Goal: Task Accomplishment & Management: Manage account settings

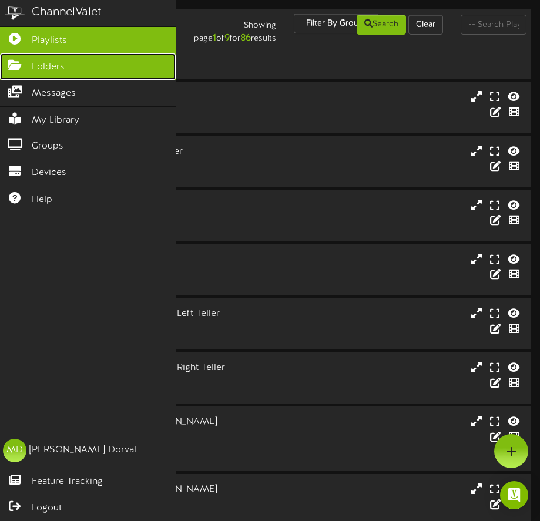
click at [12, 66] on icon at bounding box center [14, 63] width 29 height 9
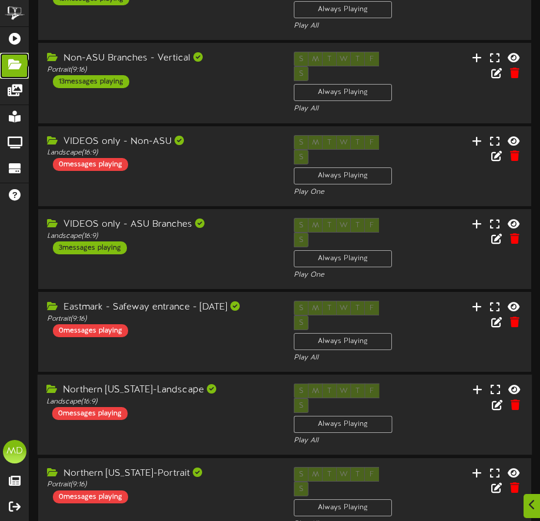
scroll to position [298, 0]
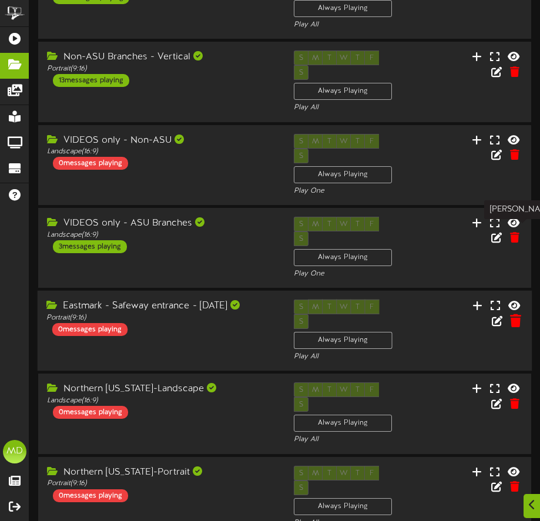
click at [517, 314] on icon at bounding box center [515, 320] width 11 height 13
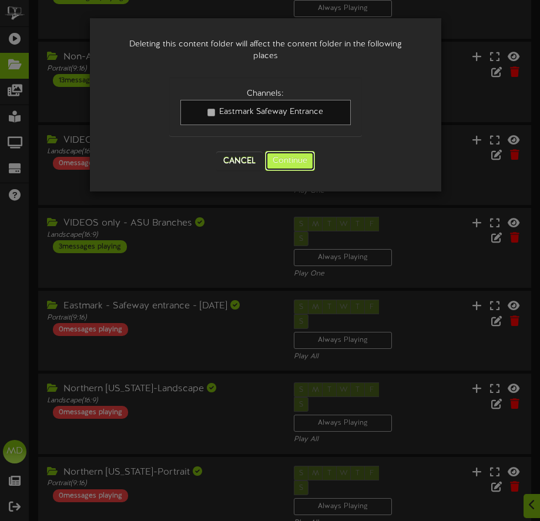
click at [301, 158] on button "Continue" at bounding box center [290, 161] width 50 height 20
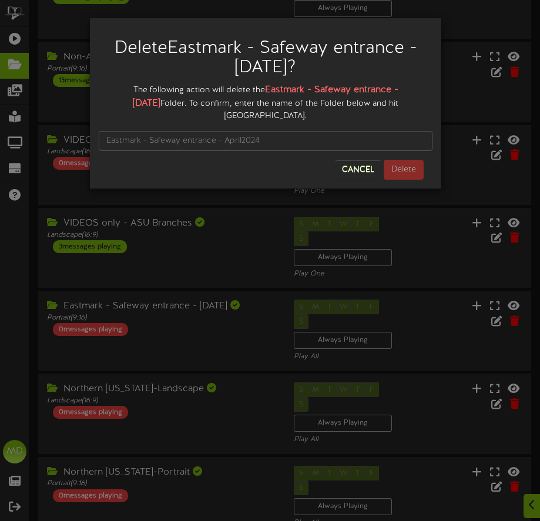
drag, startPoint x: 173, startPoint y: 47, endPoint x: 301, endPoint y: 68, distance: 129.9
click at [301, 68] on h2 "Delete Eastmark - Safeway entrance - April2024 ?" at bounding box center [266, 58] width 316 height 39
copy h2 "Eastmark - Safeway entrance - April2024"
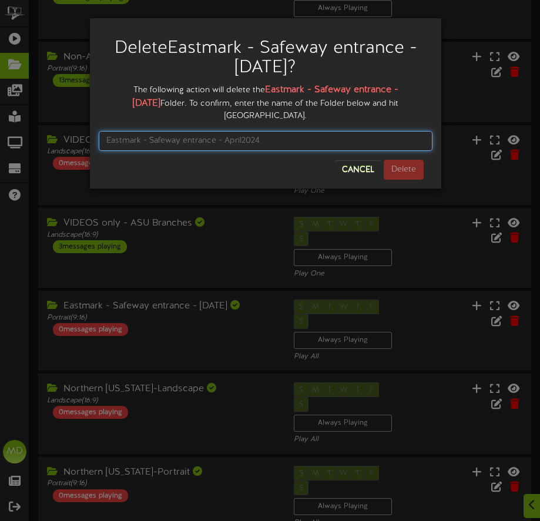
click at [165, 131] on input "text" at bounding box center [266, 141] width 334 height 20
paste input "Eastmark - Safeway entrance - April2024"
type input "Eastmark - Safeway entrance - April2024"
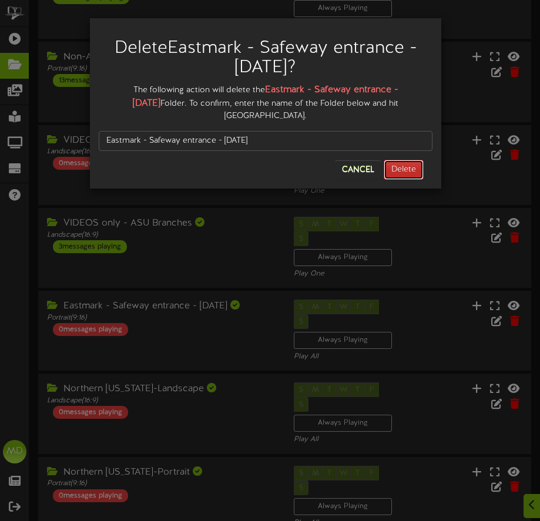
click at [406, 160] on button "Delete" at bounding box center [404, 170] width 40 height 20
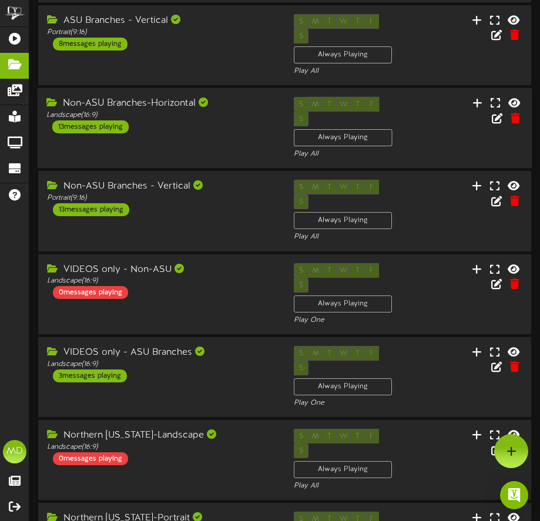
scroll to position [0, 0]
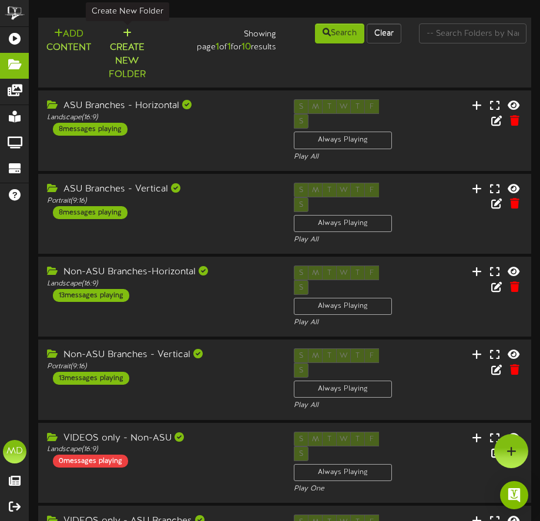
click at [126, 41] on button "Create New Folder" at bounding box center [126, 54] width 47 height 55
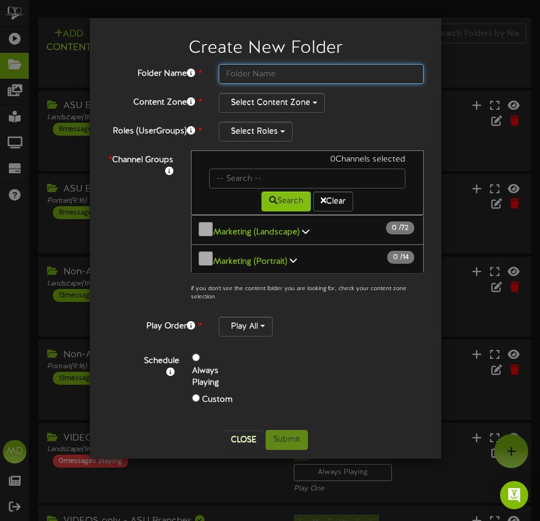
click at [240, 72] on input "text" at bounding box center [321, 74] width 205 height 20
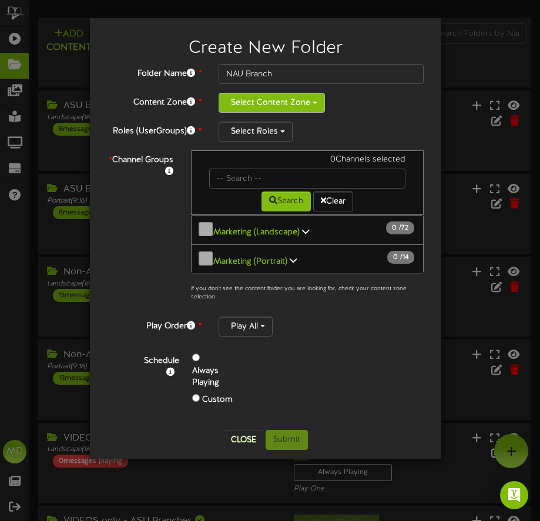
click at [299, 103] on button "Select Content Zone" at bounding box center [272, 103] width 106 height 20
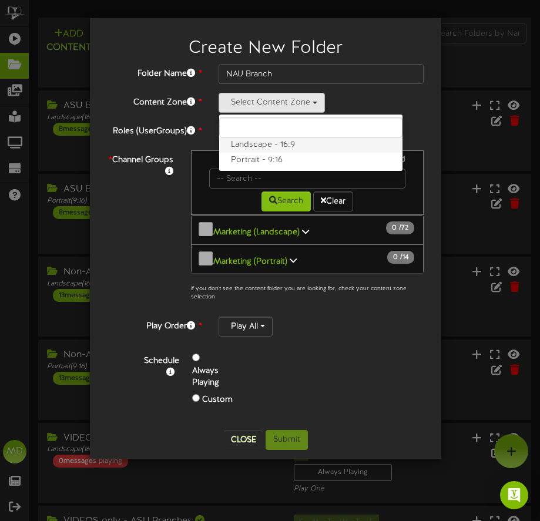
click at [280, 145] on label "Landscape - 16:9" at bounding box center [310, 145] width 183 height 15
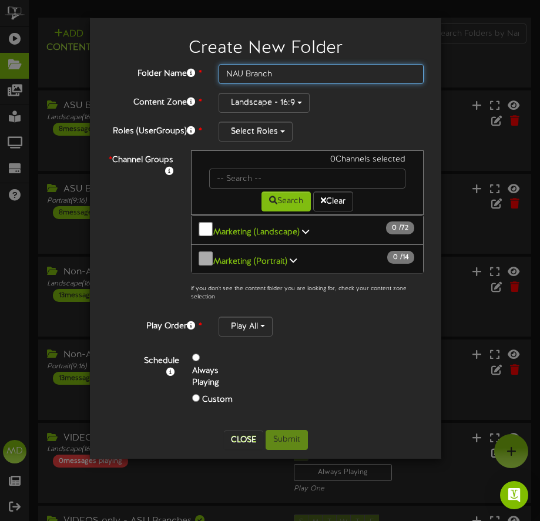
click at [295, 76] on input "NAU Branch" at bounding box center [321, 74] width 205 height 20
drag, startPoint x: 331, startPoint y: 76, endPoint x: 282, endPoint y: 74, distance: 49.4
click at [282, 75] on input "NAU Branch - Landscape" at bounding box center [321, 74] width 205 height 20
drag, startPoint x: 329, startPoint y: 72, endPoint x: 274, endPoint y: 70, distance: 55.3
click at [274, 70] on input "NAU Branch - Horizontal" at bounding box center [321, 74] width 205 height 20
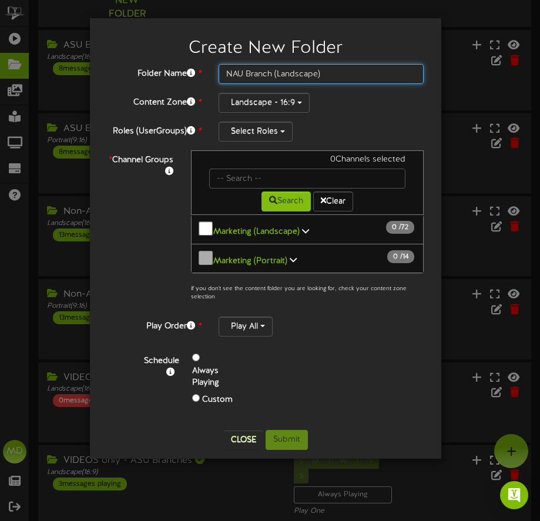
scroll to position [59, 0]
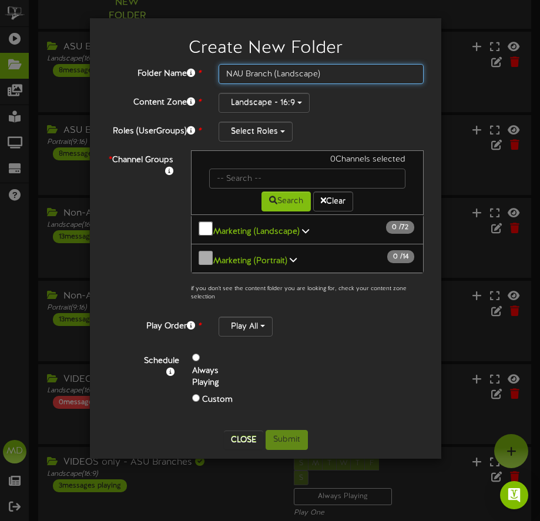
type input "NAU Branch (Landscape)"
click at [378, 108] on div "Landscape - 16:9 Landscape - 16:9 Portrait - 9:16" at bounding box center [321, 103] width 205 height 20
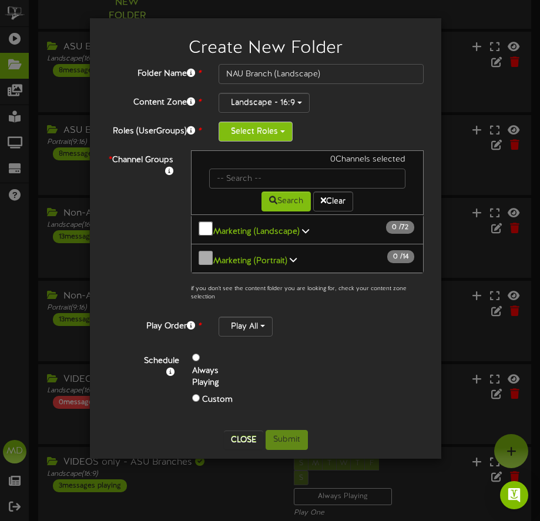
click at [273, 127] on button "Select Roles" at bounding box center [256, 132] width 74 height 20
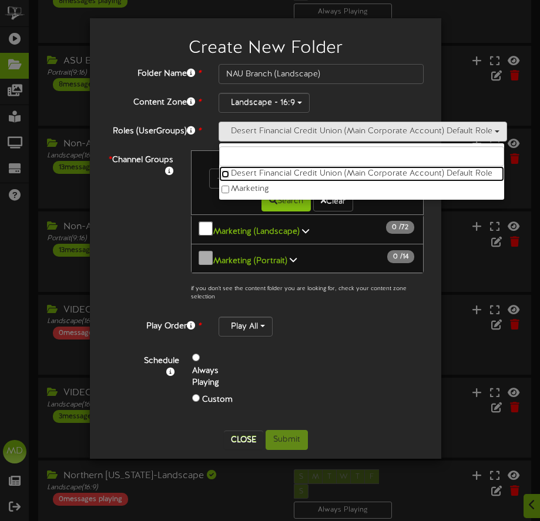
scroll to position [176, 0]
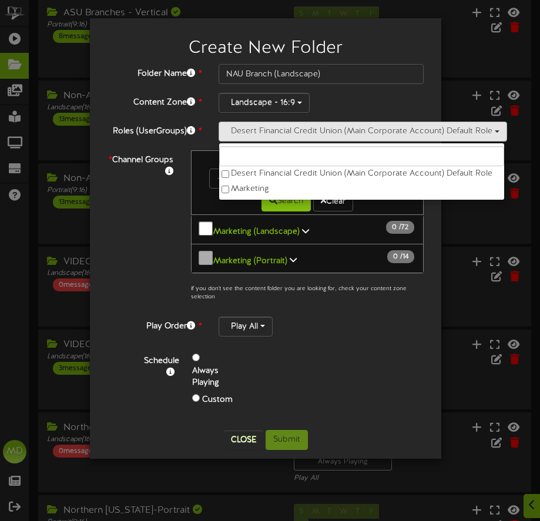
click at [423, 287] on p "if you don't see the content folder you are looking for, check your content zon…" at bounding box center [307, 226] width 233 height 152
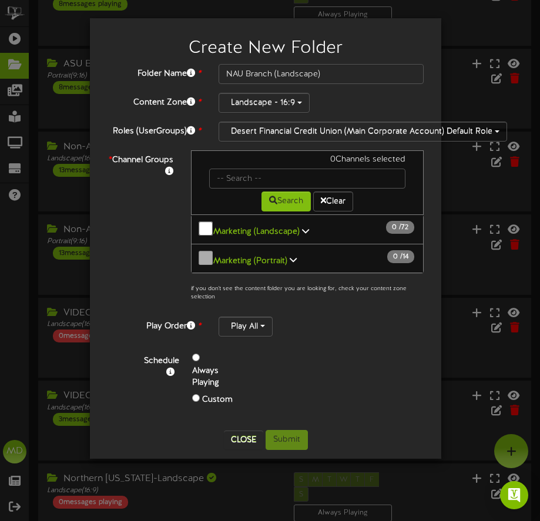
scroll to position [118, 0]
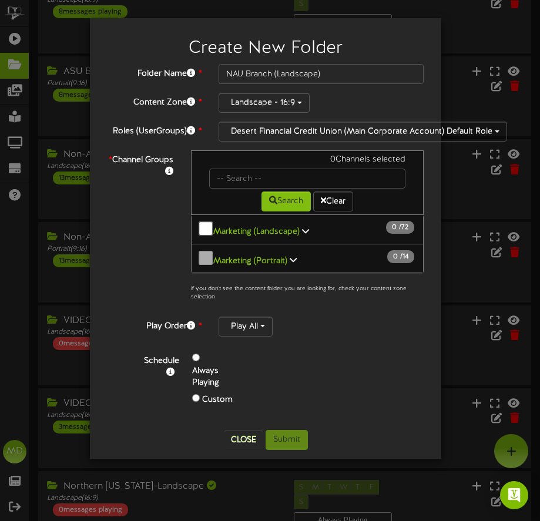
click at [388, 195] on div "Search Clear" at bounding box center [307, 200] width 214 height 23
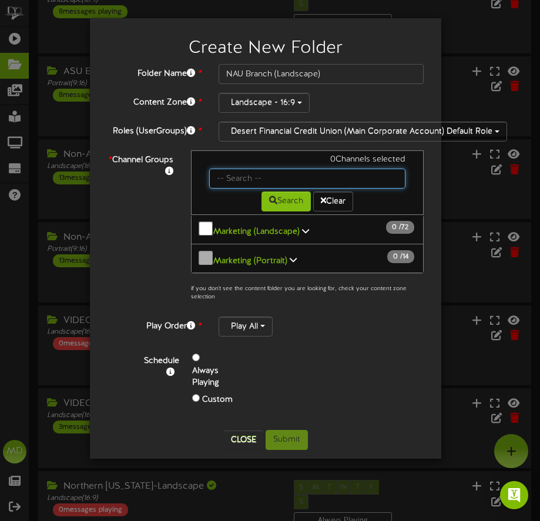
click at [250, 182] on input "text" at bounding box center [307, 179] width 196 height 20
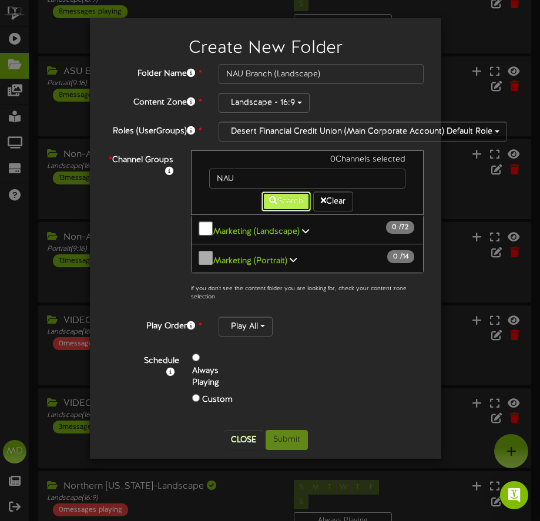
click at [282, 201] on button "Search" at bounding box center [286, 202] width 49 height 20
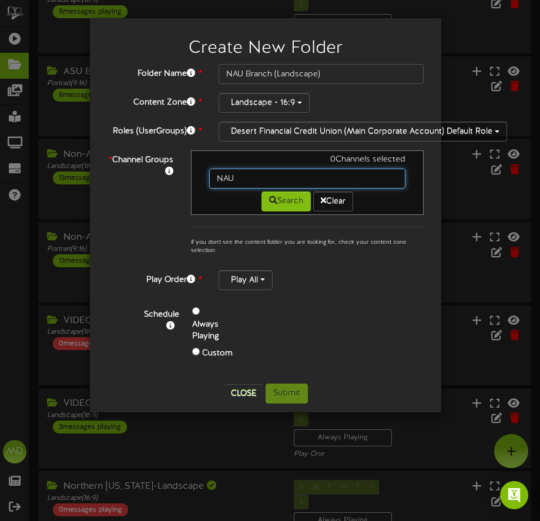
drag, startPoint x: 241, startPoint y: 176, endPoint x: 196, endPoint y: 175, distance: 44.7
click at [198, 182] on div "0 Channels selected NAU Search Clear" at bounding box center [307, 182] width 233 height 65
type input "bell"
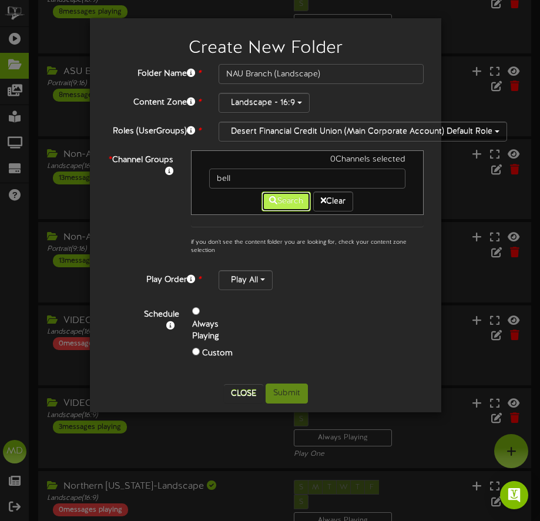
click at [287, 203] on button "Search" at bounding box center [286, 202] width 49 height 20
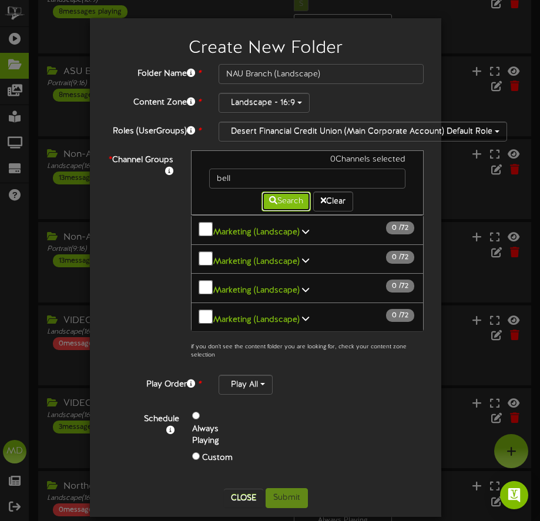
scroll to position [1, 0]
click at [302, 314] on icon at bounding box center [305, 318] width 7 height 8
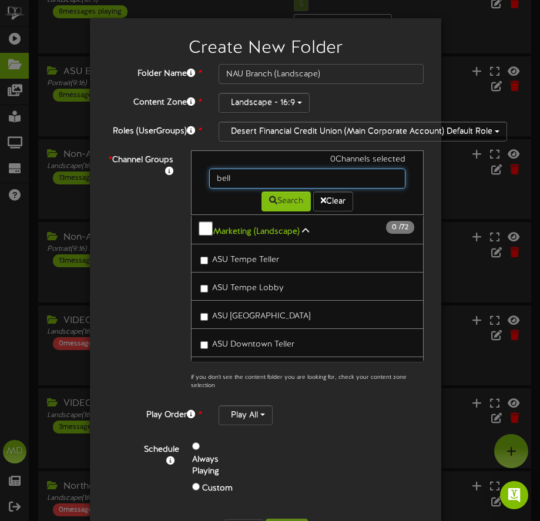
drag, startPoint x: 245, startPoint y: 179, endPoint x: 188, endPoint y: 171, distance: 57.6
click at [191, 174] on div "0 Channels selected bell Search Clear" at bounding box center [307, 182] width 233 height 65
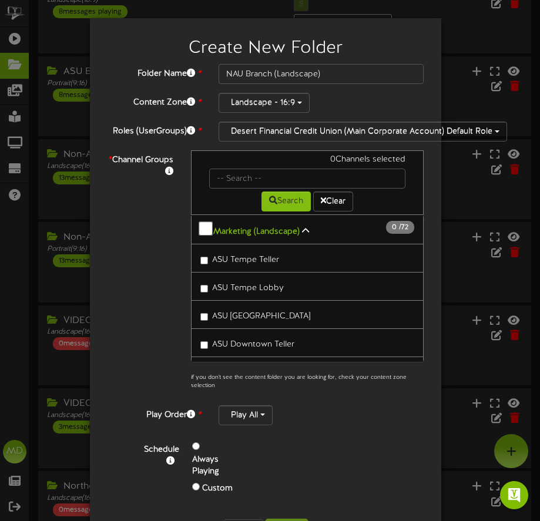
click at [431, 195] on div "Create New Folder Folder Name * NAU Branch (Landscape) Content Zone * Landscape…" at bounding box center [265, 283] width 351 height 530
click at [432, 179] on div "Create New Folder Folder Name * NAU Branch (Landscape) Content Zone * Landscape…" at bounding box center [265, 283] width 351 height 530
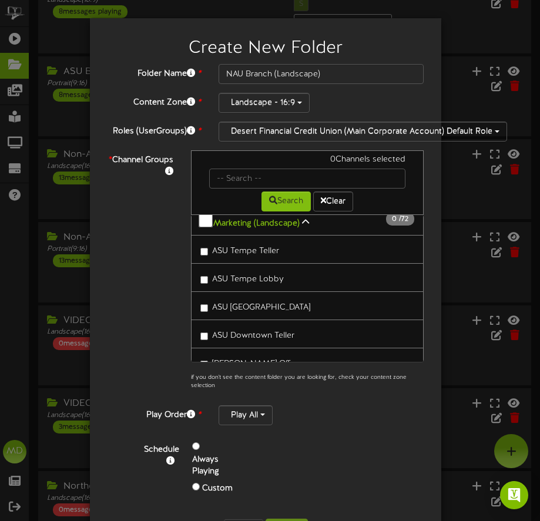
scroll to position [6158, 0]
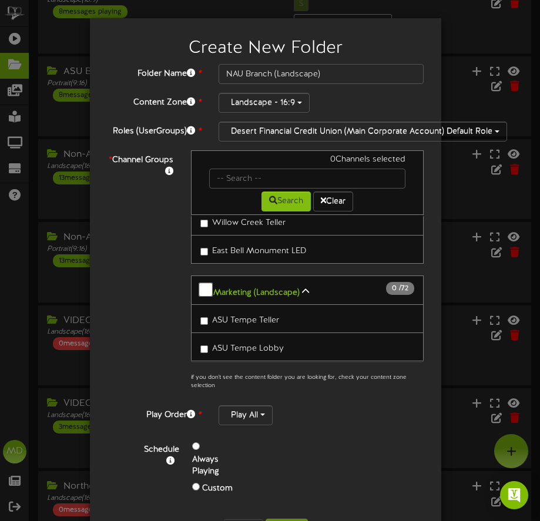
click at [302, 287] on icon at bounding box center [305, 291] width 7 height 8
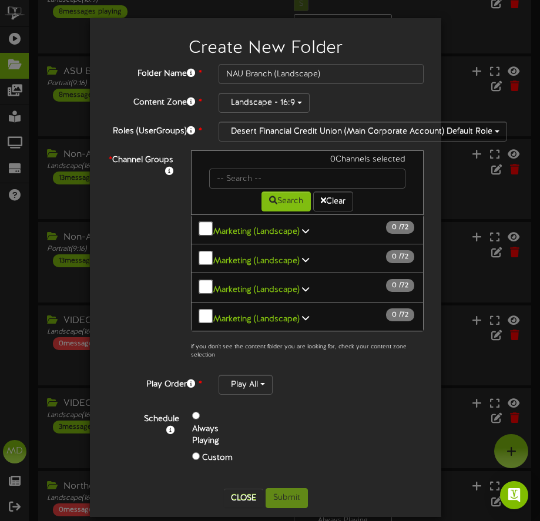
scroll to position [0, 0]
click at [333, 202] on button "Clear" at bounding box center [333, 202] width 40 height 20
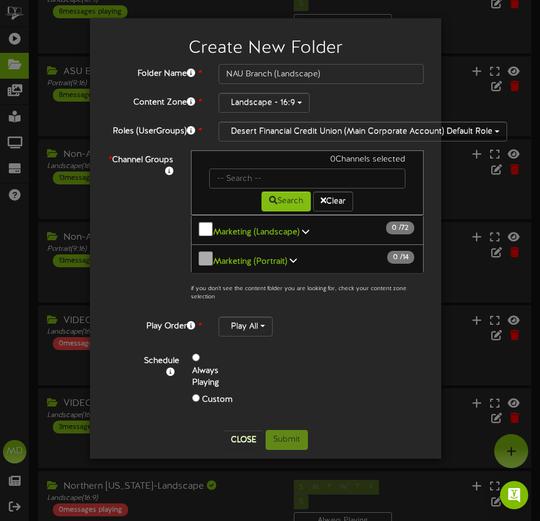
click at [302, 227] on icon at bounding box center [305, 231] width 7 height 8
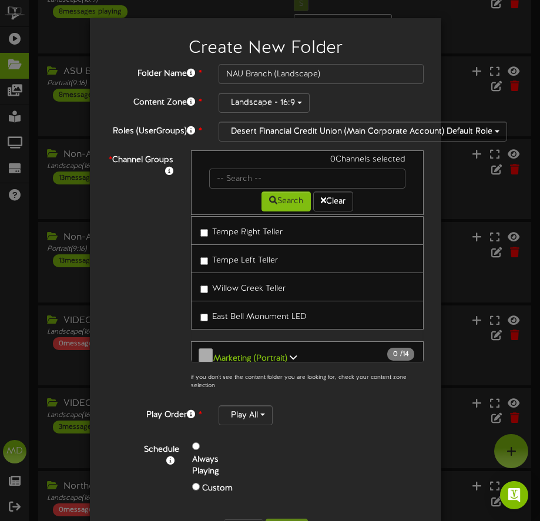
scroll to position [1948, 0]
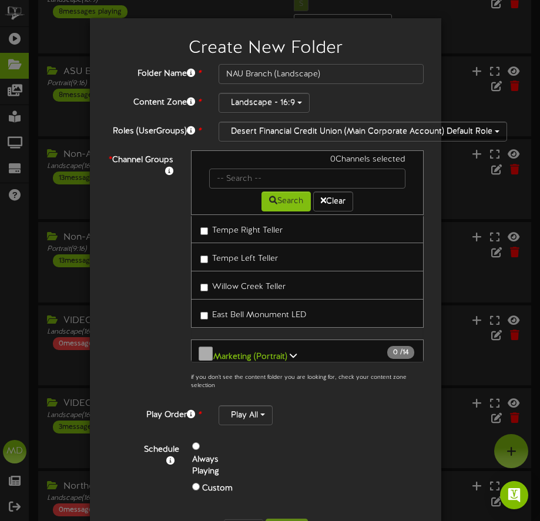
click at [287, 345] on button "Marketing (Portrait) 0 / 14" at bounding box center [307, 355] width 233 height 30
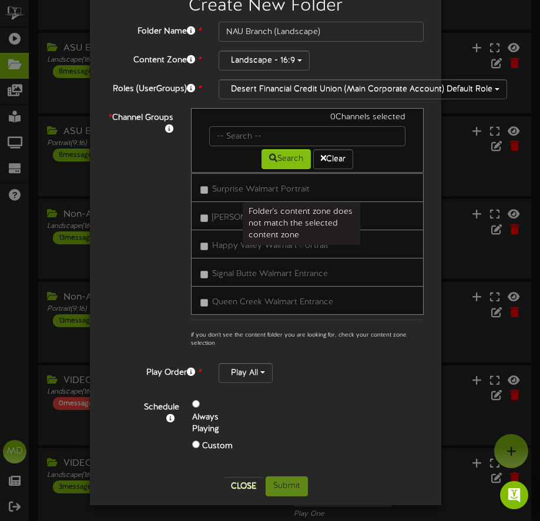
scroll to position [0, 0]
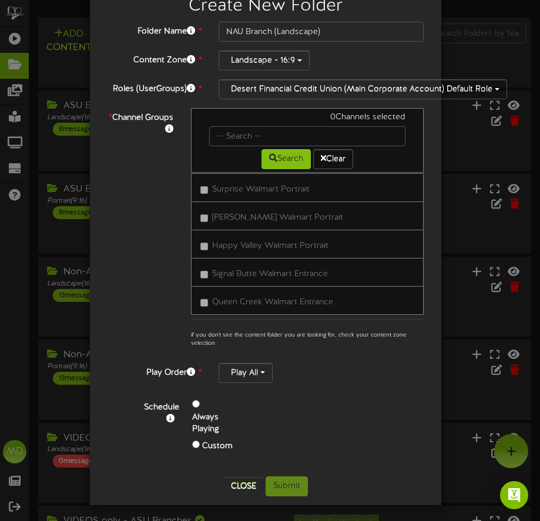
click at [143, 274] on div "* Channel Groups 0 Channels selected Search Clear 0" at bounding box center [266, 231] width 334 height 246
click at [240, 481] on button "Close" at bounding box center [243, 486] width 39 height 19
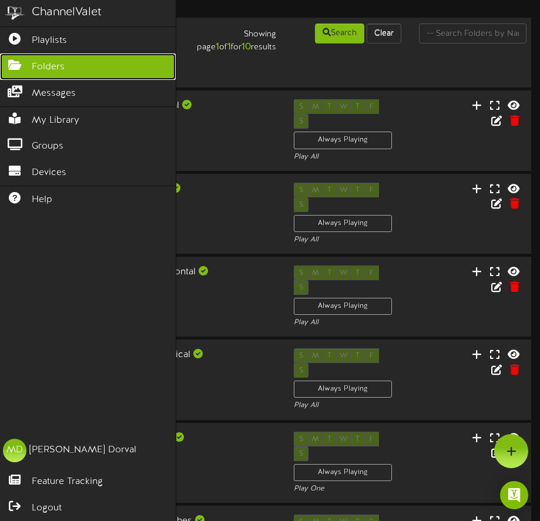
click at [17, 59] on icon at bounding box center [14, 63] width 29 height 9
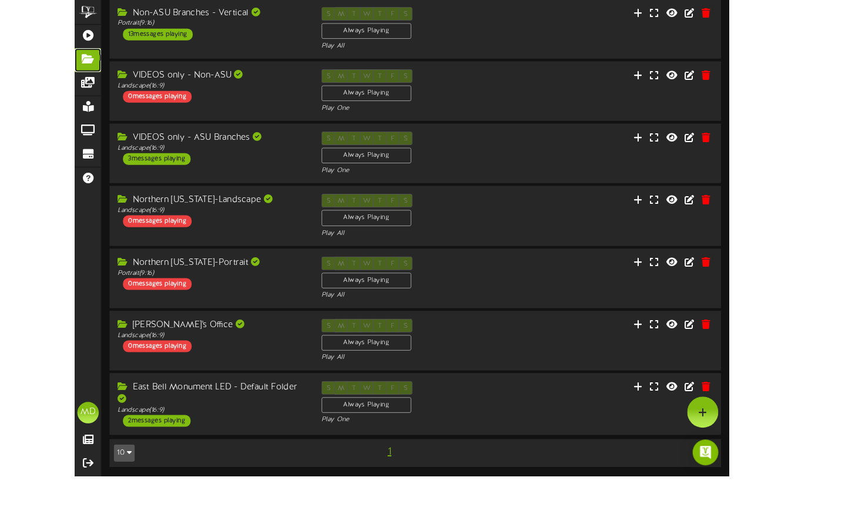
scroll to position [268, 0]
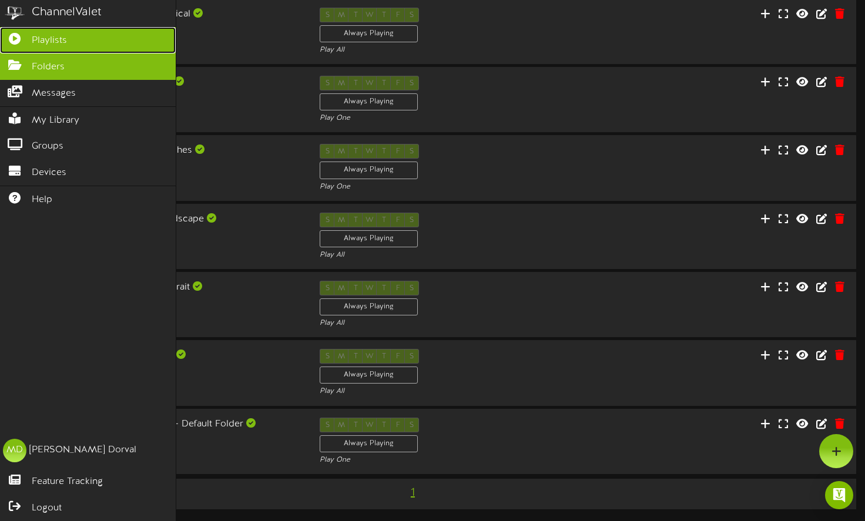
click at [43, 38] on span "Playlists" at bounding box center [49, 41] width 35 height 14
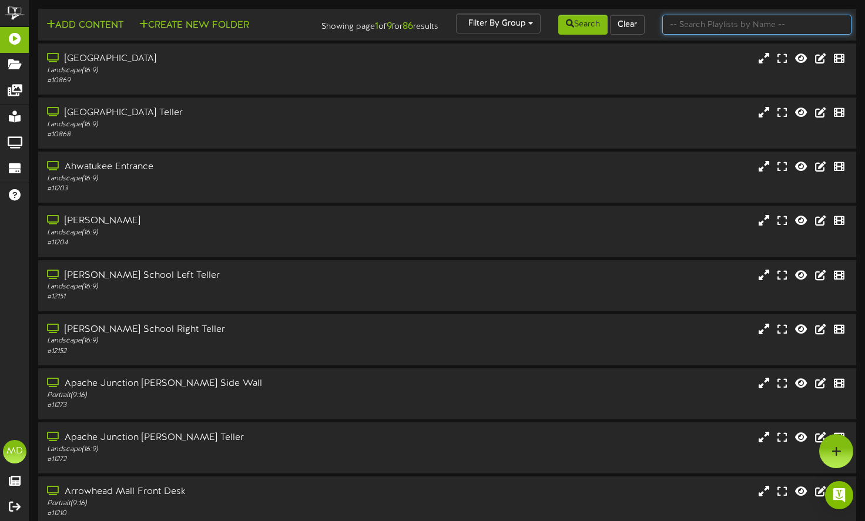
click at [548, 22] on input "text" at bounding box center [756, 25] width 189 height 20
click at [548, 19] on input "text" at bounding box center [756, 25] width 189 height 20
type input "NAU"
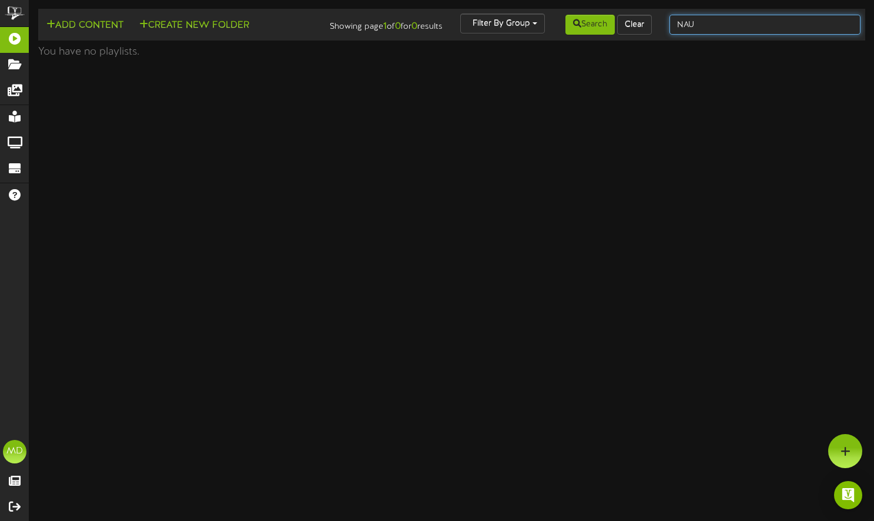
drag, startPoint x: 718, startPoint y: 21, endPoint x: 666, endPoint y: 21, distance: 52.3
click at [548, 21] on div "NAU" at bounding box center [765, 25] width 209 height 22
click at [548, 64] on html "ChannelValet Playlists Folders Messages My Library Groups Devices Help MD Micha…" at bounding box center [437, 32] width 874 height 64
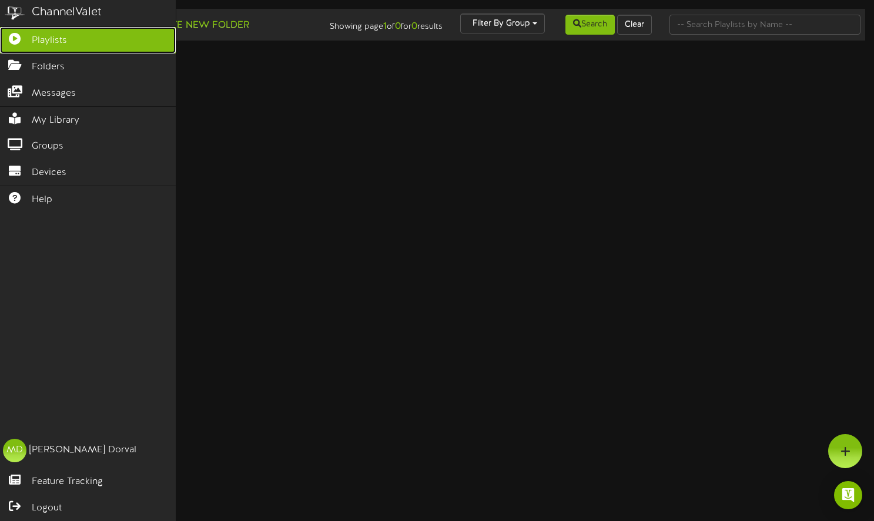
click at [41, 38] on span "Playlists" at bounding box center [49, 41] width 35 height 14
click at [67, 38] on link "Playlists" at bounding box center [88, 40] width 176 height 26
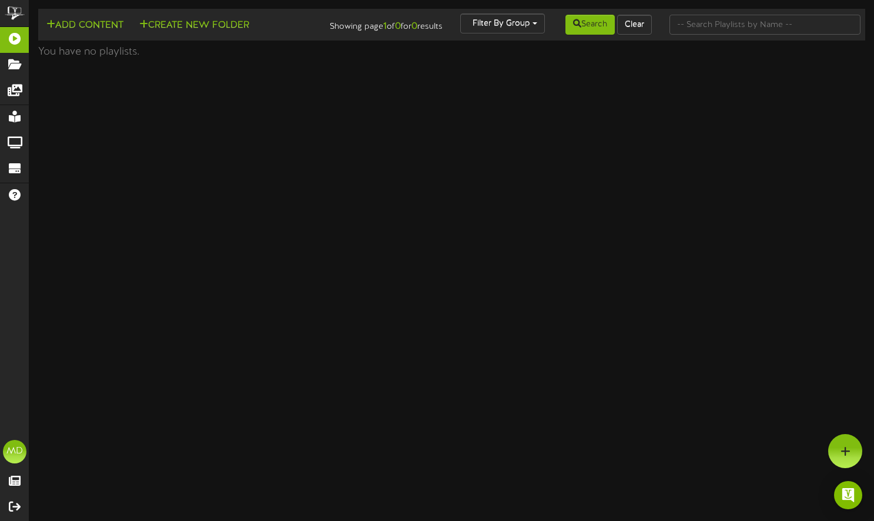
click at [548, 64] on html "ChannelValet Playlists Folders Messages My Library Groups Devices Help MD Micha…" at bounding box center [437, 32] width 874 height 64
click at [547, 64] on html "ChannelValet Playlists Folders Messages My Library Groups Devices Help MD Micha…" at bounding box center [437, 32] width 874 height 64
click at [522, 16] on div "Search Clear" at bounding box center [590, 25] width 139 height 22
click at [532, 21] on div "Search Clear" at bounding box center [590, 25] width 139 height 22
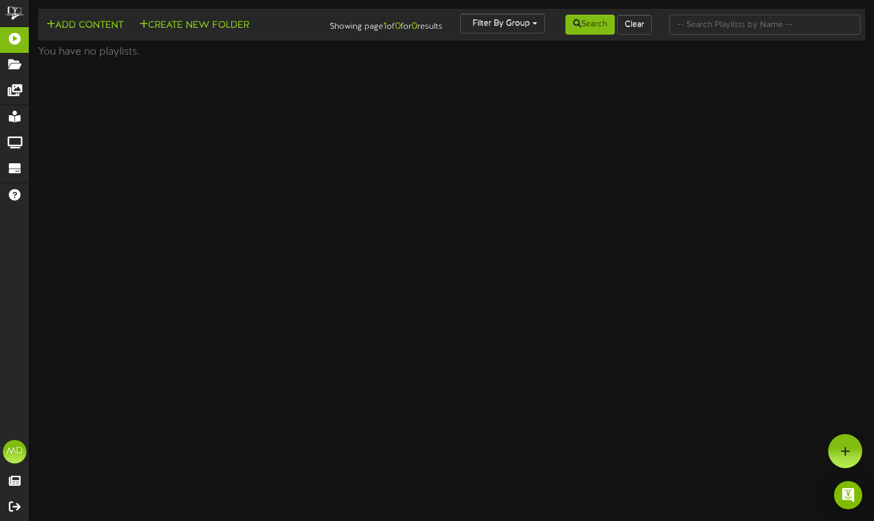
click at [529, 64] on html "ChannelValet Playlists Folders Messages My Library Groups Devices Help MD Micha…" at bounding box center [437, 32] width 874 height 64
click at [548, 19] on button "Clear" at bounding box center [634, 25] width 35 height 20
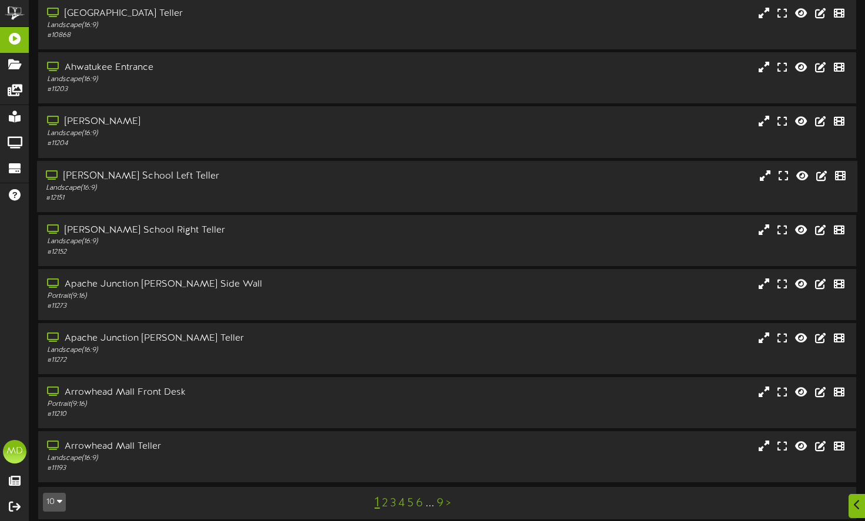
scroll to position [118, 0]
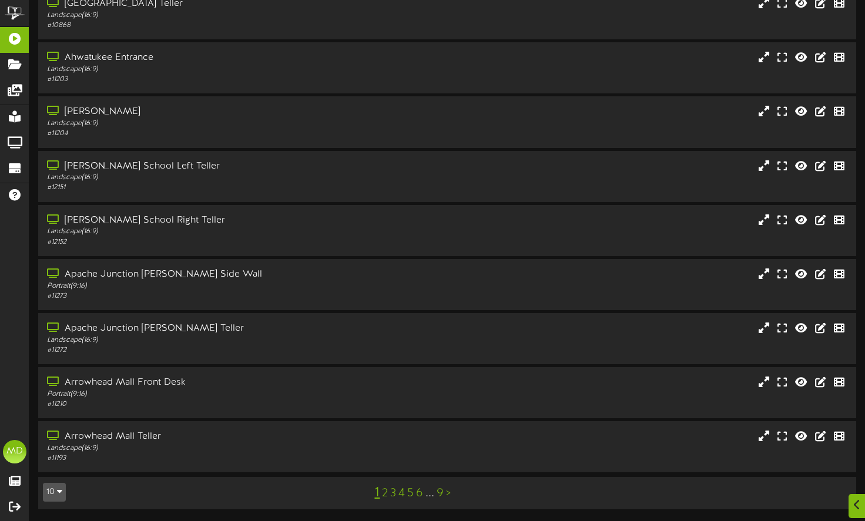
click at [56, 488] on button "10" at bounding box center [54, 492] width 23 height 19
drag, startPoint x: 52, startPoint y: 475, endPoint x: 61, endPoint y: 476, distance: 8.2
click at [53, 475] on div "100" at bounding box center [54, 470] width 22 height 18
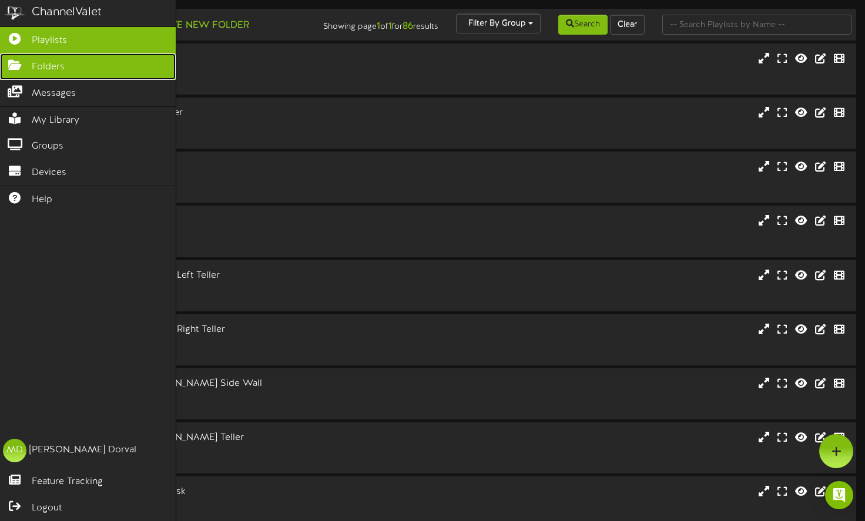
click at [14, 65] on icon at bounding box center [14, 63] width 29 height 9
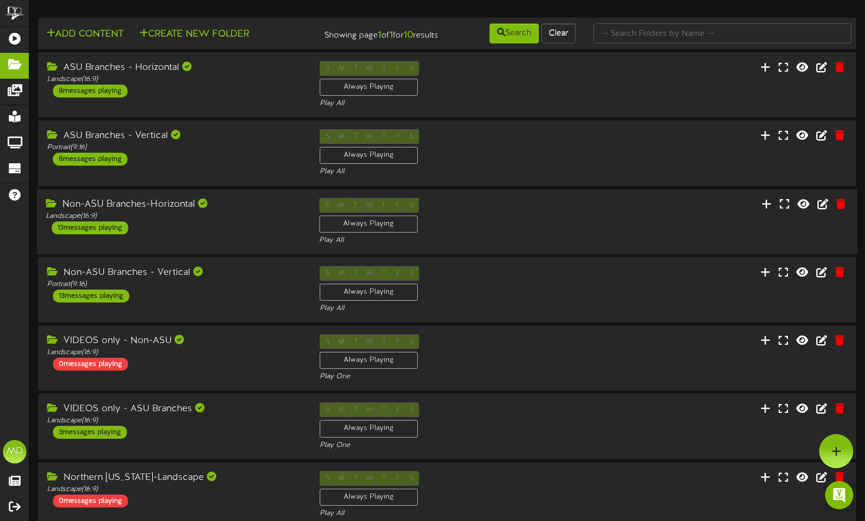
click at [111, 234] on div "13 messages playing" at bounding box center [90, 228] width 76 height 13
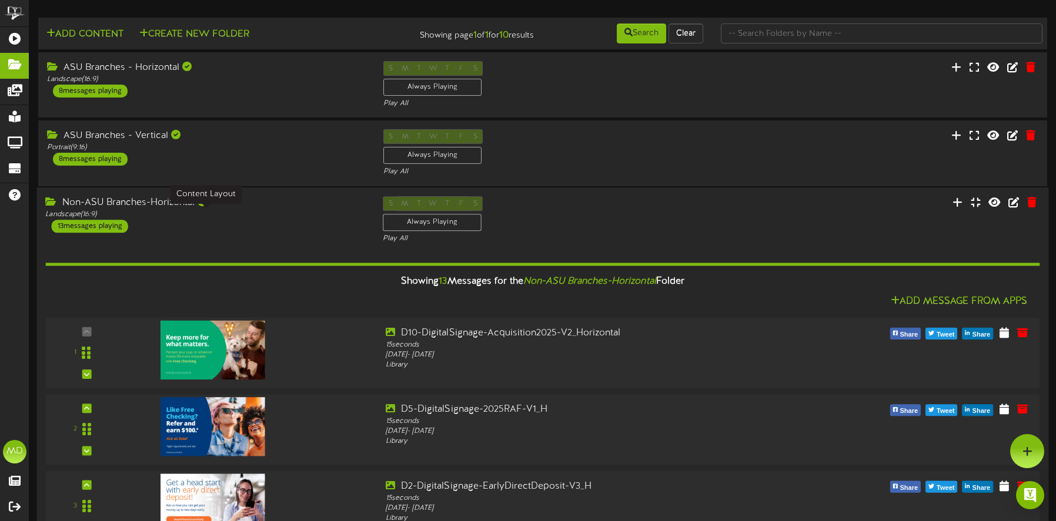
click at [264, 212] on div "Landscape ( 16:9 )" at bounding box center [205, 215] width 320 height 10
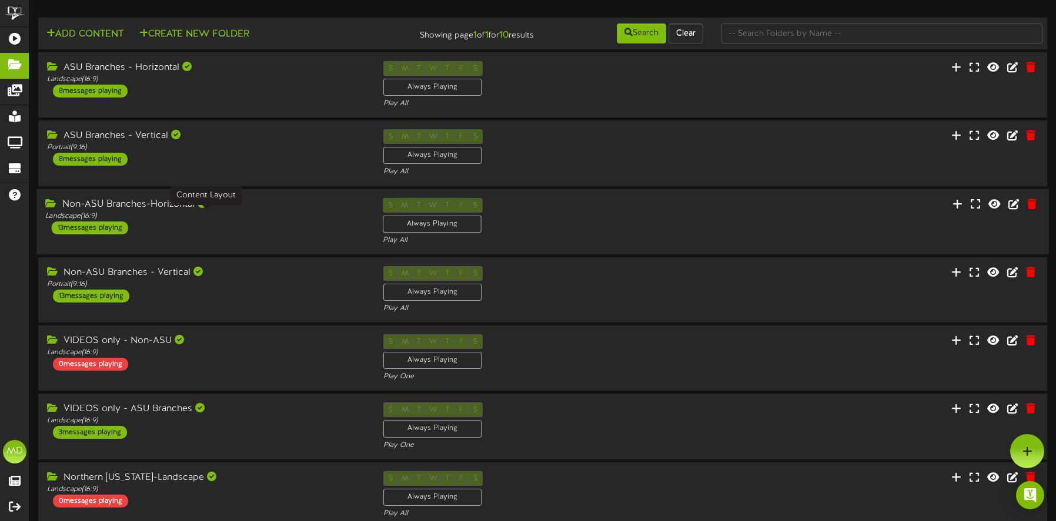
click at [287, 213] on div "Landscape ( 16:9 )" at bounding box center [205, 216] width 320 height 10
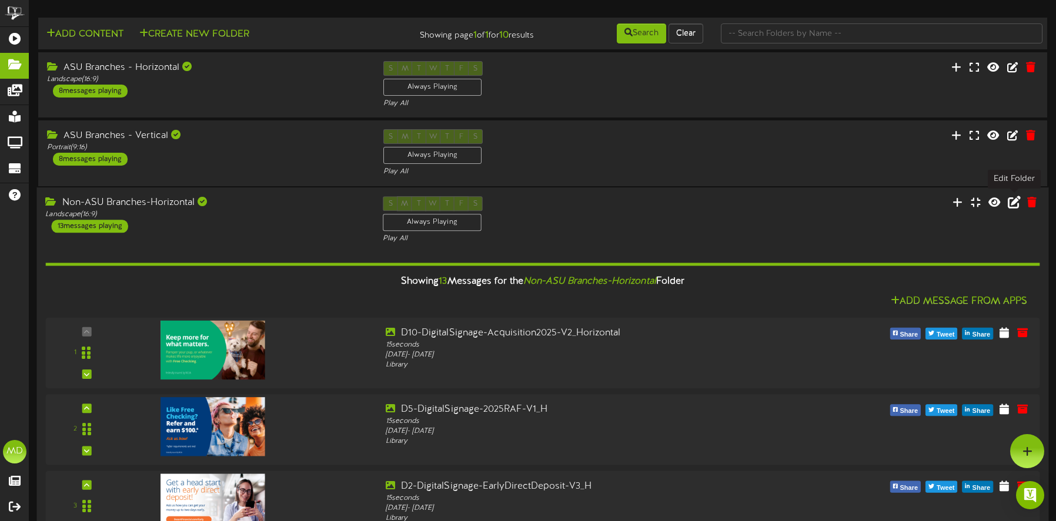
click at [548, 205] on icon at bounding box center [1013, 201] width 13 height 13
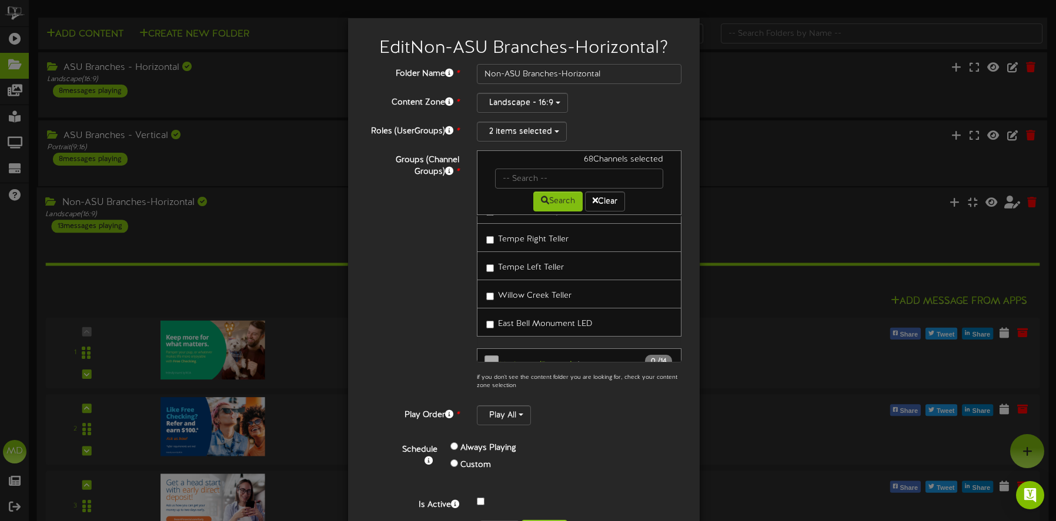
scroll to position [1998, 0]
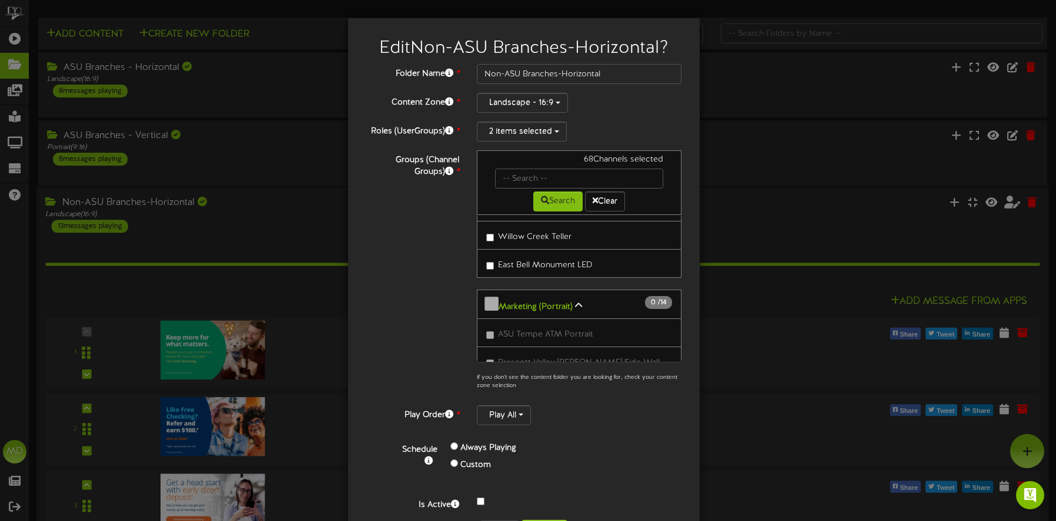
click at [548, 301] on icon at bounding box center [578, 305] width 7 height 8
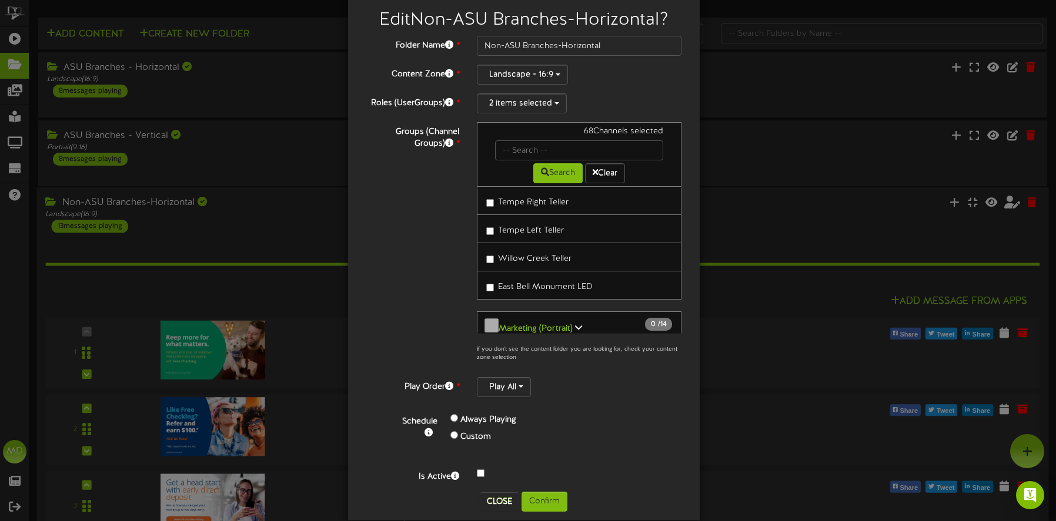
scroll to position [43, 0]
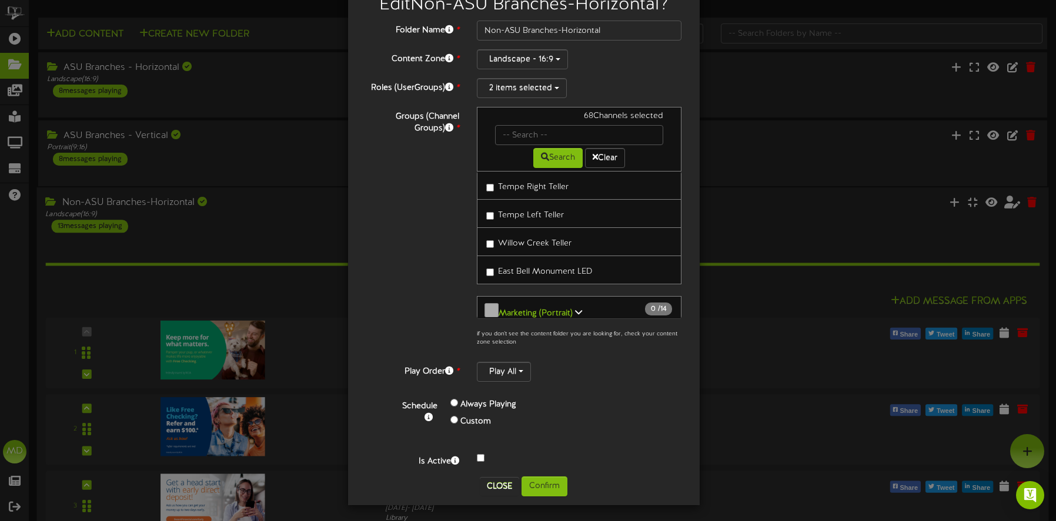
click at [548, 308] on icon at bounding box center [578, 312] width 7 height 8
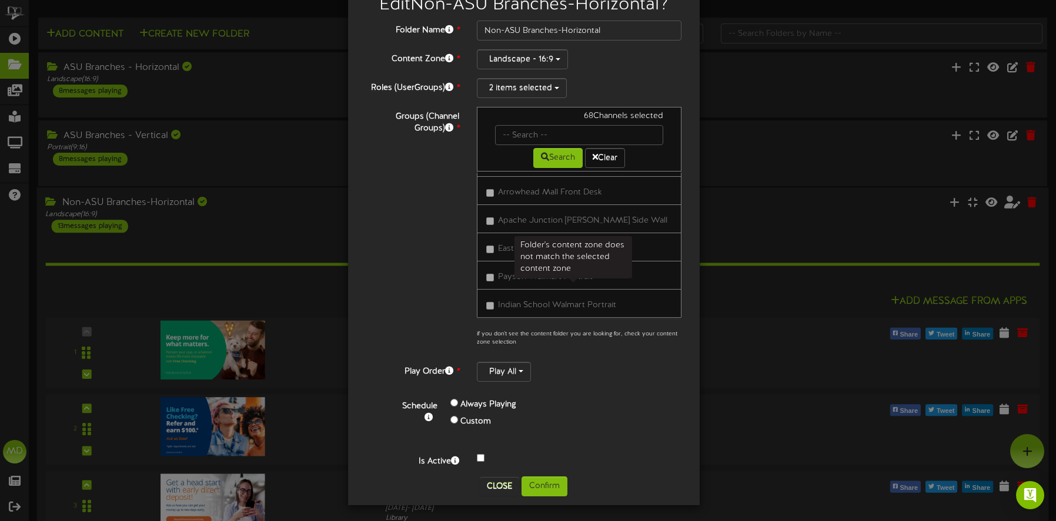
scroll to position [2237, 0]
click at [413, 226] on div "Groups (Channel Groups) * 68 Channels selected Search Clear 67 72" at bounding box center [524, 230] width 334 height 246
click at [548, 69] on div "Folder Name * Non-ASU Branches-Horizontal Content Zone * Landscape - 16:9 Roles…" at bounding box center [524, 244] width 316 height 447
click at [487, 478] on button "Close" at bounding box center [499, 486] width 39 height 19
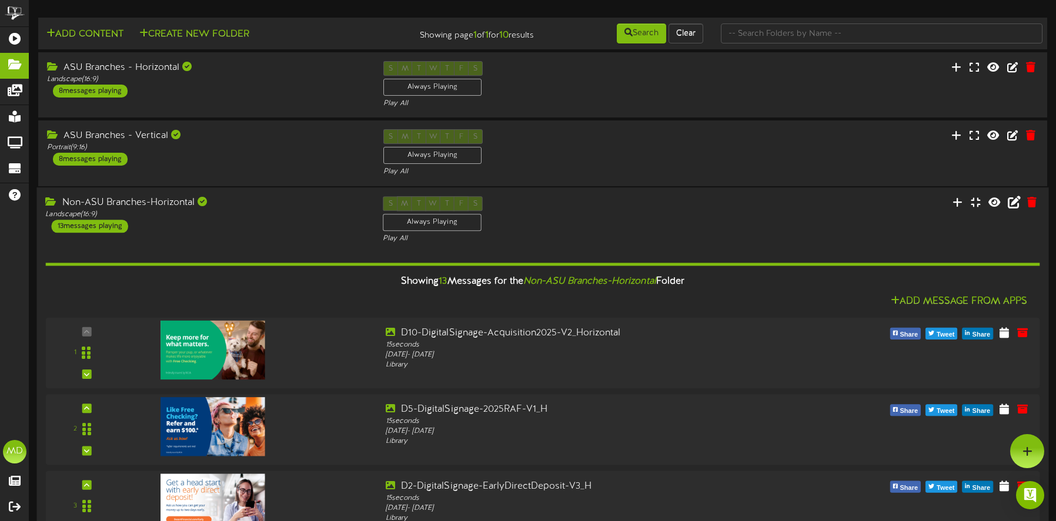
click at [548, 234] on div "Non-ASU Branches-Horizontal Landscape ( 16:9 ) 13 messages playing S M T W T F …" at bounding box center [541, 220] width 1011 height 48
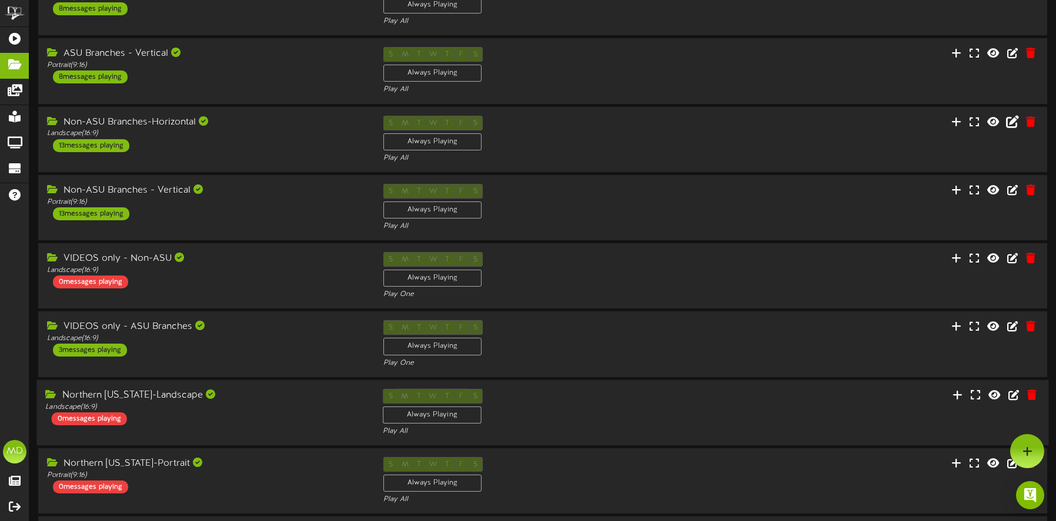
scroll to position [24, 0]
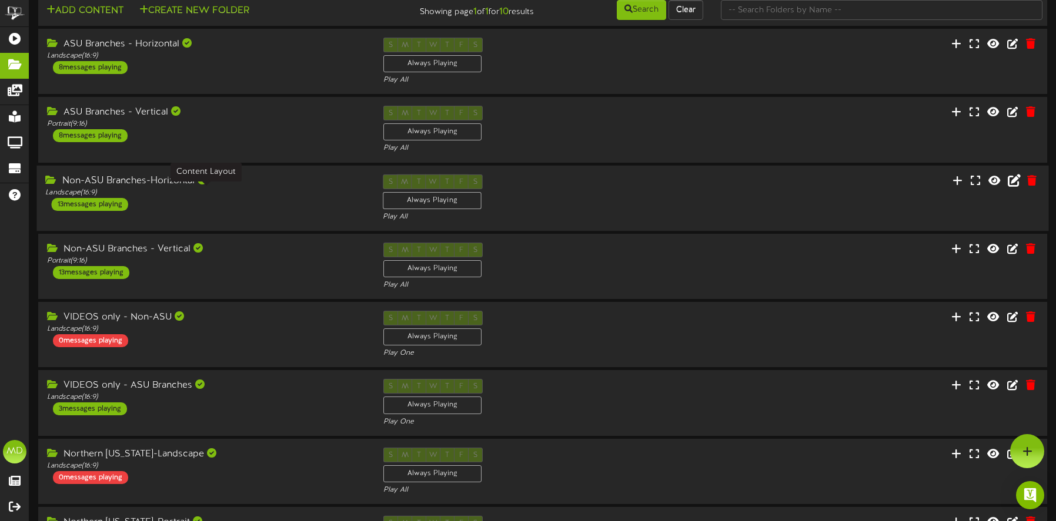
click at [257, 189] on div "Landscape ( 16:9 )" at bounding box center [205, 192] width 320 height 10
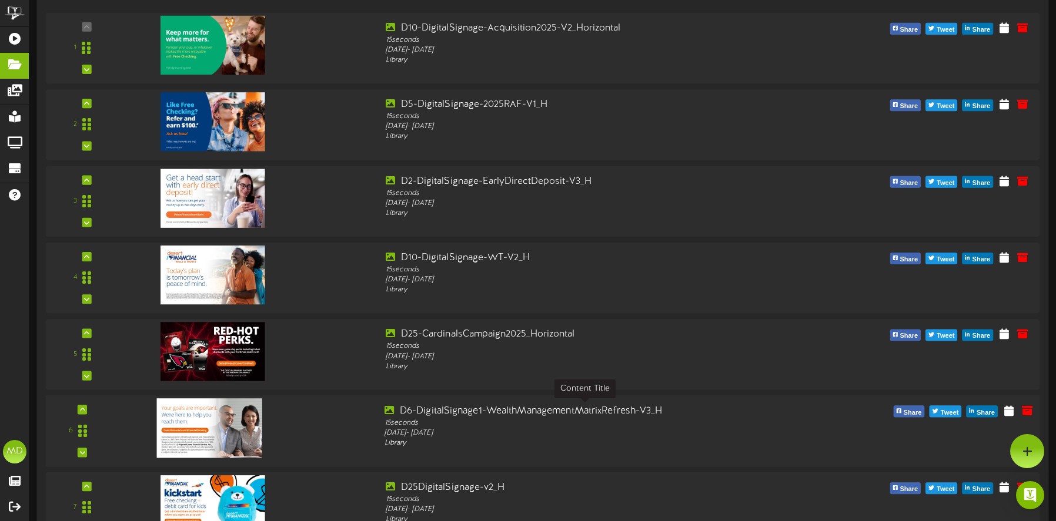
scroll to position [259, 0]
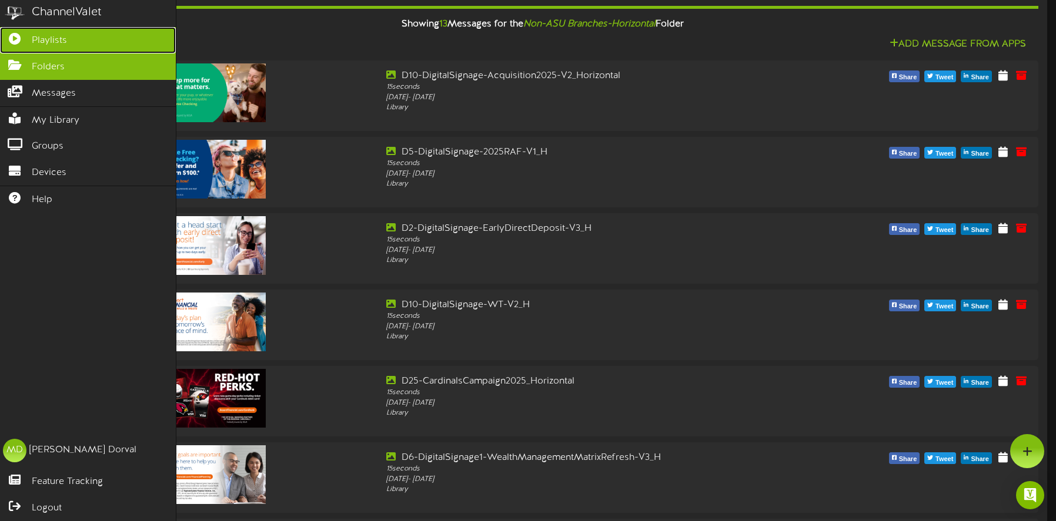
click at [53, 40] on span "Playlists" at bounding box center [49, 41] width 35 height 14
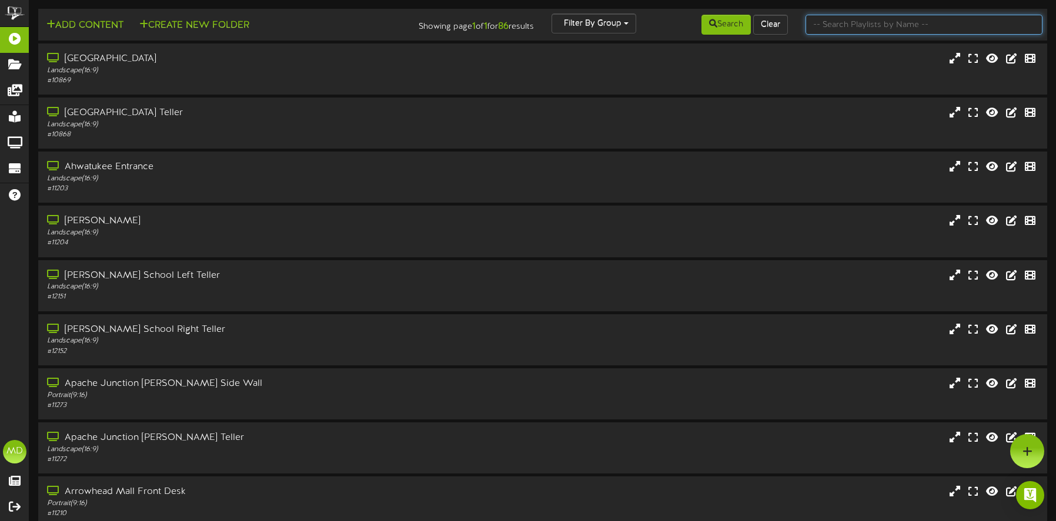
click at [548, 22] on input "text" at bounding box center [923, 25] width 237 height 20
type input "nau"
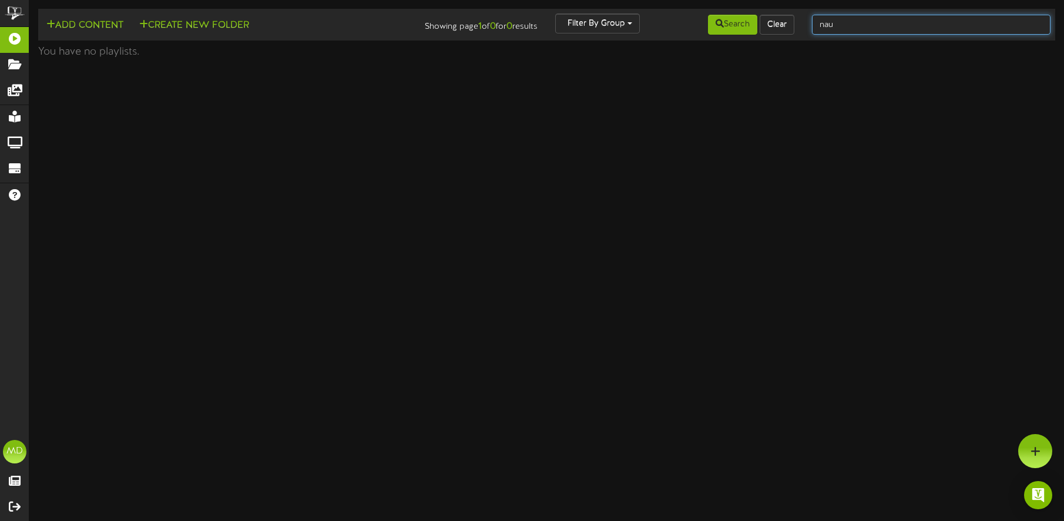
drag, startPoint x: 851, startPoint y: 22, endPoint x: 811, endPoint y: 22, distance: 40.0
click at [548, 22] on div "nau" at bounding box center [931, 25] width 256 height 22
type input "N"
type input "branch"
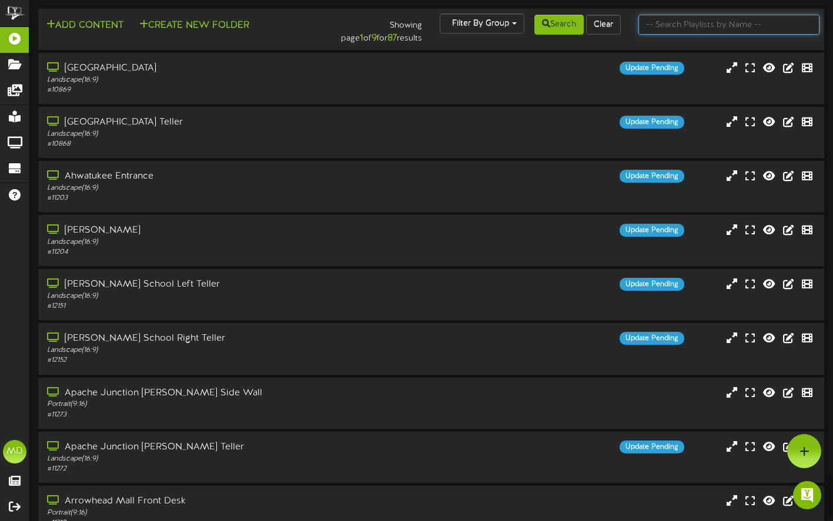
click at [666, 24] on input "text" at bounding box center [728, 25] width 181 height 20
type input "NAU"
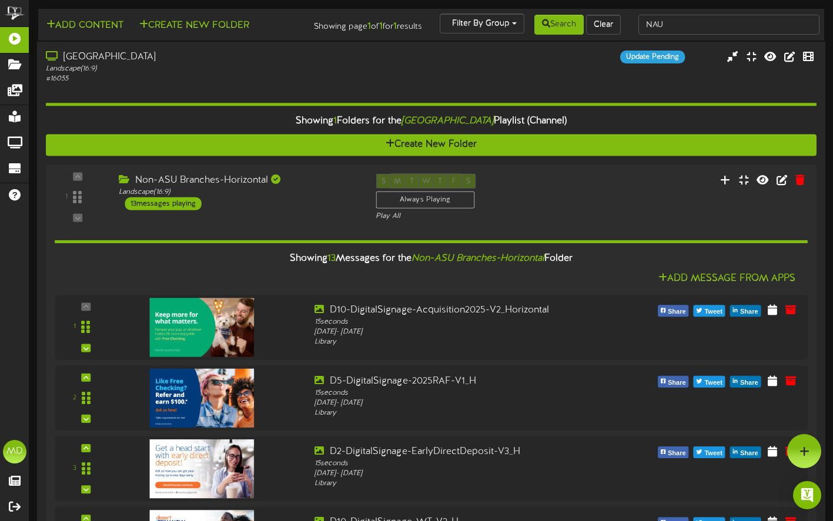
click at [294, 74] on div "Landscape ( 16:9 )" at bounding box center [201, 69] width 311 height 10
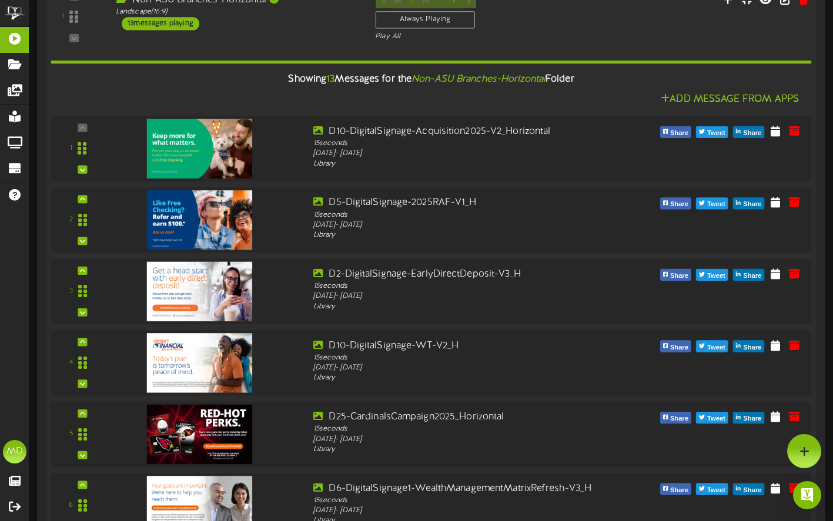
scroll to position [140, 0]
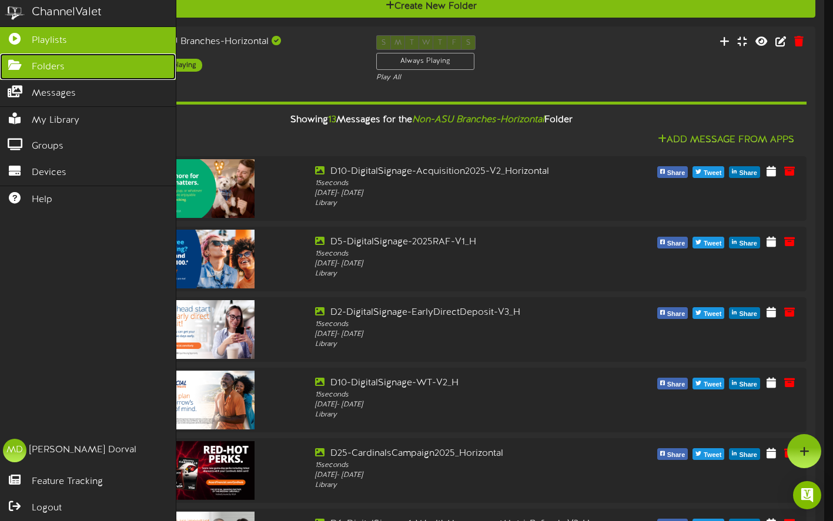
click at [16, 63] on icon at bounding box center [14, 63] width 29 height 9
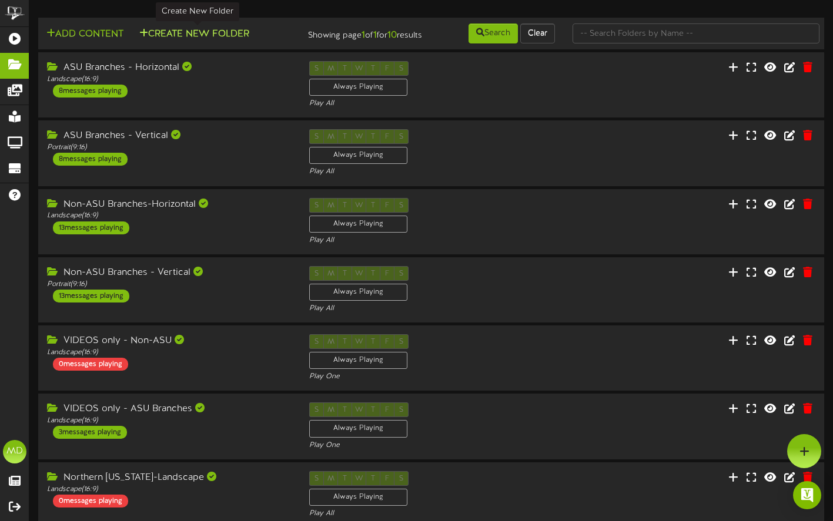
click at [196, 32] on button "Create New Folder" at bounding box center [194, 34] width 117 height 15
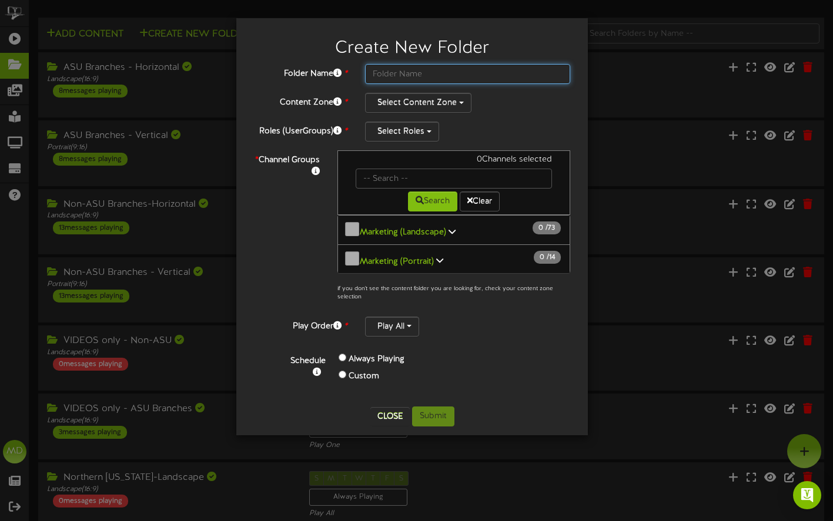
click at [406, 76] on input "text" at bounding box center [467, 74] width 205 height 20
type input "NAU Campus Branch"
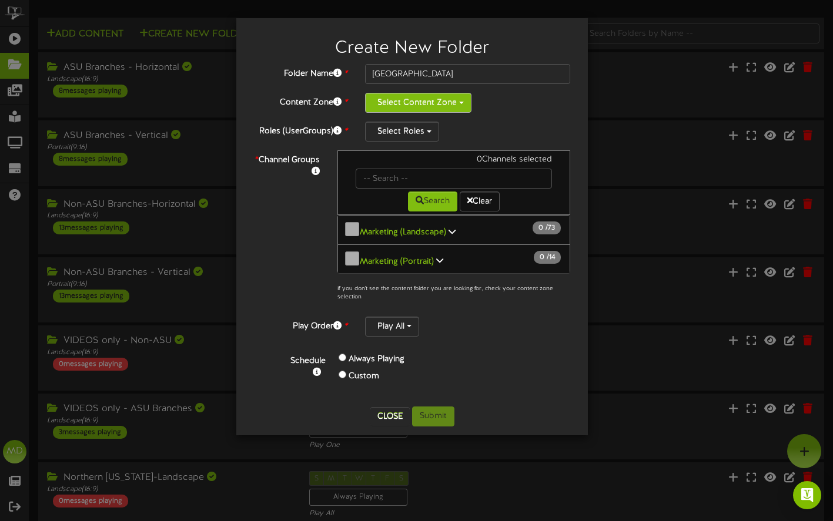
click at [461, 98] on button "Select Content Zone" at bounding box center [418, 103] width 106 height 20
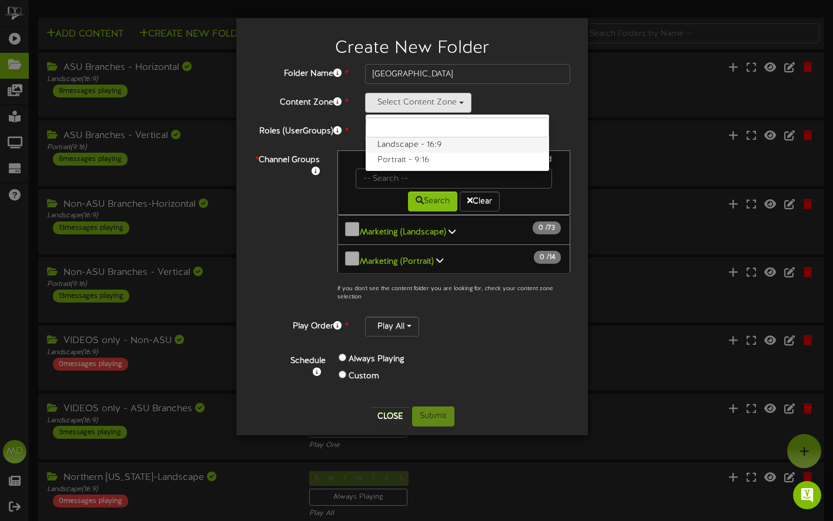
click at [418, 145] on label "Landscape - 16:9" at bounding box center [457, 145] width 183 height 15
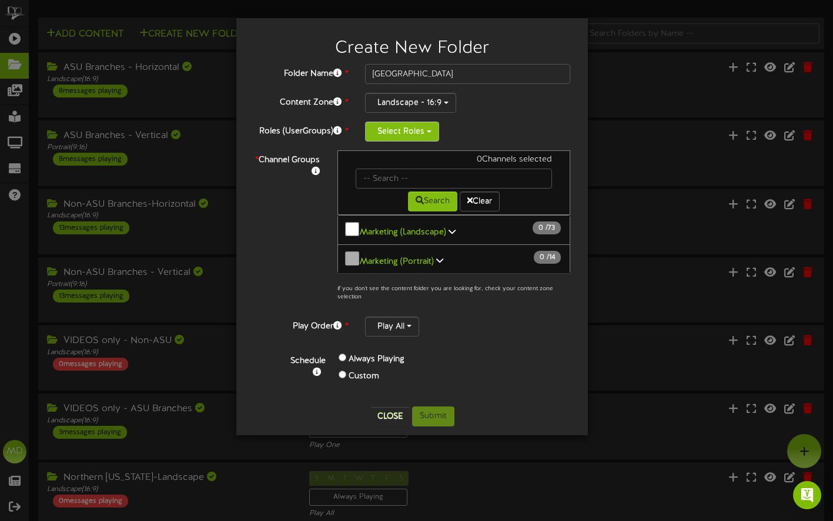
click at [427, 135] on button "Select Roles" at bounding box center [402, 132] width 74 height 20
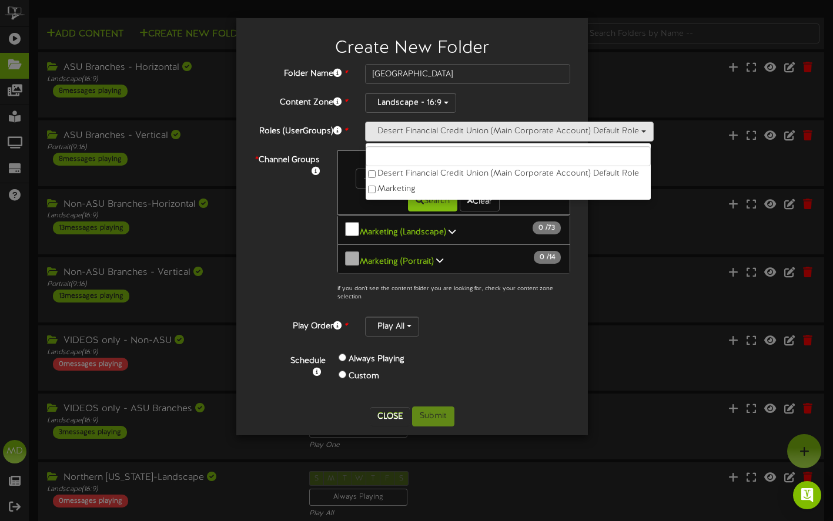
click at [607, 83] on div "Create New Folder Folder Name * NAU Campus Branch Content Zone * Landscape - 16…" at bounding box center [416, 260] width 833 height 521
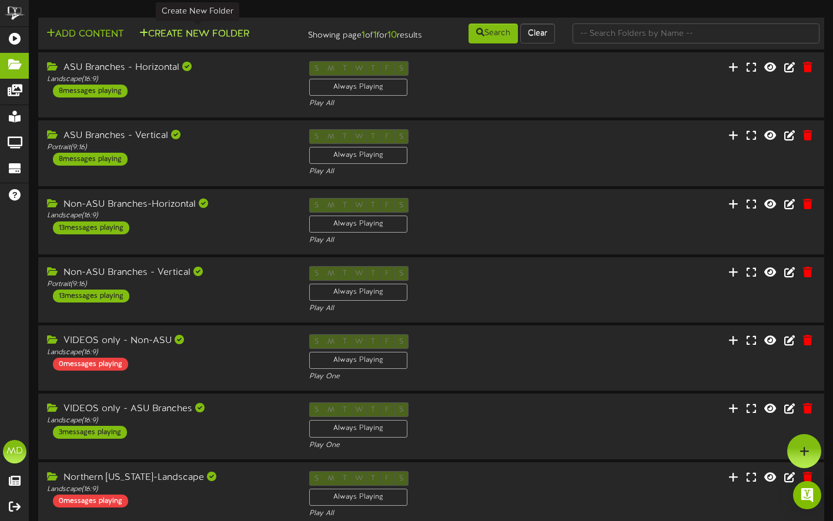
click at [212, 35] on button "Create New Folder" at bounding box center [194, 34] width 117 height 15
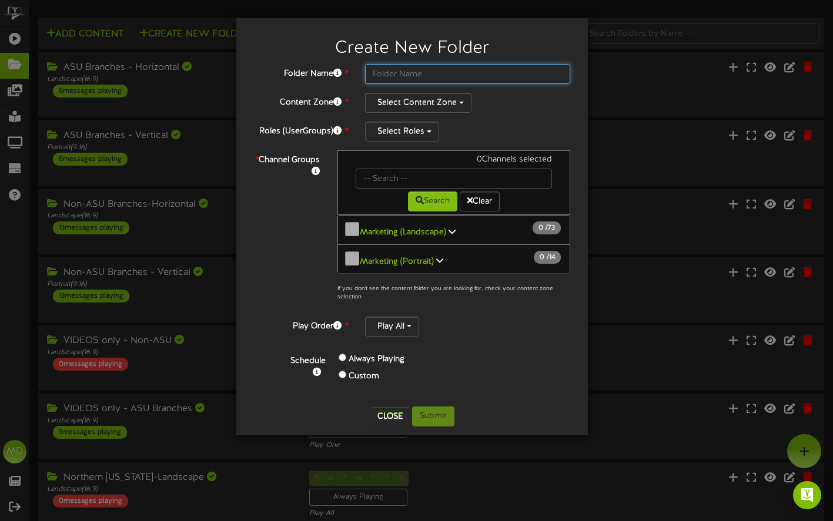
click at [407, 75] on input "text" at bounding box center [467, 74] width 205 height 20
click at [418, 78] on input "NAU Campu Branch" at bounding box center [467, 74] width 205 height 20
type input "NAU Campus Branch"
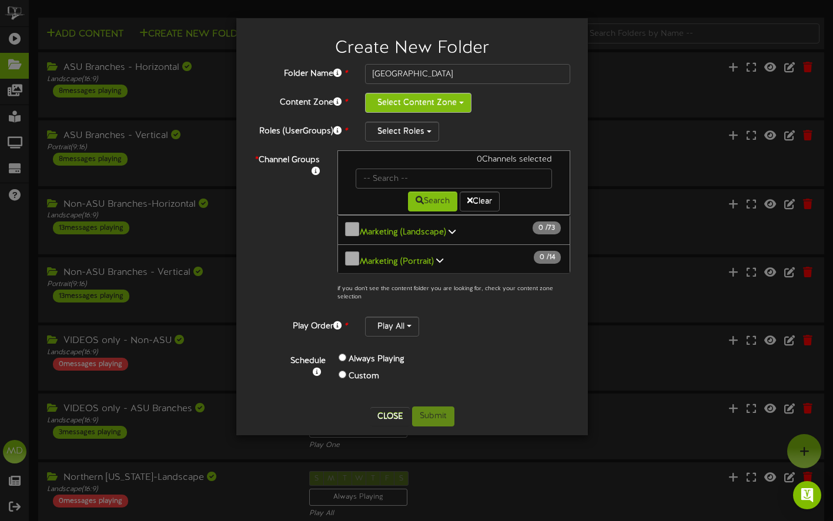
click at [433, 105] on button "Select Content Zone" at bounding box center [418, 103] width 106 height 20
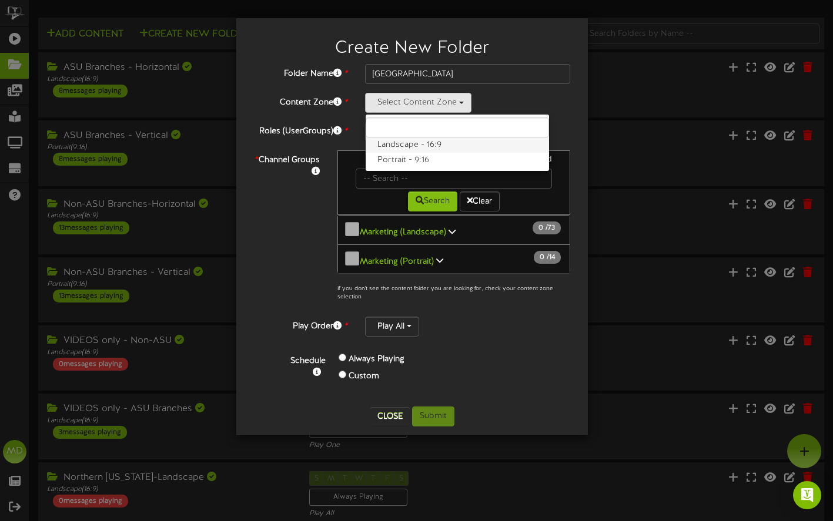
click at [406, 144] on label "Landscape - 16:9" at bounding box center [457, 145] width 183 height 15
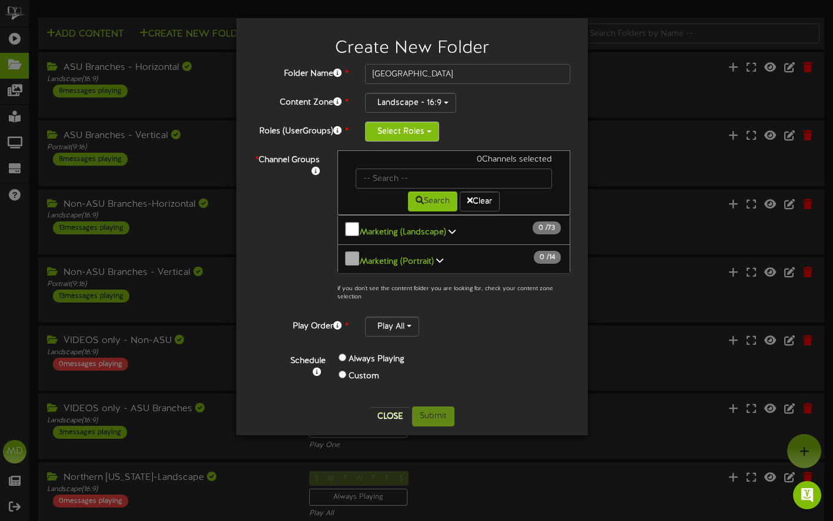
click at [421, 134] on button "Select Roles" at bounding box center [402, 132] width 74 height 20
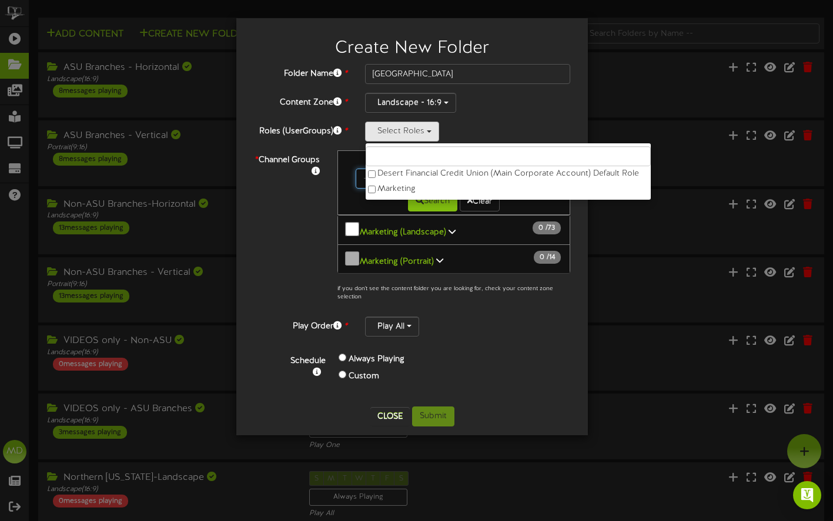
click at [360, 173] on input "text" at bounding box center [454, 179] width 196 height 20
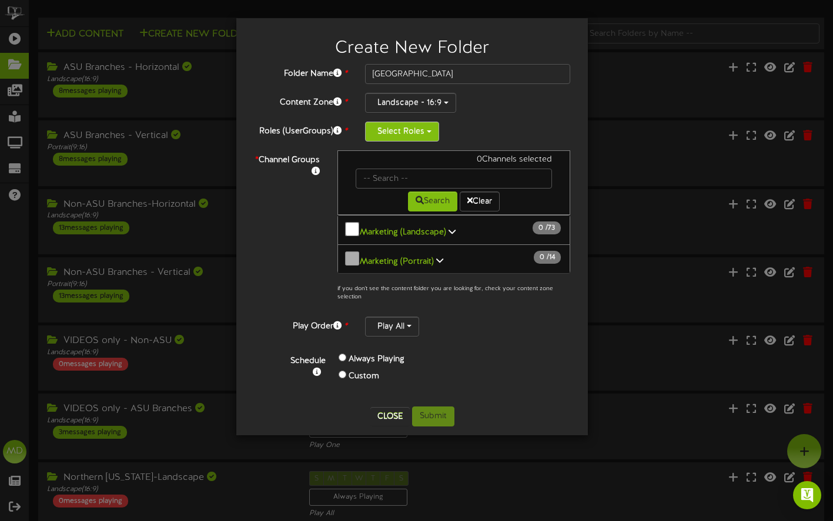
click at [431, 132] on button "Select Roles" at bounding box center [402, 132] width 74 height 20
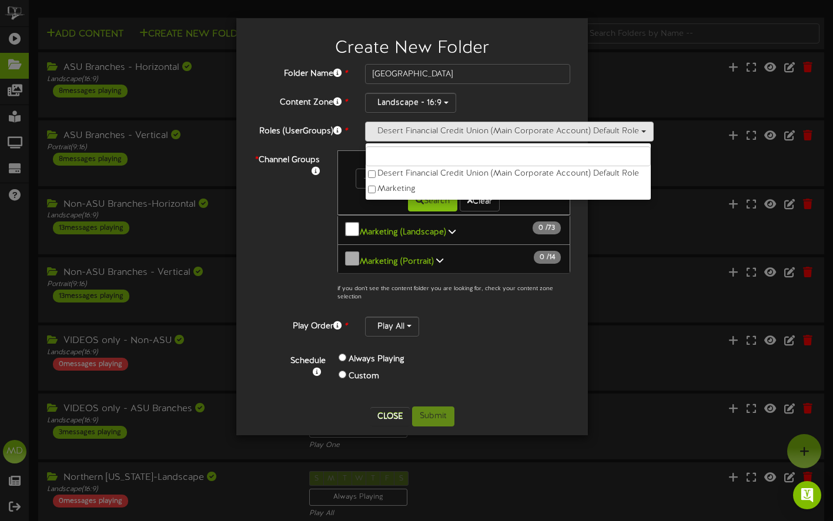
click at [301, 216] on div "* Channel Groups 0 Channels selected Search Clear 0" at bounding box center [412, 229] width 334 height 158
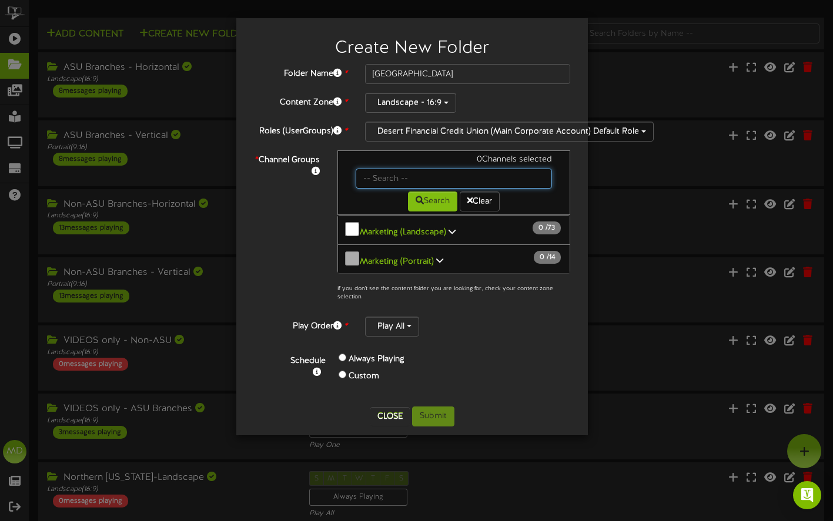
click at [392, 176] on input "text" at bounding box center [454, 179] width 196 height 20
type input "NAU"
click at [436, 199] on button "Search" at bounding box center [432, 202] width 49 height 20
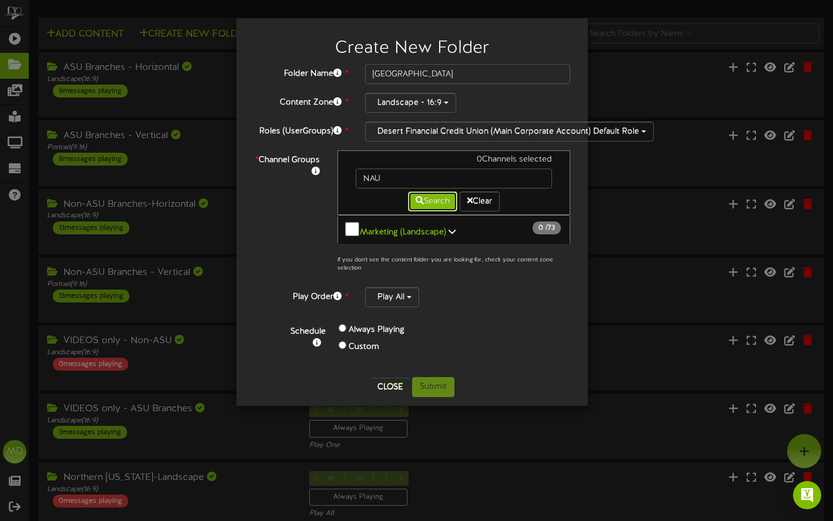
scroll to position [1, 0]
click at [441, 227] on b "Marketing (Landscape)" at bounding box center [403, 231] width 86 height 9
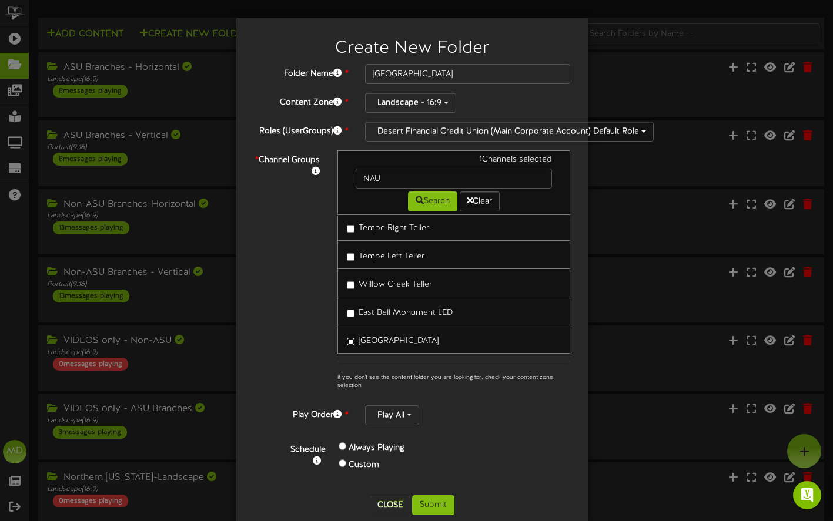
scroll to position [19, 0]
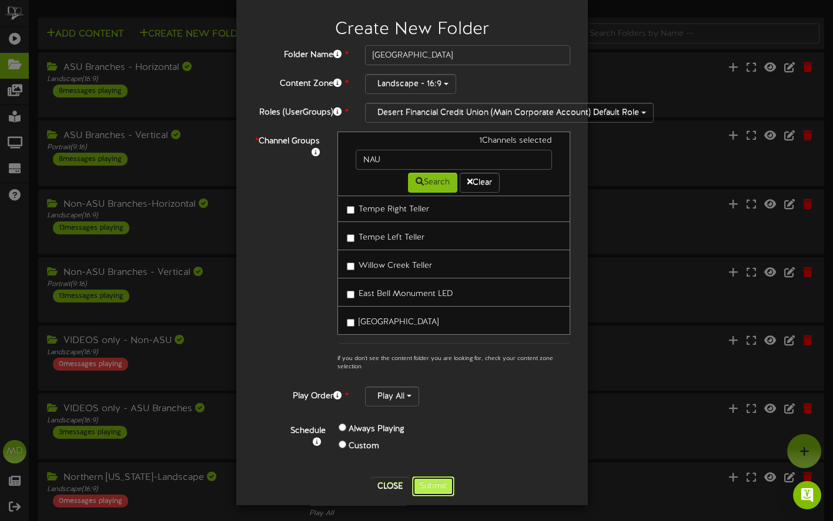
click at [431, 485] on button "Submit" at bounding box center [433, 487] width 42 height 20
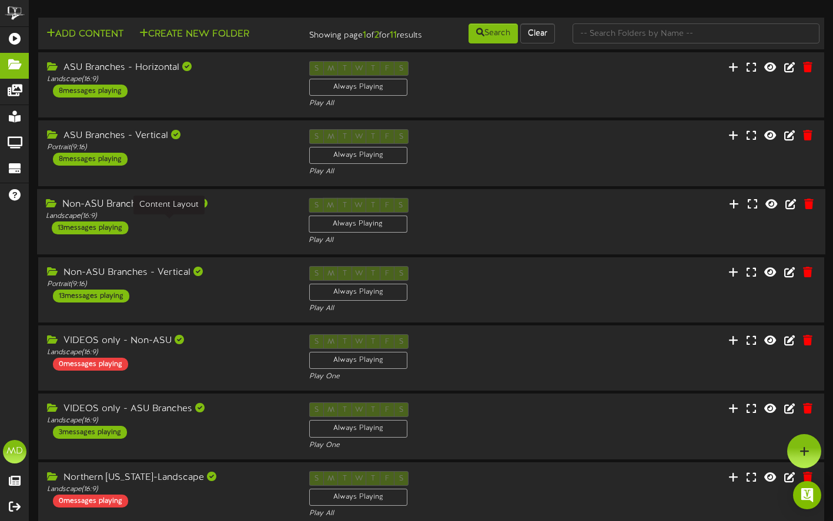
click at [251, 221] on div "Landscape ( 16:9 )" at bounding box center [168, 216] width 245 height 10
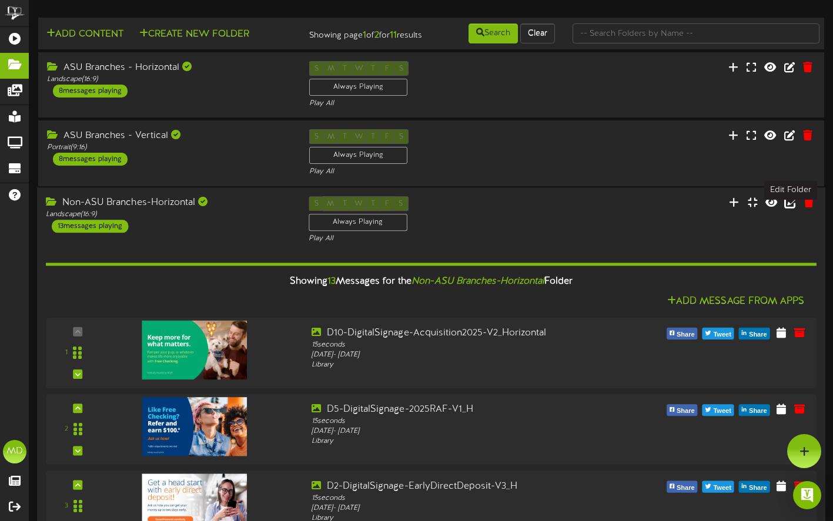
click at [790, 208] on icon at bounding box center [790, 201] width 13 height 13
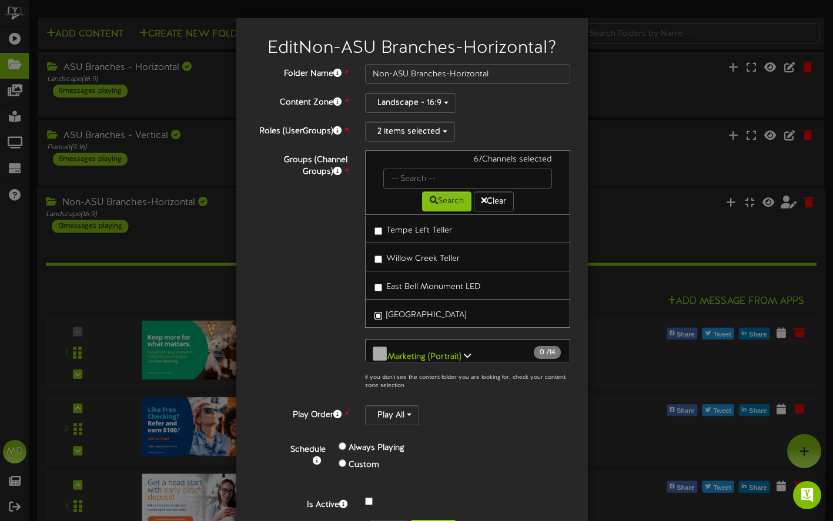
scroll to position [43, 0]
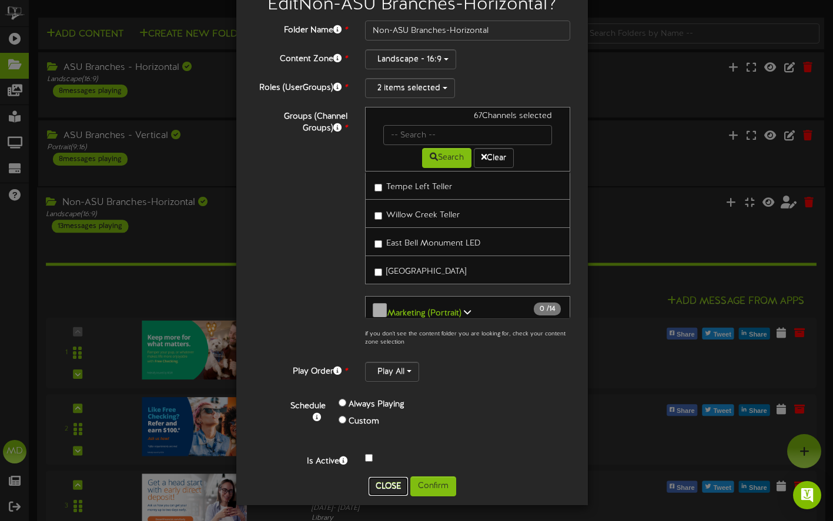
click at [384, 481] on button "Close" at bounding box center [387, 486] width 39 height 19
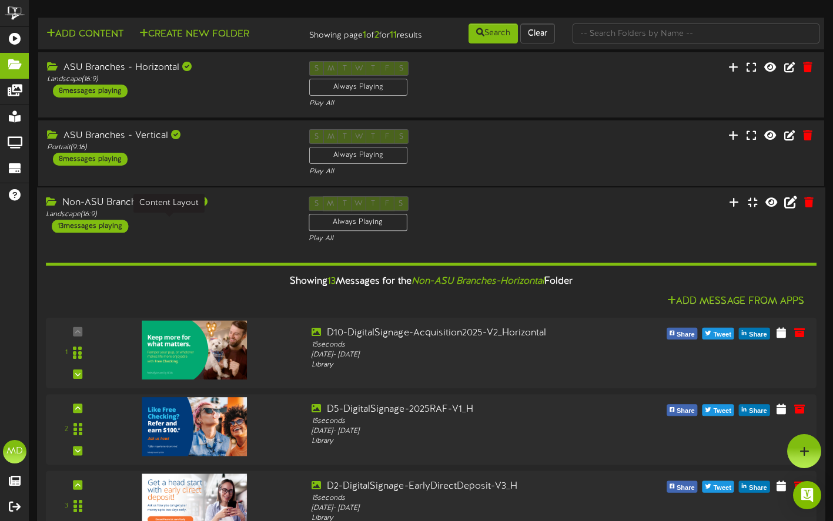
click at [237, 220] on div "Landscape ( 16:9 )" at bounding box center [168, 215] width 245 height 10
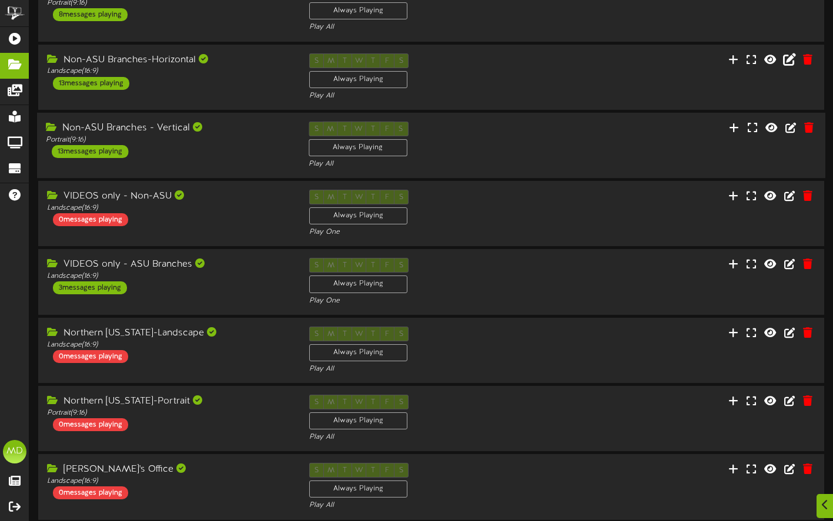
scroll to position [269, 0]
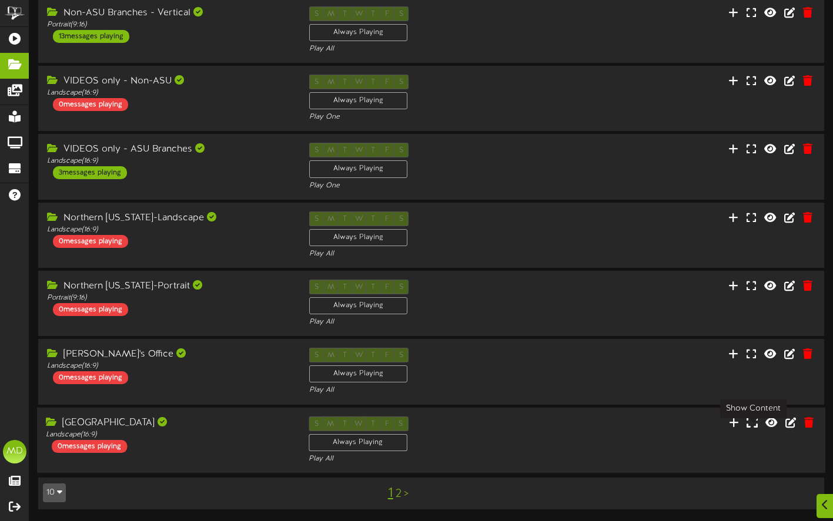
click at [755, 421] on icon at bounding box center [751, 422] width 11 height 13
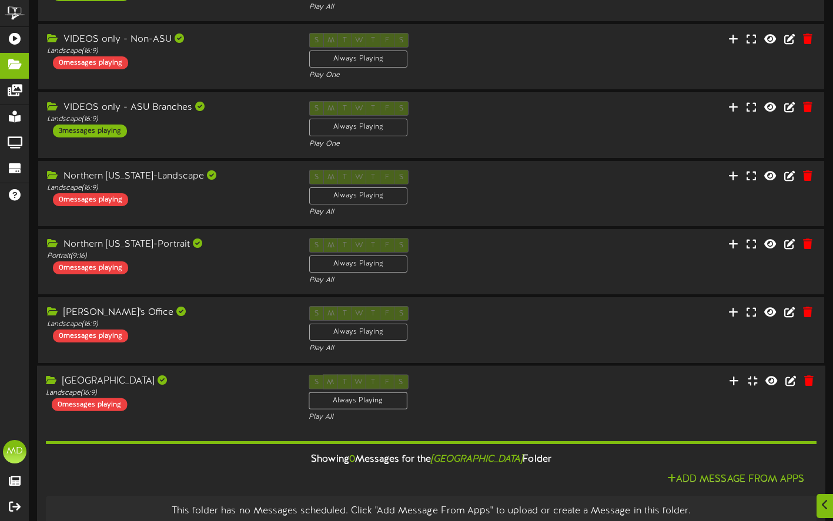
scroll to position [373, 0]
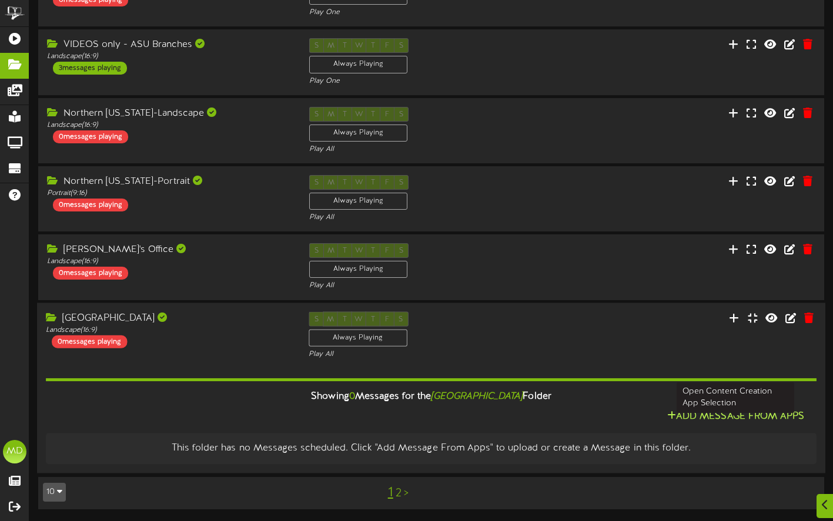
click at [707, 416] on button "Add Message From Apps" at bounding box center [736, 417] width 144 height 15
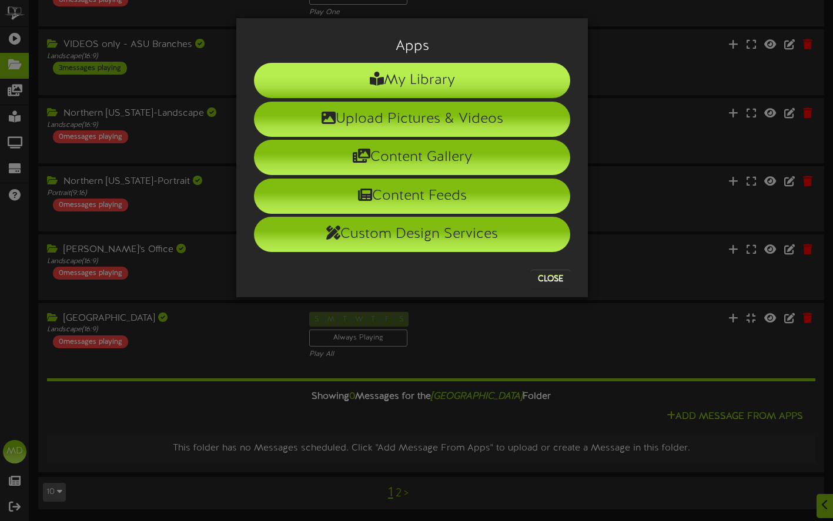
click at [414, 76] on li "My Library" at bounding box center [412, 80] width 316 height 35
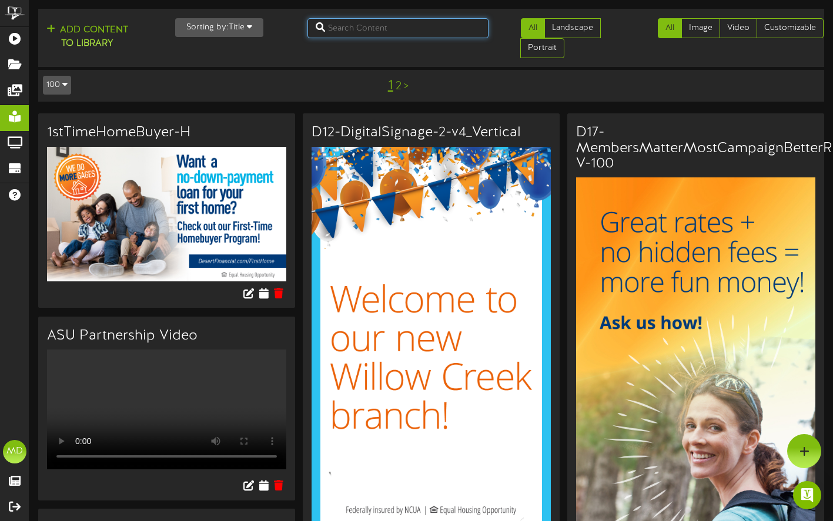
click at [356, 26] on input "text" at bounding box center [397, 28] width 181 height 20
type input "direct"
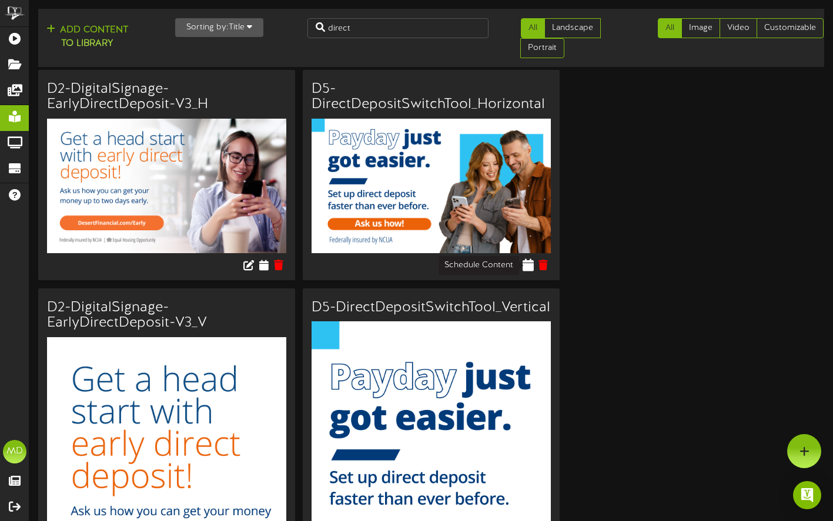
click at [528, 264] on icon at bounding box center [528, 265] width 11 height 13
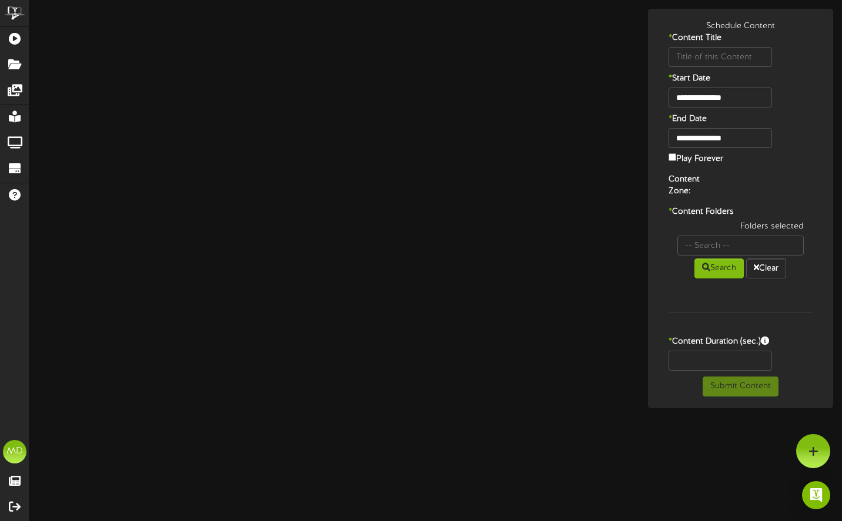
type input "D5-DirectDepositSwitchTool_Horizontal"
type input "8"
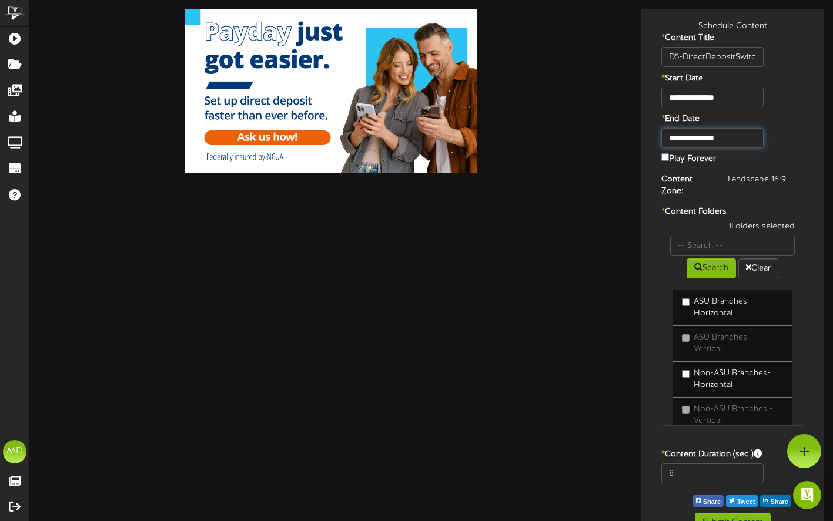
click at [729, 143] on input "**********" at bounding box center [712, 138] width 102 height 20
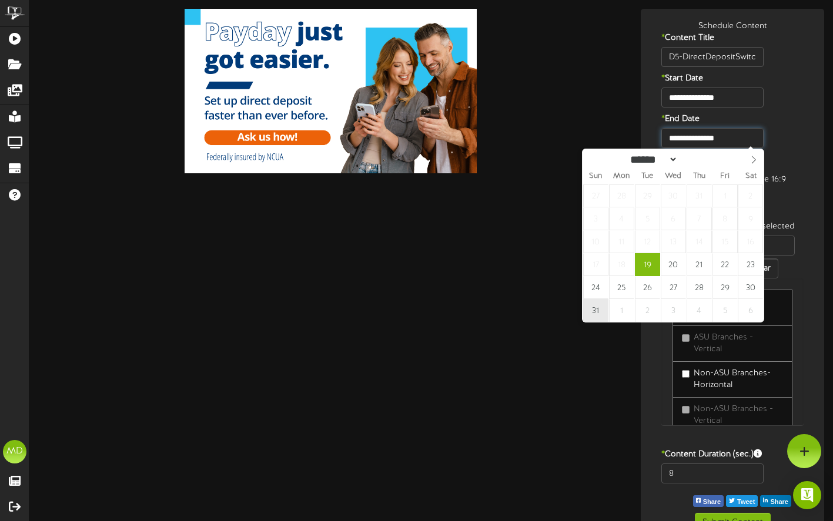
type input "**********"
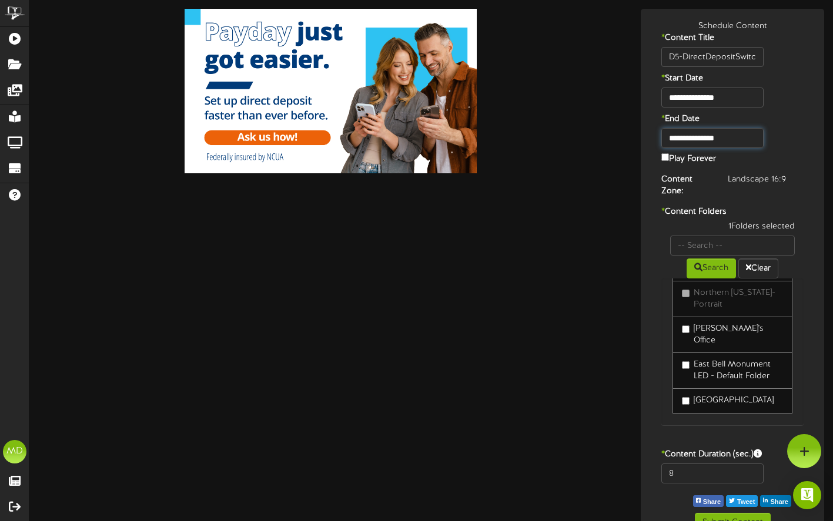
scroll to position [260, 0]
drag, startPoint x: 681, startPoint y: 472, endPoint x: 644, endPoint y: 473, distance: 36.5
click at [644, 473] on div "8" at bounding box center [732, 477] width 177 height 26
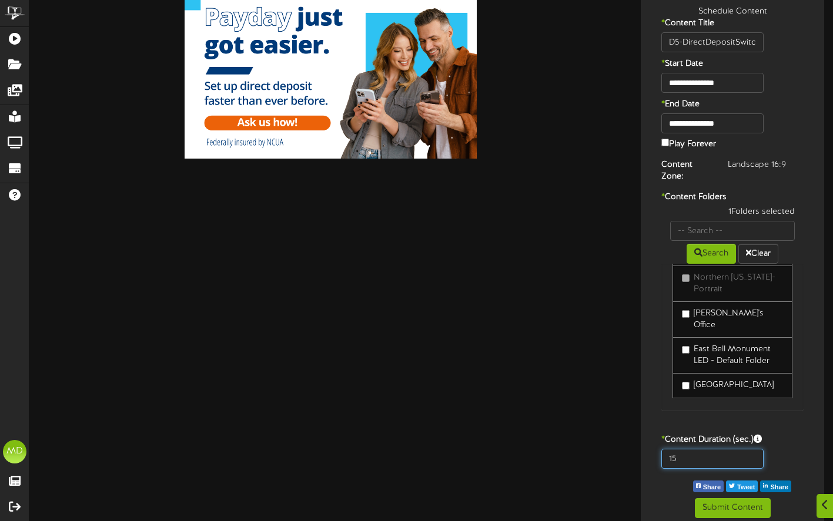
scroll to position [22, 0]
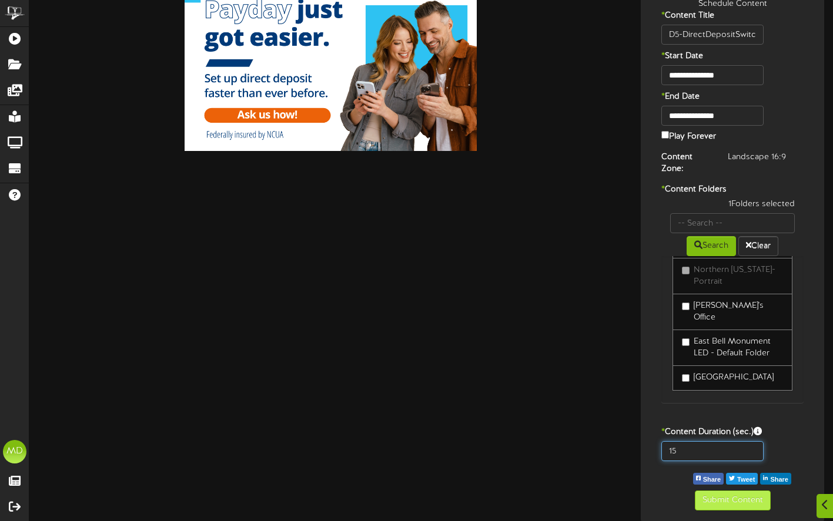
type input "15"
click at [731, 499] on button "Submit Content" at bounding box center [733, 501] width 76 height 20
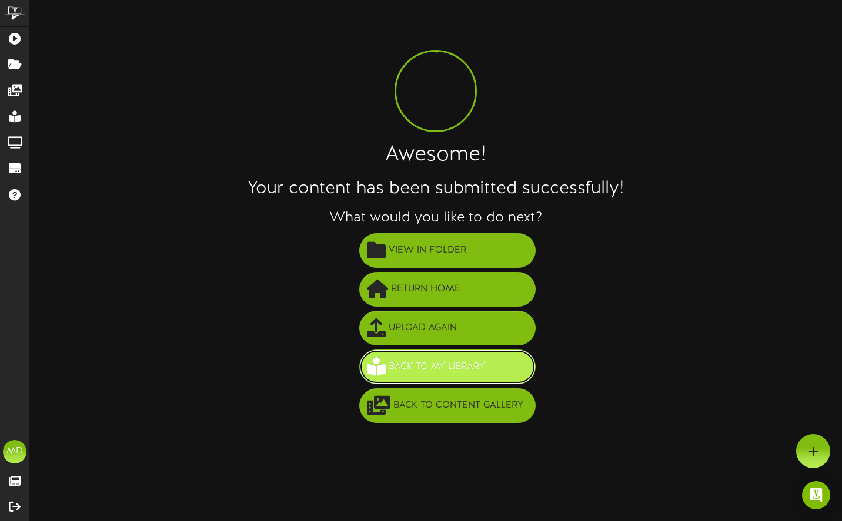
click at [441, 365] on span "Back to My Library" at bounding box center [437, 366] width 102 height 19
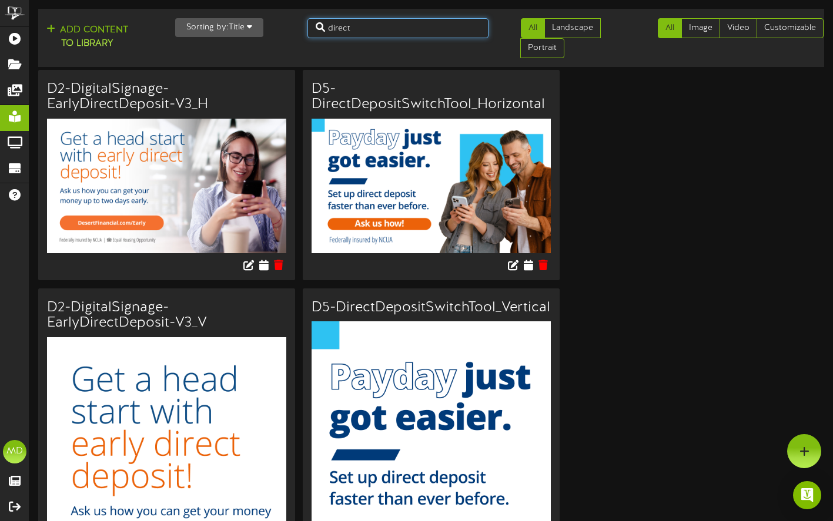
drag, startPoint x: 375, startPoint y: 24, endPoint x: 314, endPoint y: 28, distance: 61.2
click at [314, 28] on input "direct" at bounding box center [397, 28] width 181 height 20
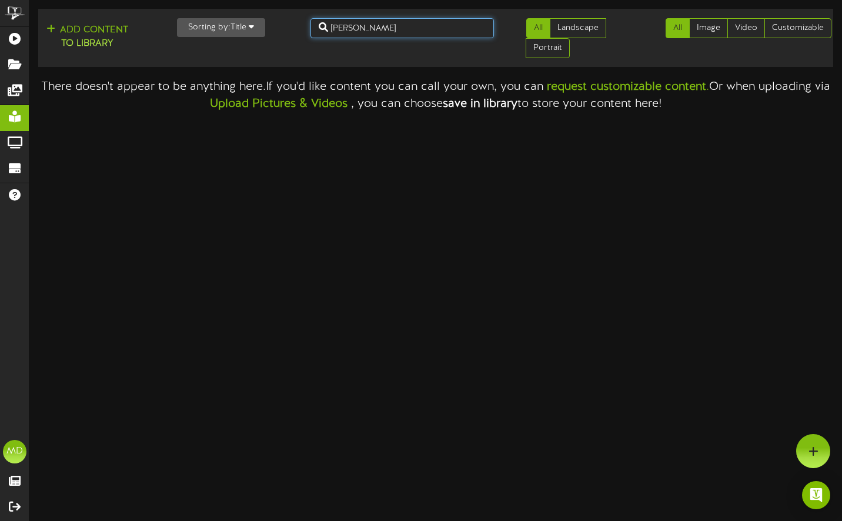
drag, startPoint x: 366, startPoint y: 25, endPoint x: 303, endPoint y: 32, distance: 63.3
click at [303, 32] on div "nicole" at bounding box center [401, 28] width 201 height 20
drag, startPoint x: 361, startPoint y: 32, endPoint x: 304, endPoint y: 38, distance: 57.3
click at [304, 35] on div "lapin" at bounding box center [401, 28] width 201 height 20
type input "FTHB"
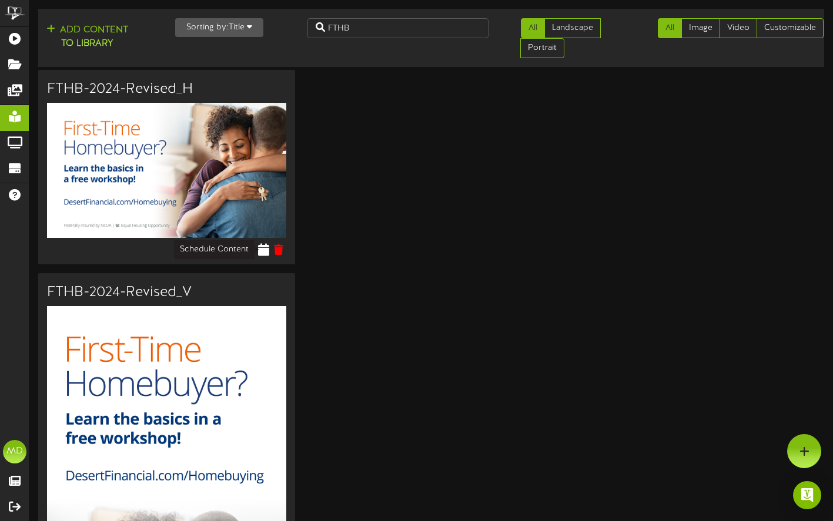
click at [263, 249] on icon at bounding box center [264, 249] width 11 height 13
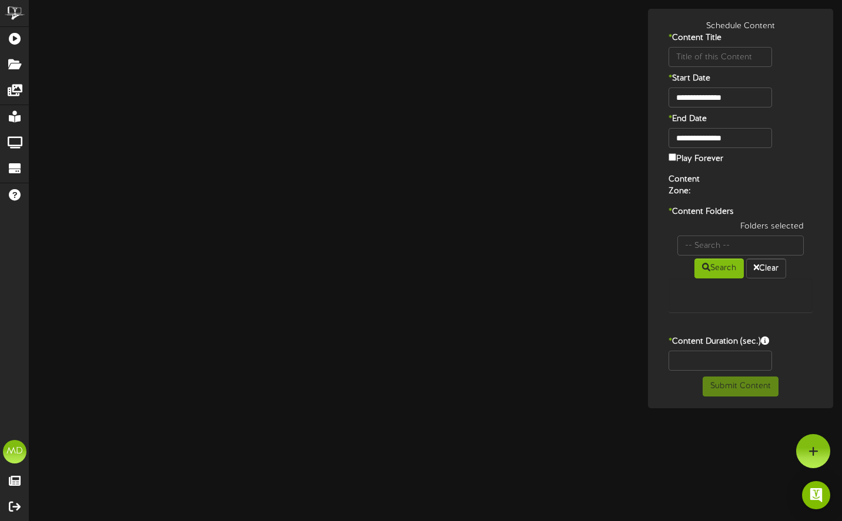
type input "FTHB-2024-Revised_H"
type input "8"
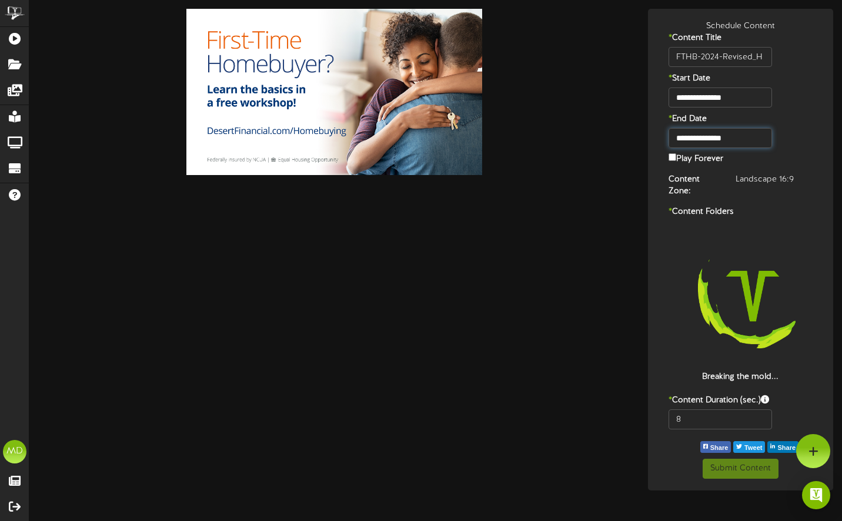
click at [755, 135] on input "**********" at bounding box center [720, 138] width 104 height 20
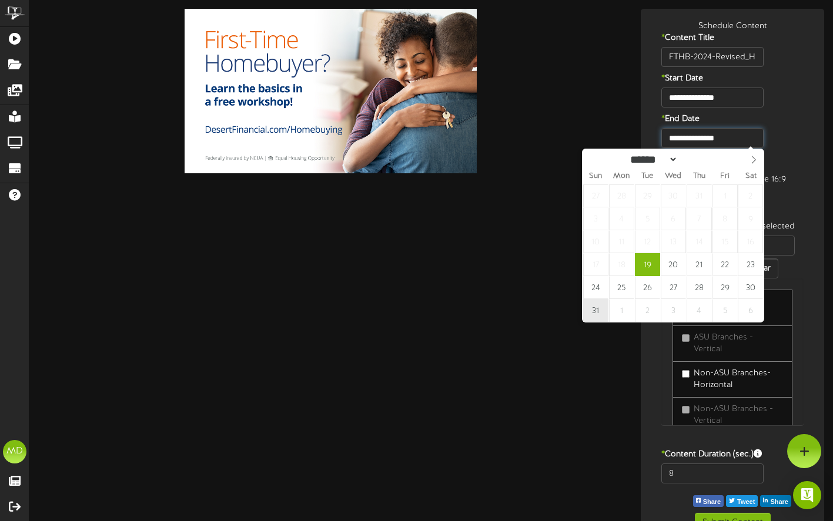
type input "**********"
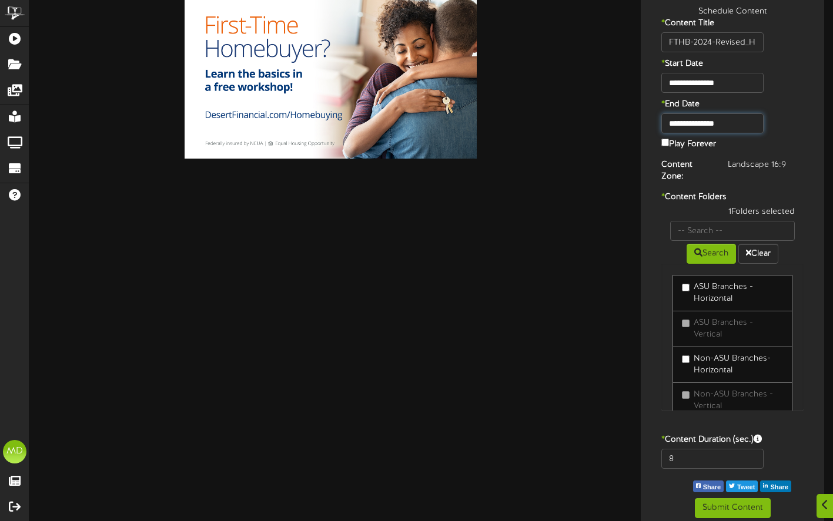
scroll to position [22, 0]
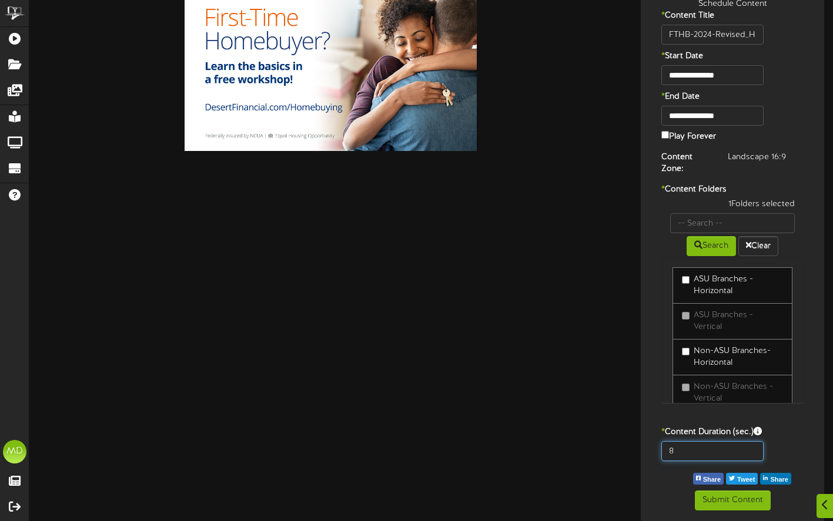
drag, startPoint x: 685, startPoint y: 449, endPoint x: 654, endPoint y: 448, distance: 31.7
click at [654, 448] on div "8" at bounding box center [712, 451] width 120 height 20
type input "15"
click at [726, 500] on button "Submit Content" at bounding box center [733, 501] width 76 height 20
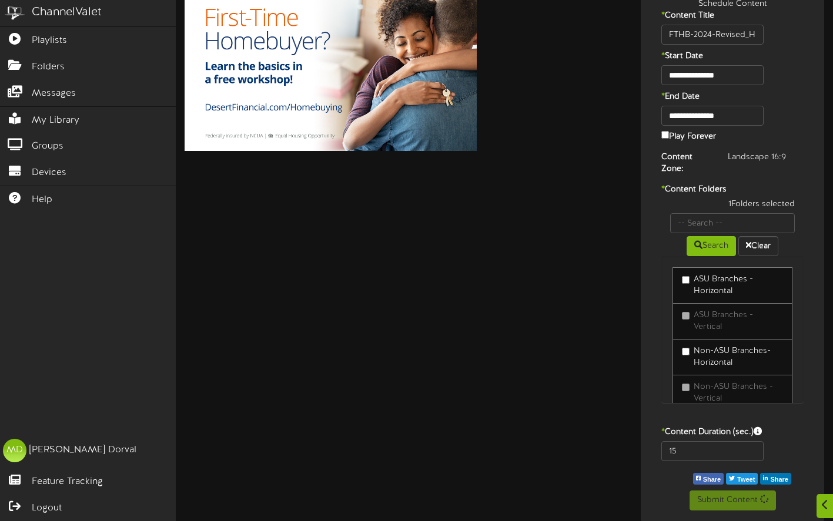
scroll to position [0, 0]
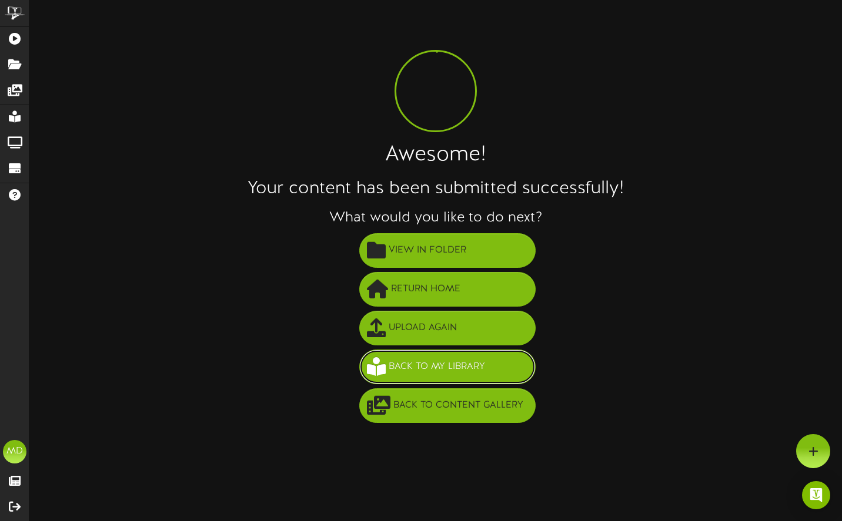
click at [461, 359] on span "Back to My Library" at bounding box center [437, 366] width 102 height 19
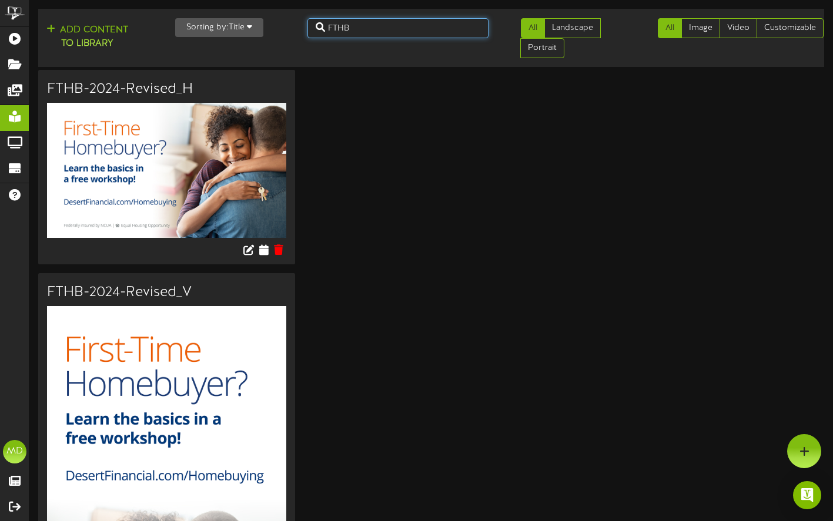
drag, startPoint x: 368, startPoint y: 24, endPoint x: 290, endPoint y: 27, distance: 78.2
click at [291, 26] on div "Add Content to Library Sorting by: Title Newest Oldest Title FTHB All Landscape…" at bounding box center [431, 38] width 794 height 49
type input "contactless"
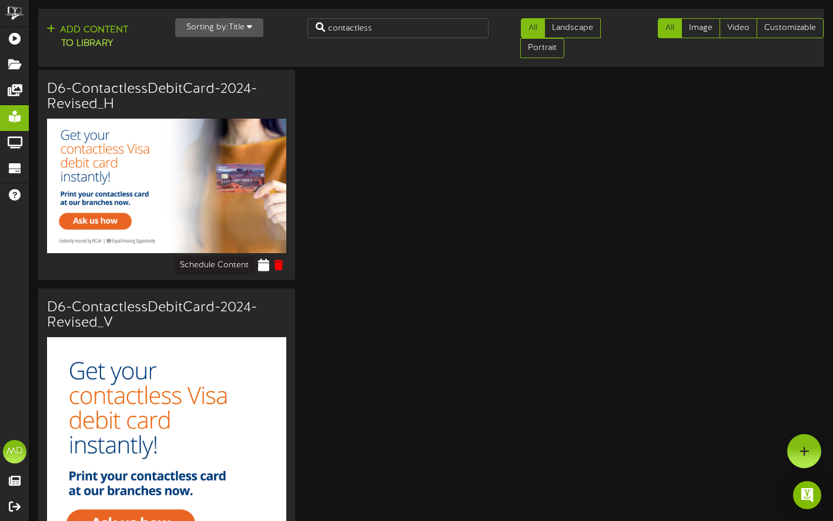
click at [265, 263] on icon at bounding box center [264, 265] width 11 height 13
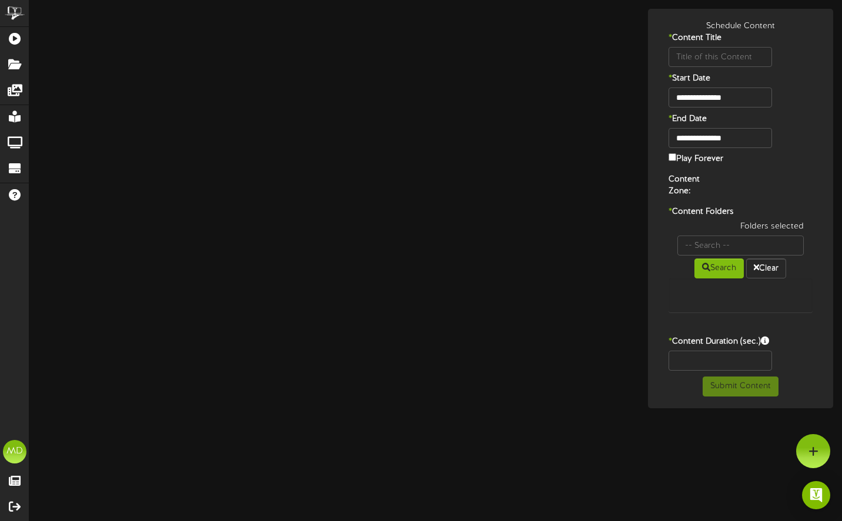
type input "D6-ContactlessDebitCard-2024-Revised_H"
type input "8"
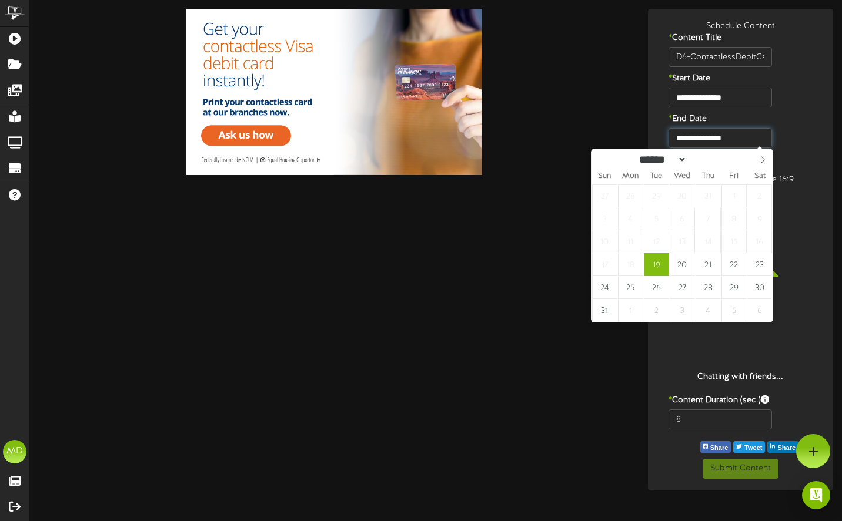
click at [746, 141] on input "**********" at bounding box center [720, 138] width 104 height 20
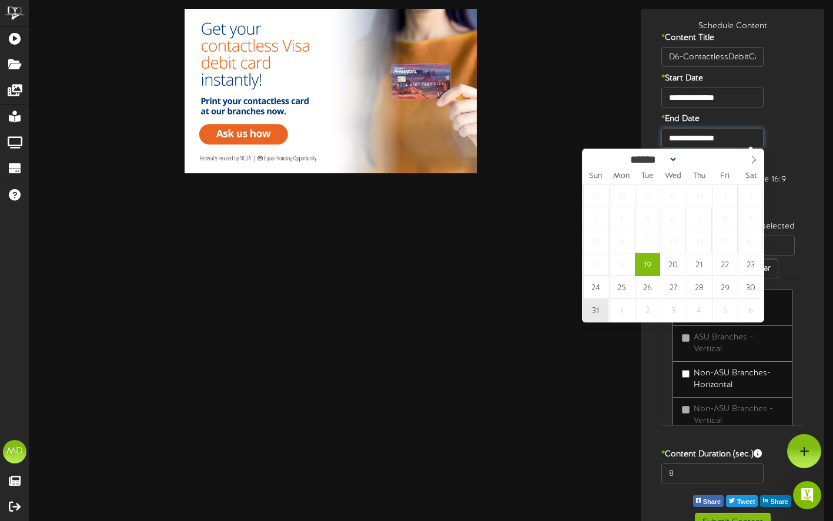
type input "**********"
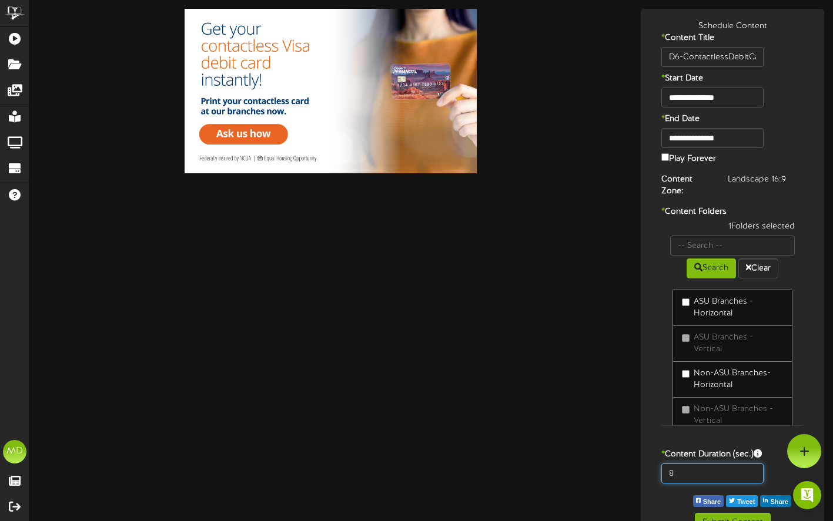
drag, startPoint x: 670, startPoint y: 474, endPoint x: 619, endPoint y: 444, distance: 59.6
click at [651, 473] on div "8" at bounding box center [732, 477] width 177 height 26
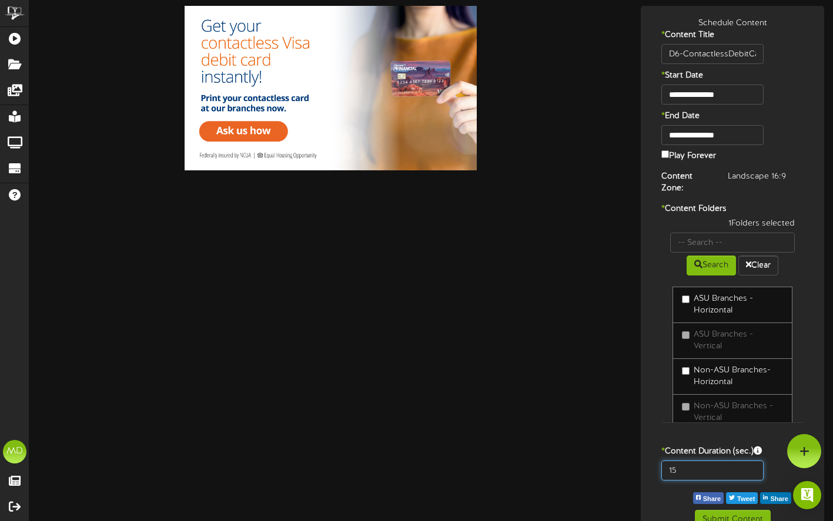
scroll to position [22, 0]
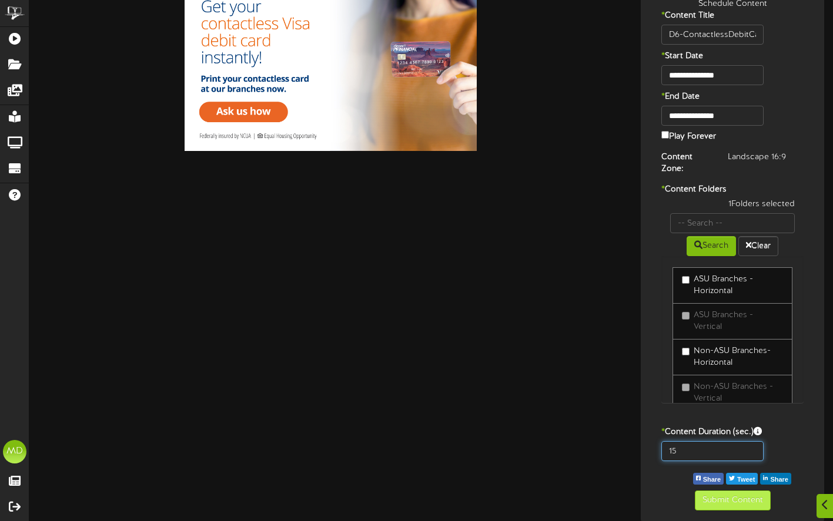
type input "15"
click at [729, 500] on button "Submit Content" at bounding box center [733, 501] width 76 height 20
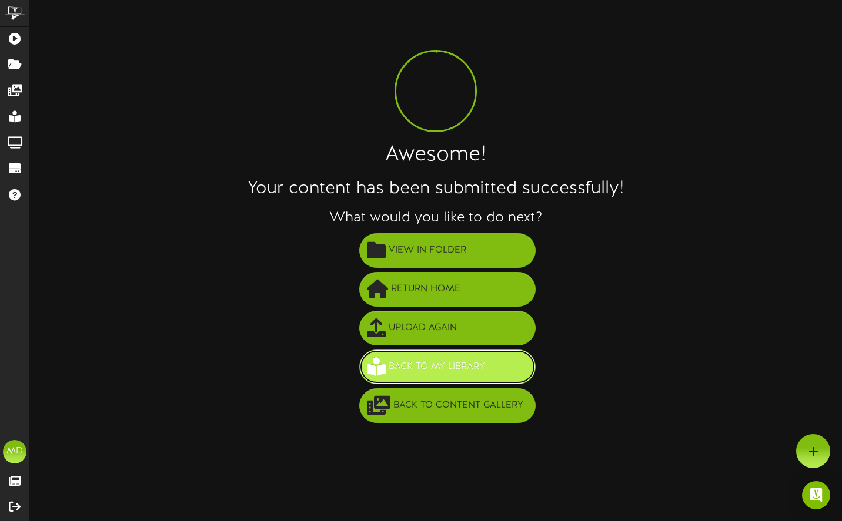
click at [451, 363] on span "Back to My Library" at bounding box center [437, 366] width 102 height 19
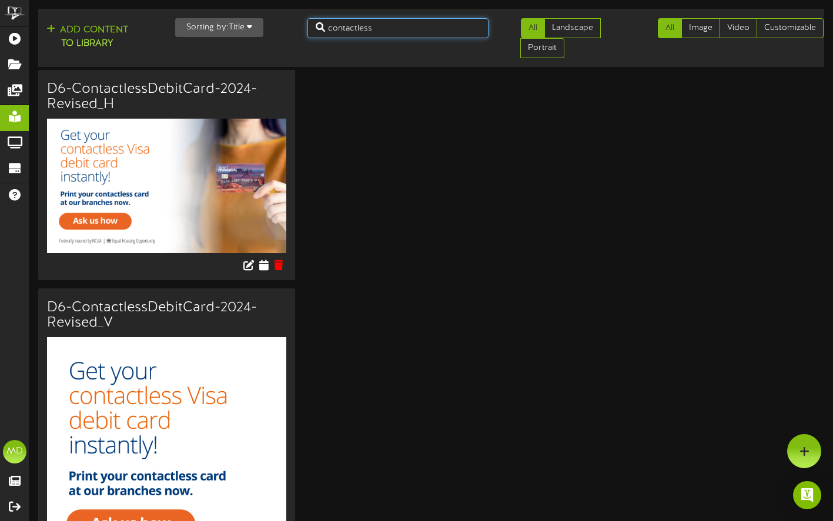
drag, startPoint x: 386, startPoint y: 28, endPoint x: 319, endPoint y: 26, distance: 67.0
click at [319, 26] on input "contactless" at bounding box center [397, 28] width 181 height 20
type input "graduate"
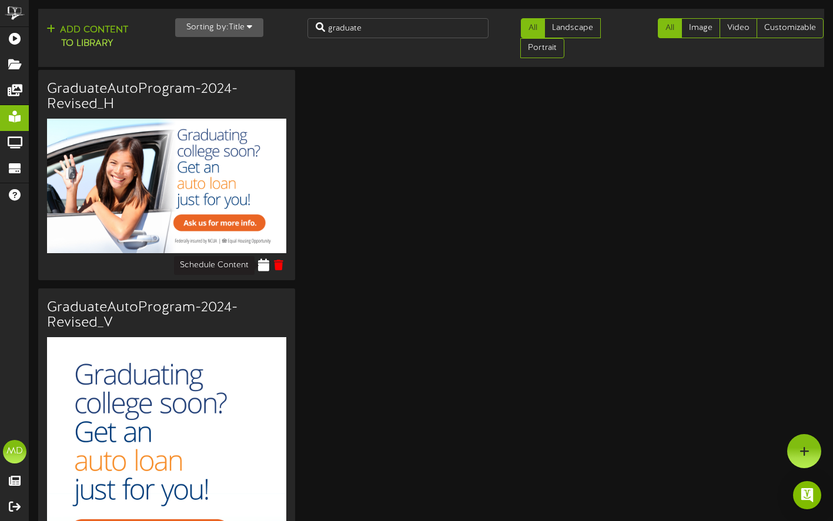
click at [264, 264] on icon at bounding box center [264, 265] width 11 height 13
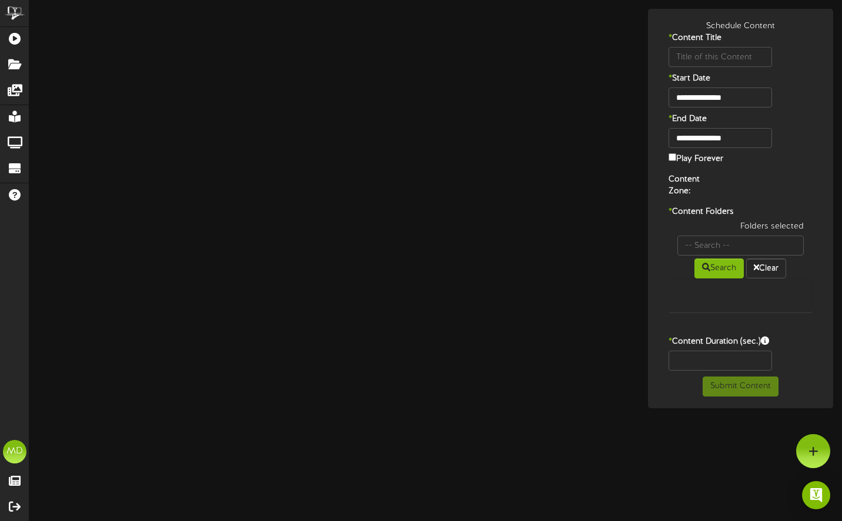
type input "GraduateAutoProgram-2024-Revised_H"
type input "8"
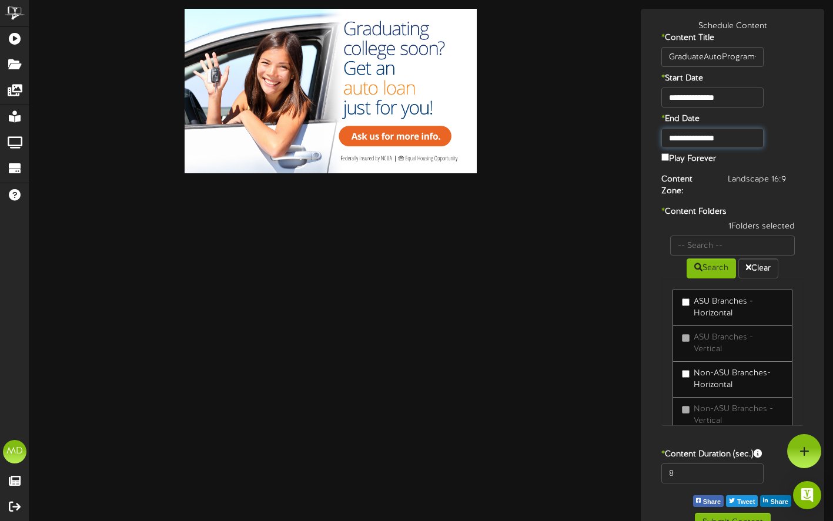
click at [728, 138] on input "**********" at bounding box center [712, 138] width 102 height 20
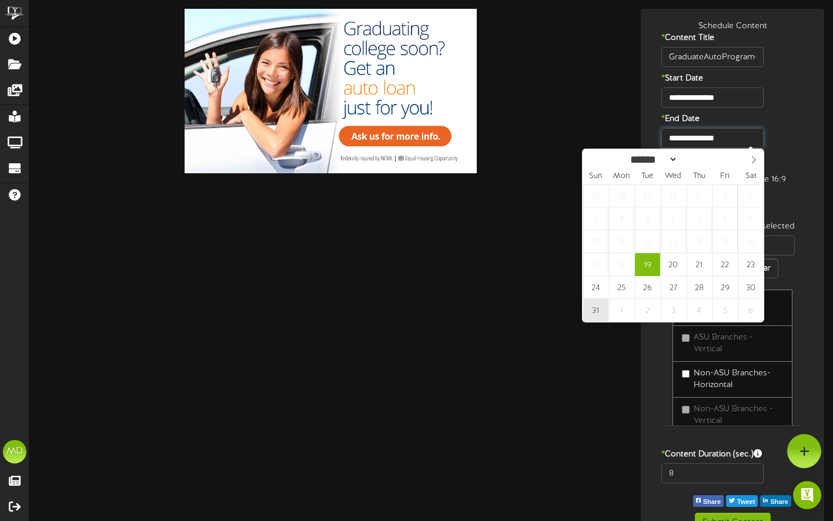
type input "**********"
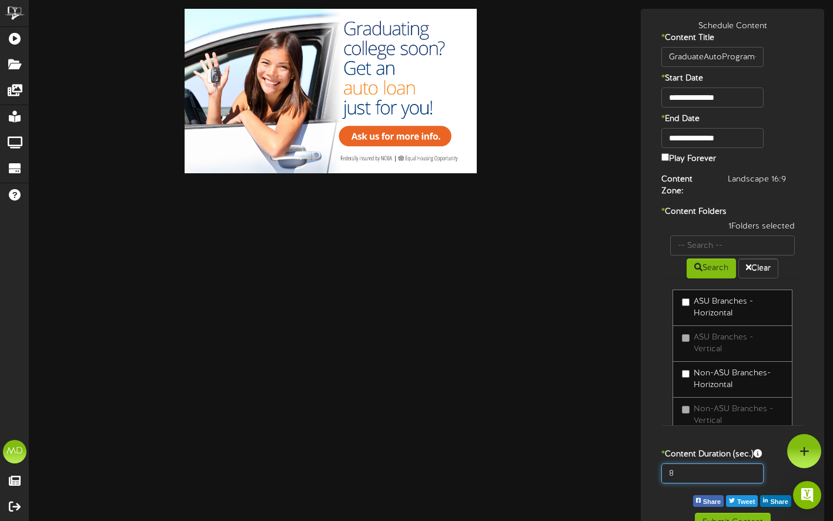
drag, startPoint x: 675, startPoint y: 472, endPoint x: 652, endPoint y: 473, distance: 23.5
click at [652, 473] on div "8" at bounding box center [712, 474] width 120 height 20
type input "15"
click at [713, 514] on button "Submit Content" at bounding box center [733, 523] width 76 height 20
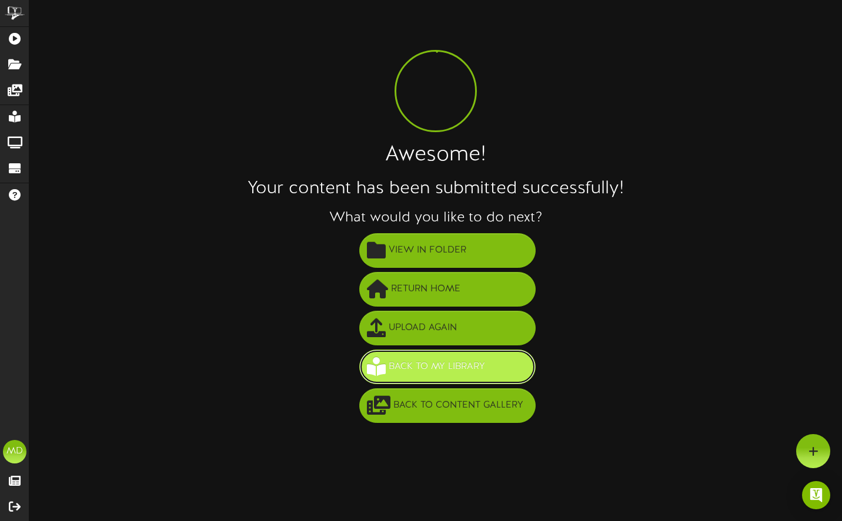
click at [423, 364] on span "Back to My Library" at bounding box center [437, 366] width 102 height 19
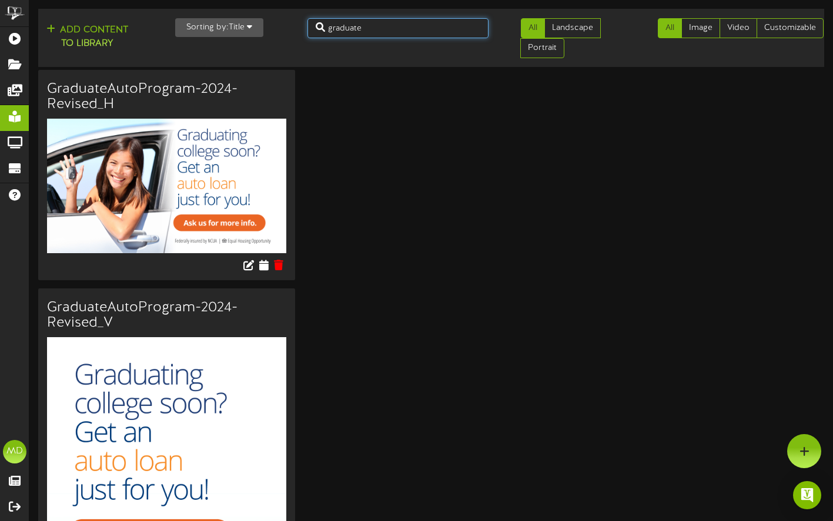
drag, startPoint x: 361, startPoint y: 26, endPoint x: 314, endPoint y: 28, distance: 47.7
click at [314, 28] on input "graduate" at bounding box center [397, 28] width 181 height 20
type input "check"
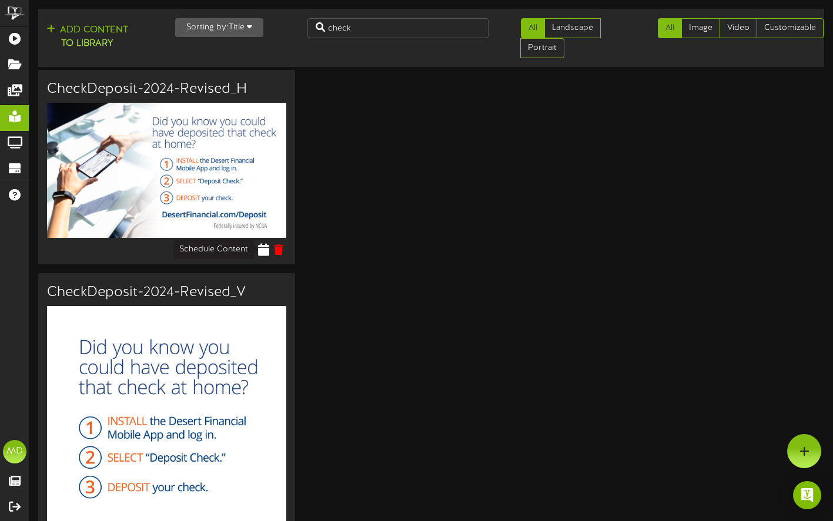
click at [266, 253] on icon at bounding box center [264, 249] width 11 height 13
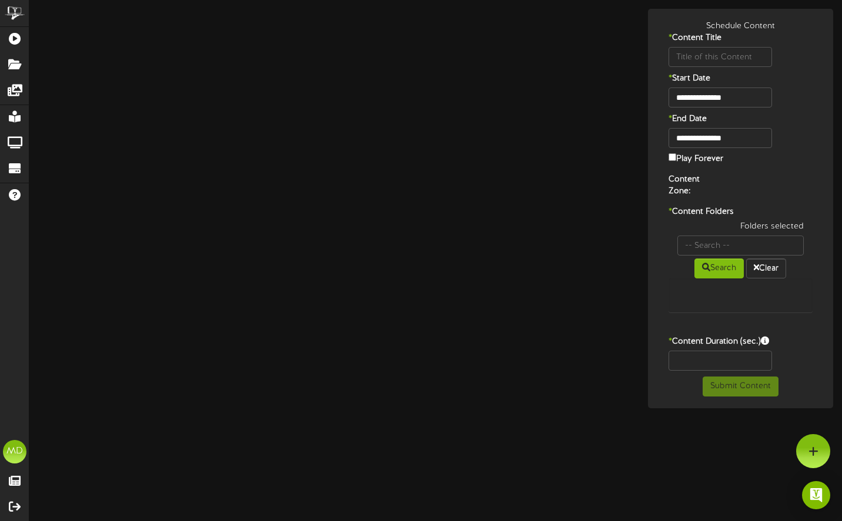
type input "CheckDeposit-2024-Revised_H"
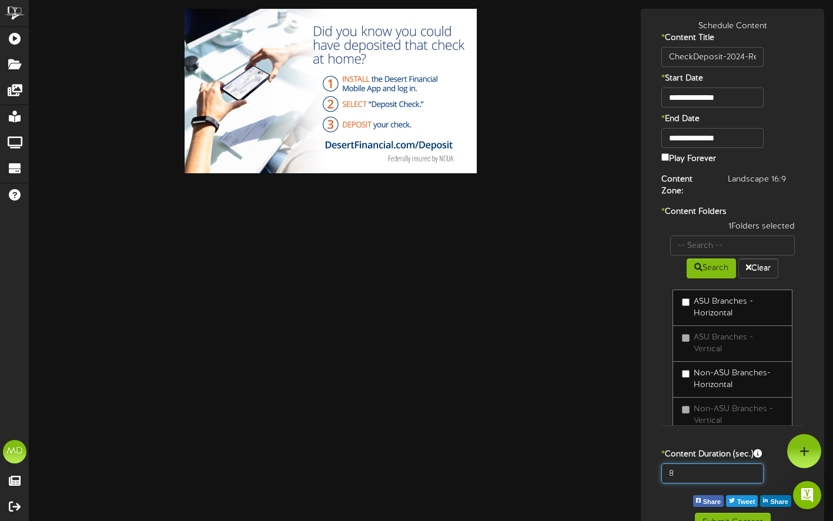
drag, startPoint x: 681, startPoint y: 469, endPoint x: 653, endPoint y: 470, distance: 27.6
click at [653, 473] on div "8" at bounding box center [712, 474] width 120 height 20
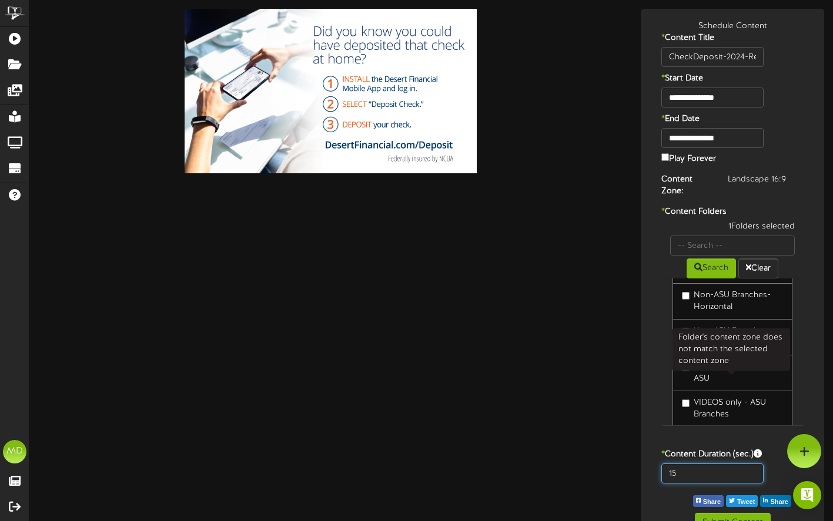
scroll to position [176, 0]
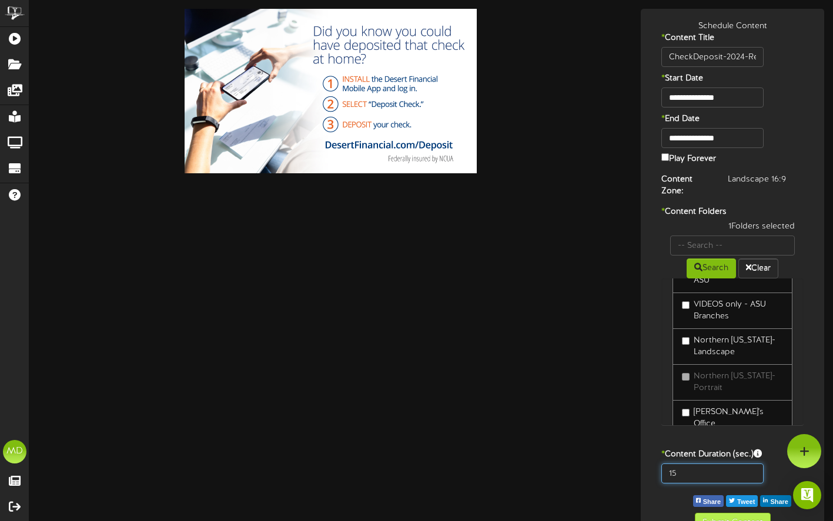
type input "15"
click at [726, 515] on button "Submit Content" at bounding box center [733, 523] width 76 height 20
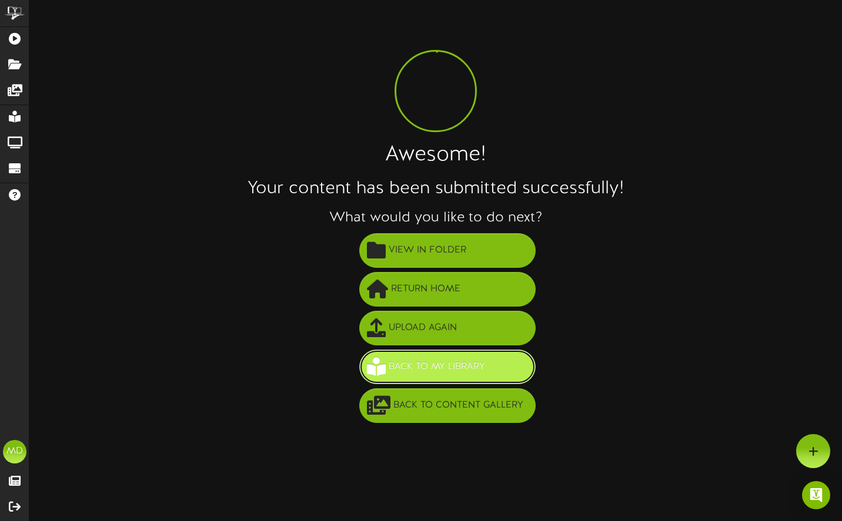
click at [445, 368] on span "Back to My Library" at bounding box center [437, 366] width 102 height 19
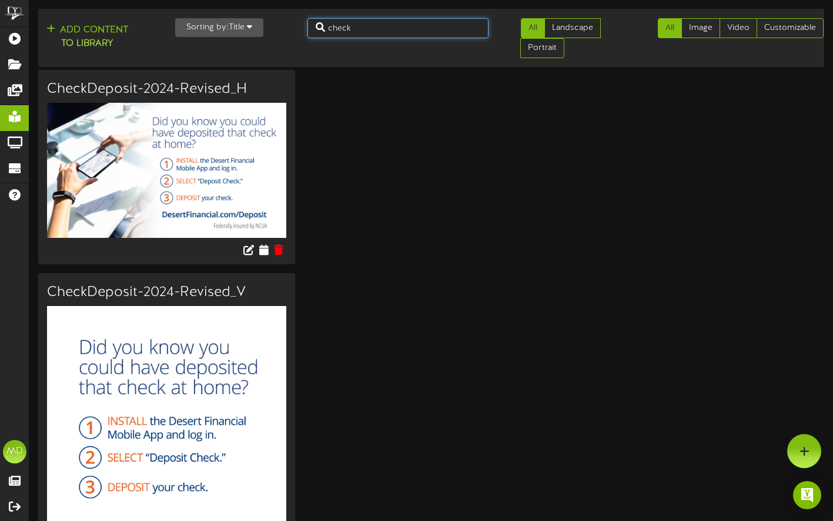
drag, startPoint x: 367, startPoint y: 24, endPoint x: 284, endPoint y: 27, distance: 83.5
click at [286, 29] on div "Add Content to Library Sorting by: Title Newest Oldest Title check All Landscap…" at bounding box center [431, 38] width 794 height 49
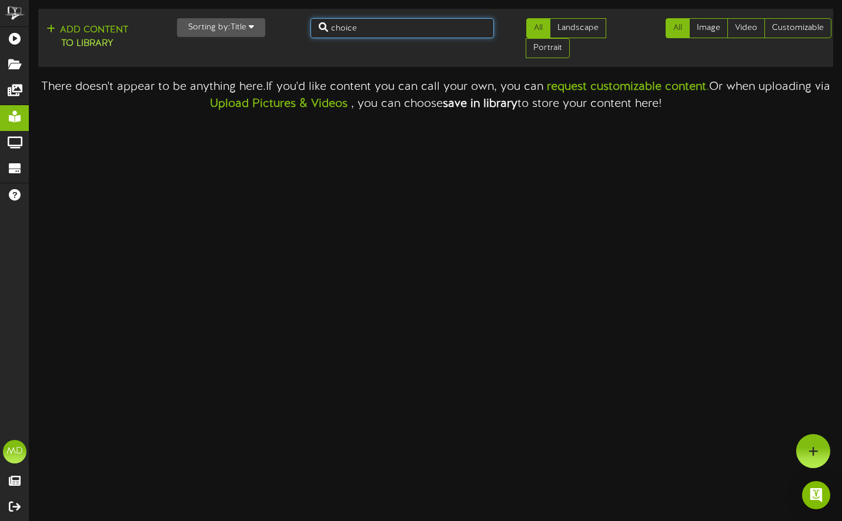
drag, startPoint x: 372, startPoint y: 34, endPoint x: 312, endPoint y: 25, distance: 60.7
click at [312, 25] on input "choice" at bounding box center [401, 28] width 183 height 20
type input "student"
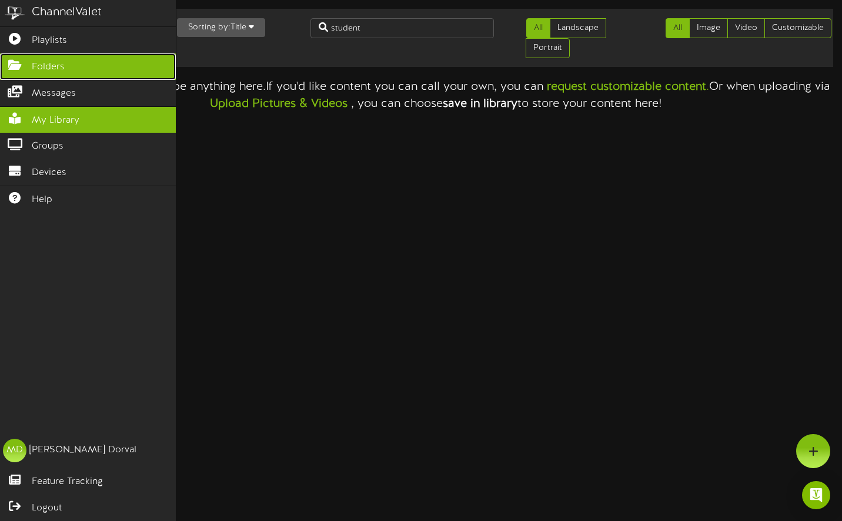
click at [15, 59] on icon at bounding box center [14, 63] width 29 height 9
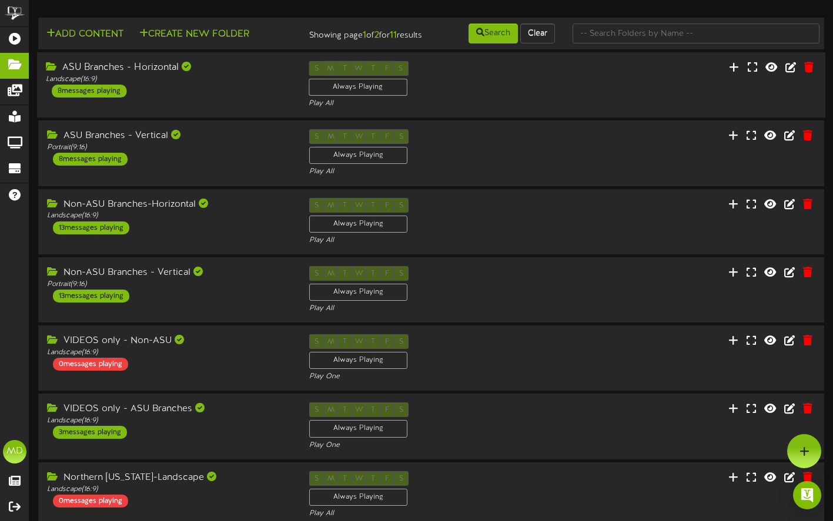
click at [243, 75] on div "ASU Branches - Horizontal" at bounding box center [168, 68] width 245 height 14
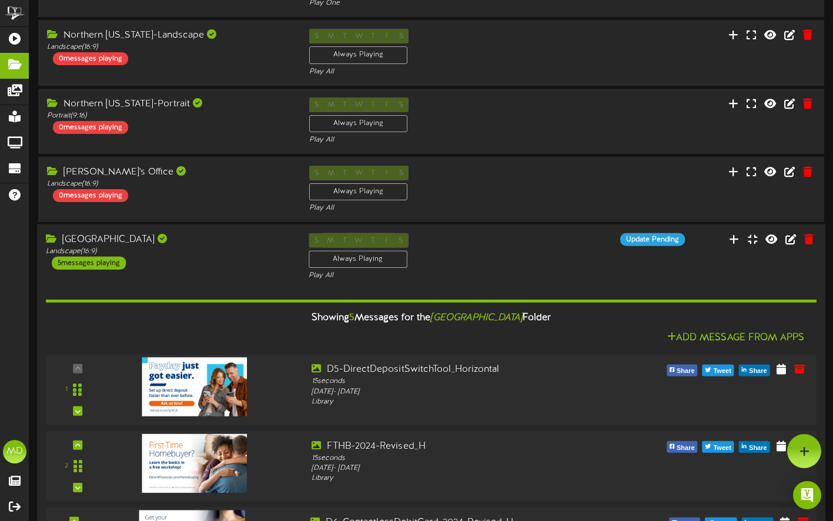
scroll to position [1117, 0]
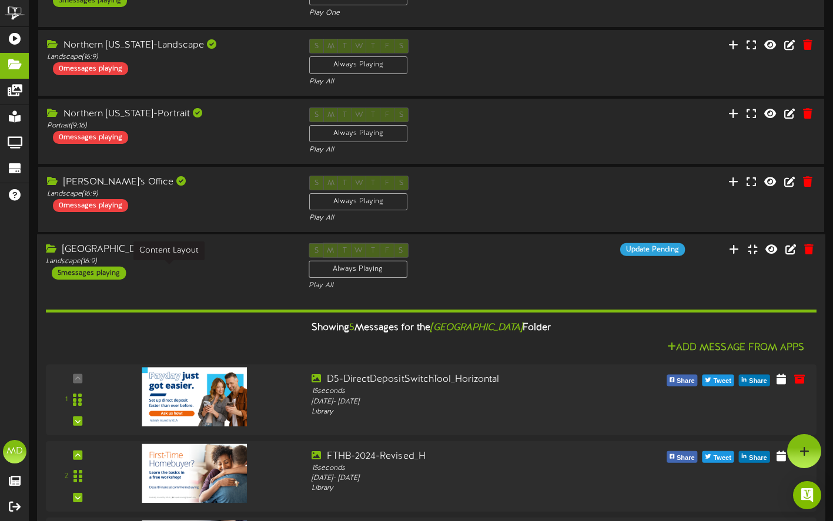
click at [246, 267] on div "Landscape ( 16:9 )" at bounding box center [168, 262] width 245 height 10
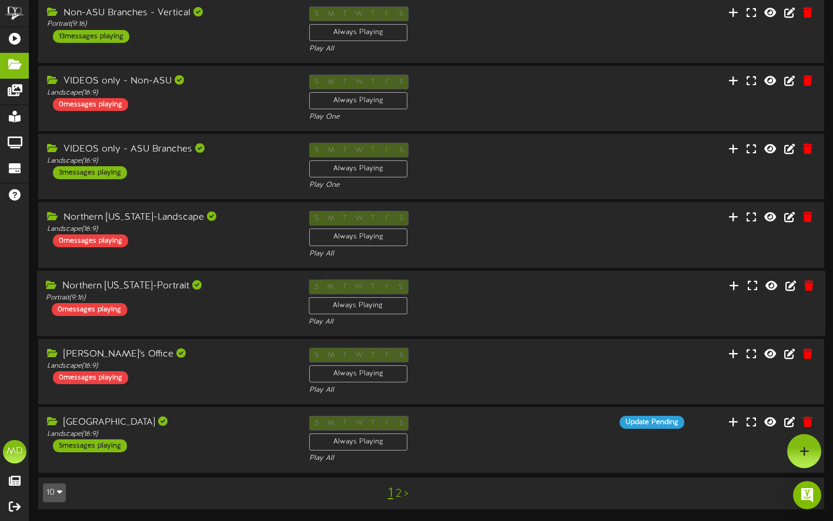
scroll to position [954, 0]
click at [230, 426] on div "NAU Campus Branch" at bounding box center [168, 423] width 245 height 14
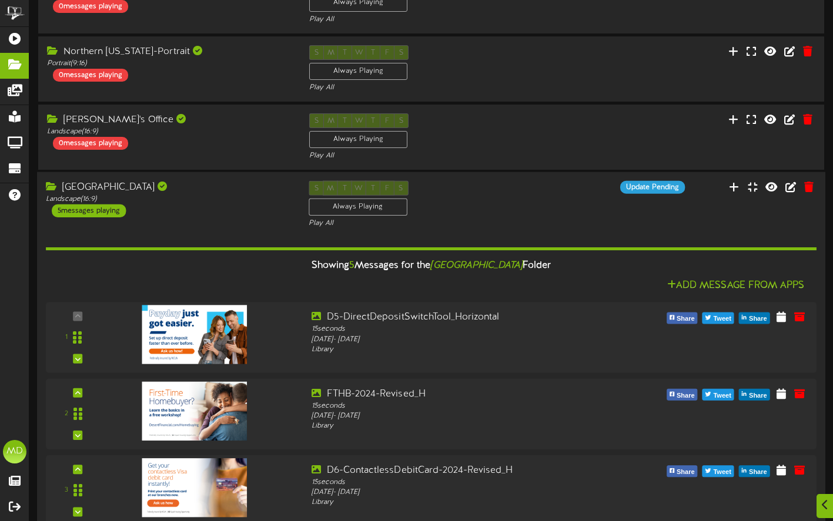
scroll to position [1189, 0]
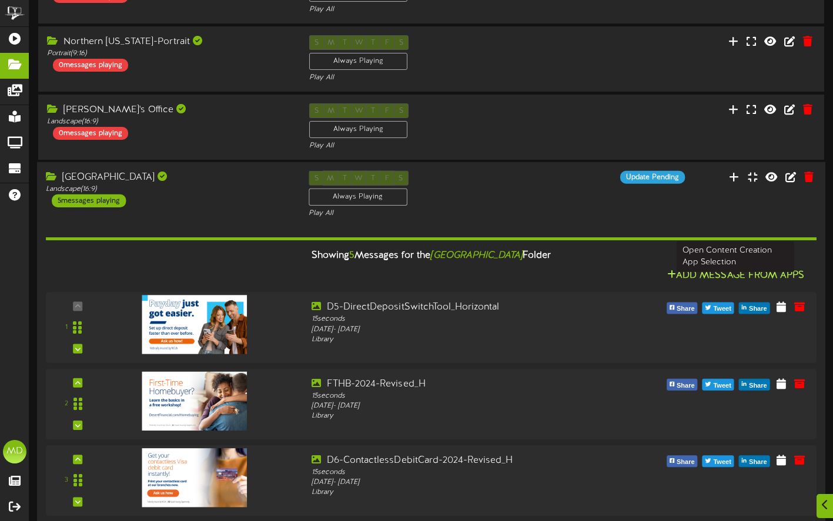
click at [713, 283] on button "Add Message From Apps" at bounding box center [736, 276] width 144 height 15
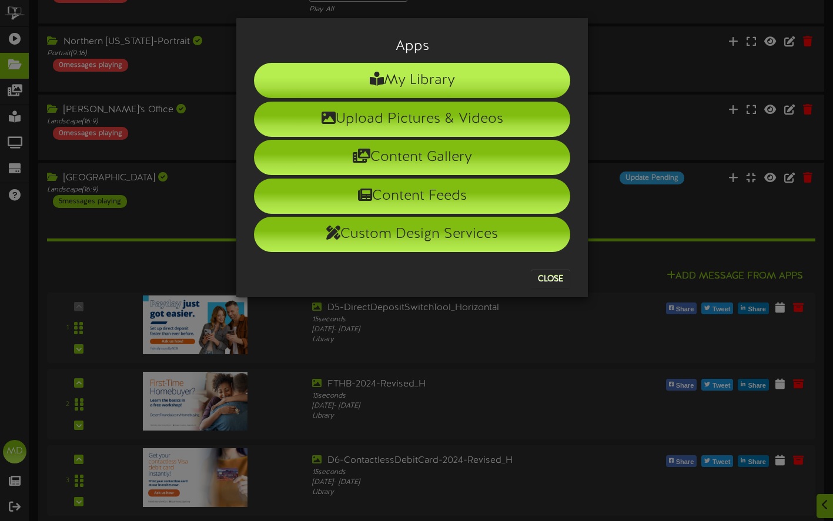
click at [469, 77] on li "My Library" at bounding box center [412, 80] width 316 height 35
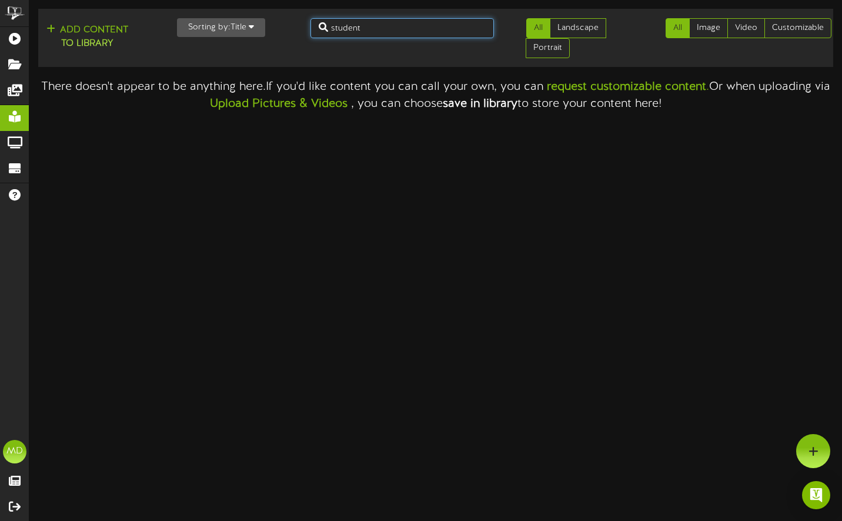
drag, startPoint x: 375, startPoint y: 28, endPoint x: 313, endPoint y: 31, distance: 61.8
click at [313, 31] on input "student" at bounding box center [401, 28] width 183 height 20
type input "D12"
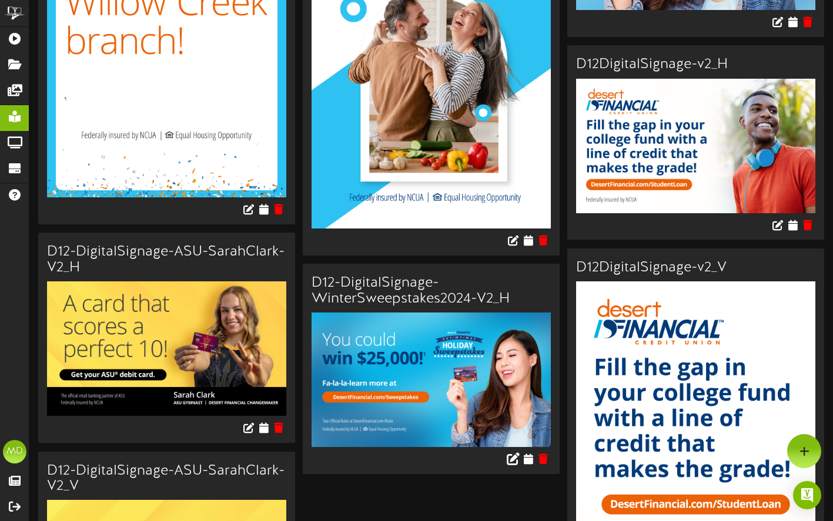
scroll to position [529, 0]
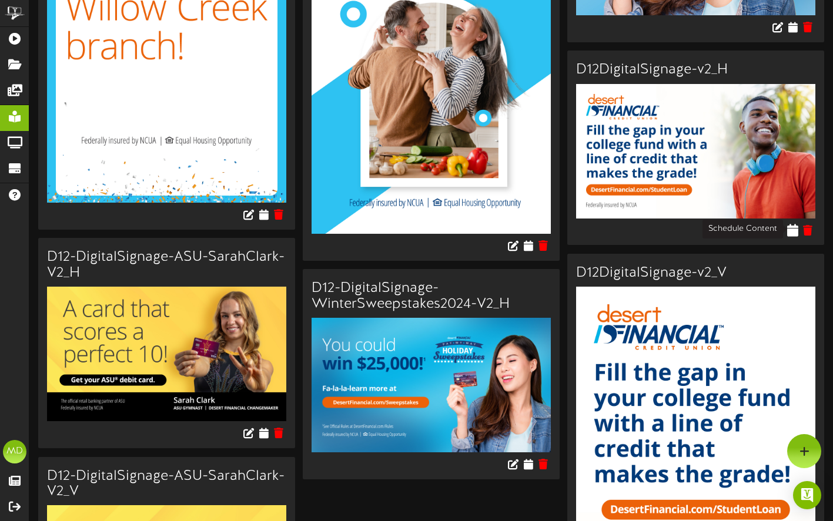
click at [793, 226] on icon at bounding box center [792, 229] width 11 height 13
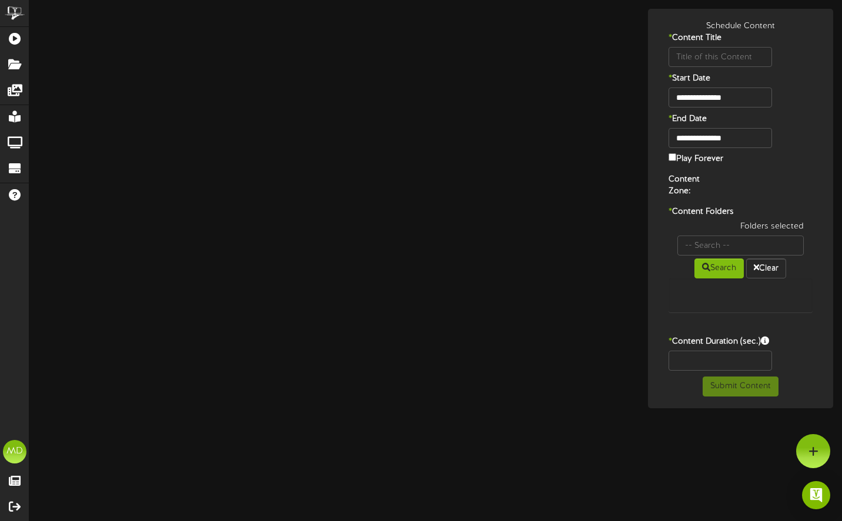
type input "D12DigitalSignage-v2_H"
type input "8"
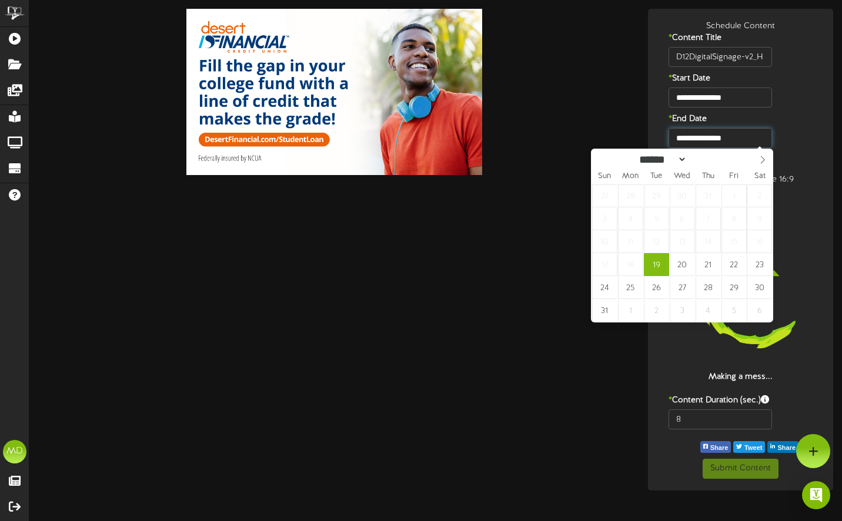
click at [747, 139] on input "**********" at bounding box center [720, 138] width 104 height 20
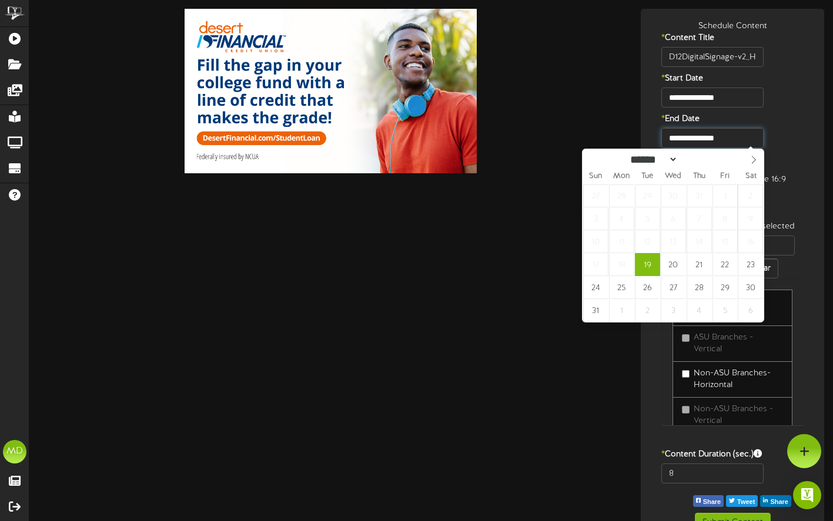
type input "**********"
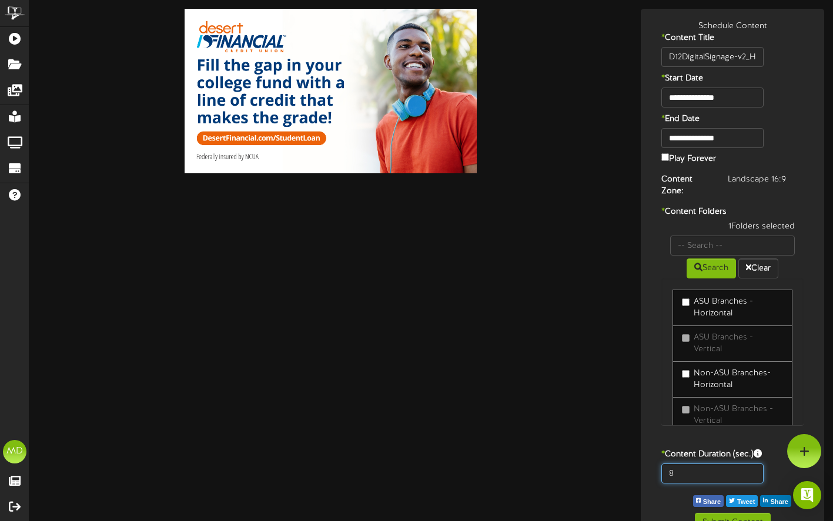
drag, startPoint x: 683, startPoint y: 471, endPoint x: 659, endPoint y: 471, distance: 24.1
click at [659, 471] on div "8" at bounding box center [712, 474] width 120 height 20
type input "15"
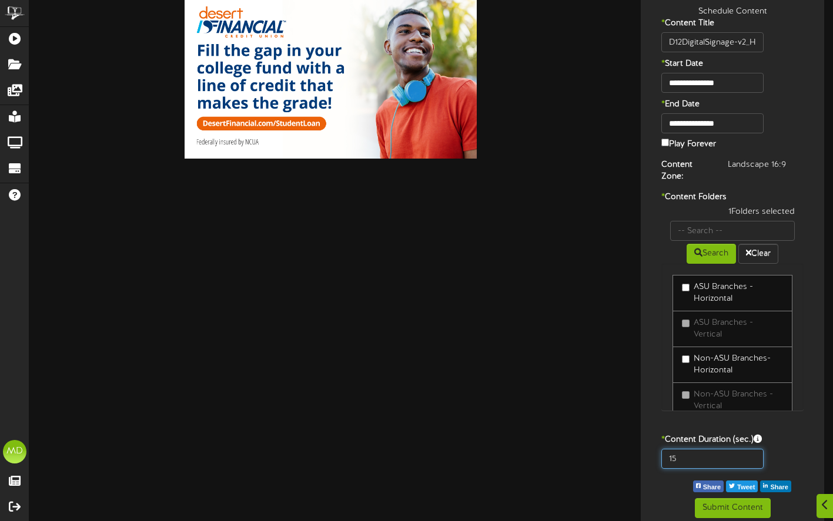
scroll to position [22, 0]
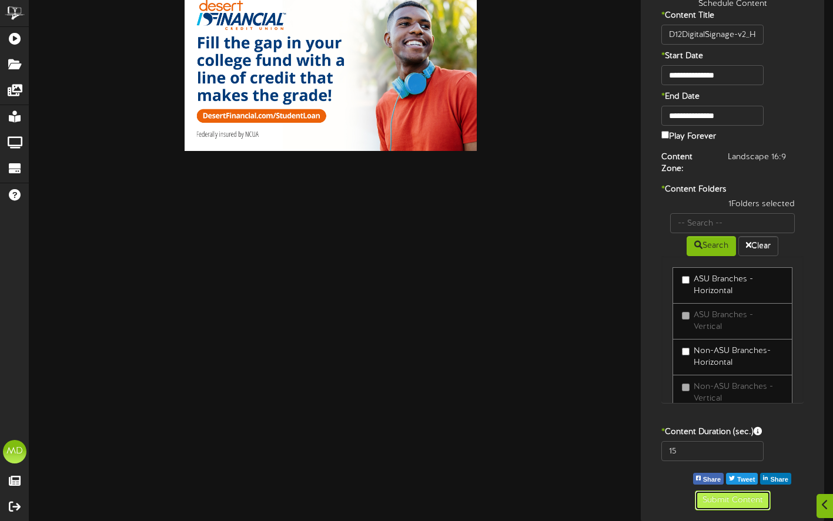
click at [743, 491] on button "Submit Content" at bounding box center [733, 501] width 76 height 20
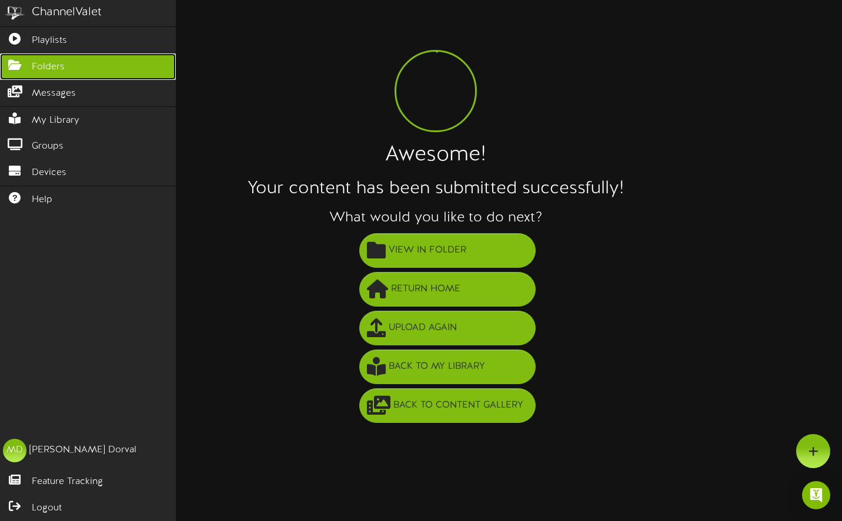
click at [13, 68] on icon at bounding box center [14, 63] width 29 height 9
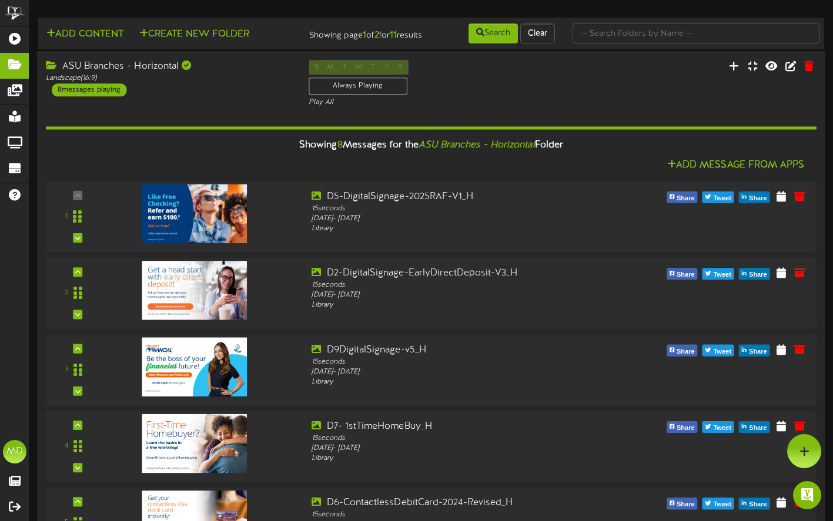
click at [250, 73] on div "ASU Branches - Horizontal" at bounding box center [168, 67] width 245 height 14
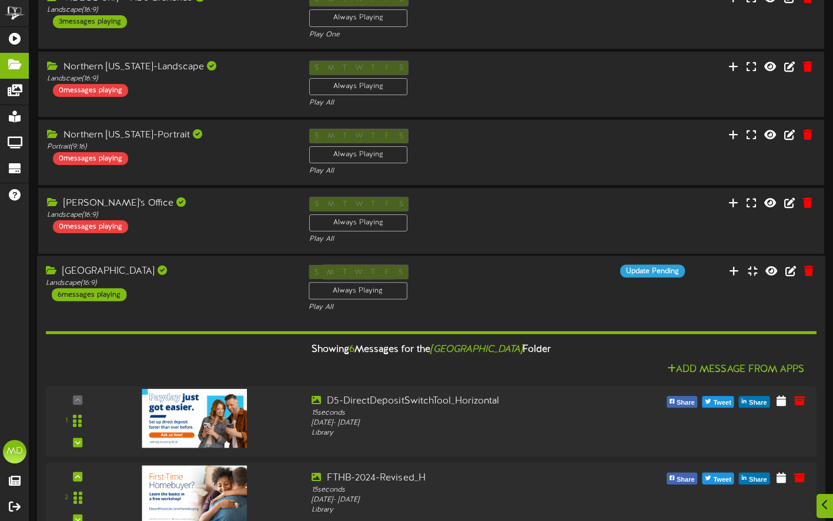
scroll to position [411, 0]
click at [253, 299] on div "NAU Campus Branch Landscape ( 16:9 ) 6 messages playing" at bounding box center [168, 282] width 263 height 36
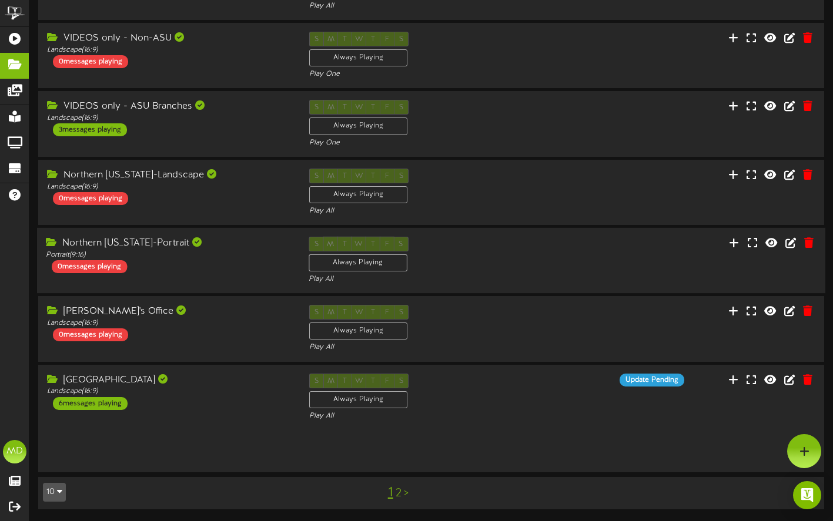
scroll to position [269, 0]
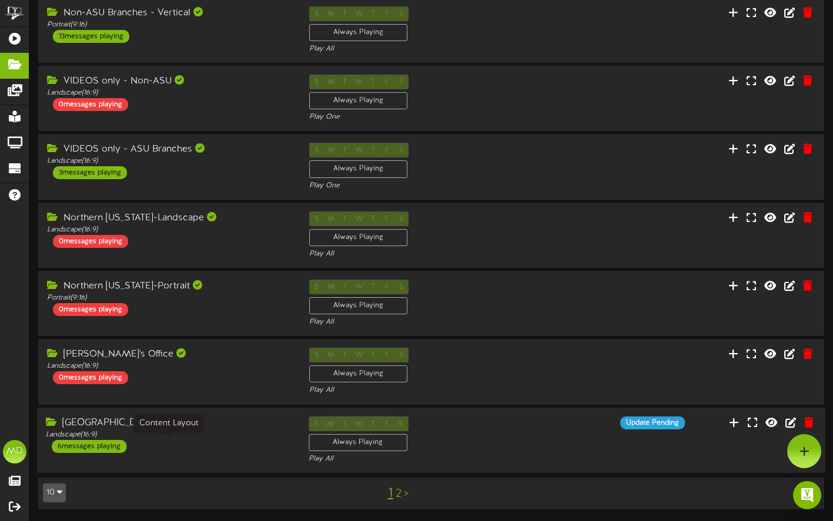
click at [194, 431] on div "Landscape ( 16:9 )" at bounding box center [168, 435] width 245 height 10
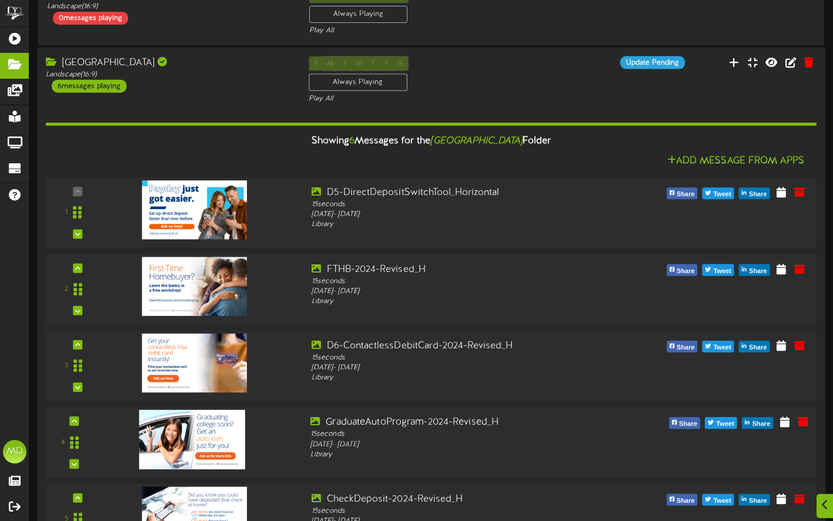
scroll to position [622, 0]
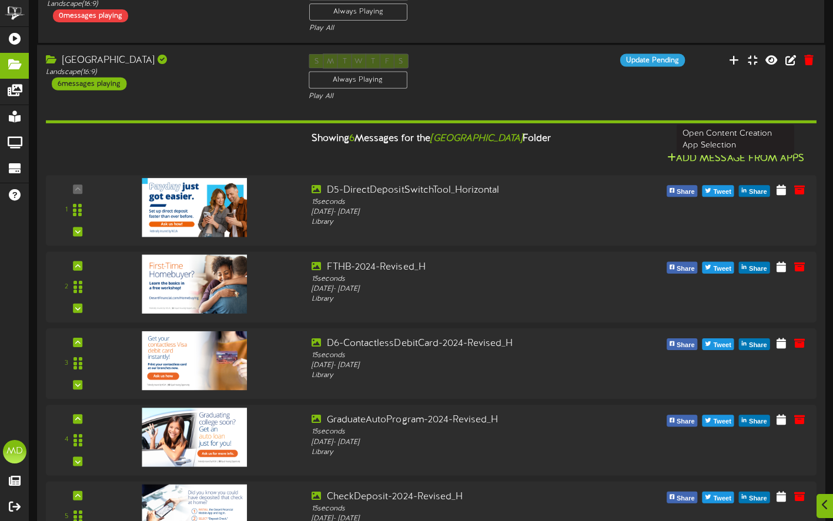
click at [734, 166] on button "Add Message From Apps" at bounding box center [736, 159] width 144 height 15
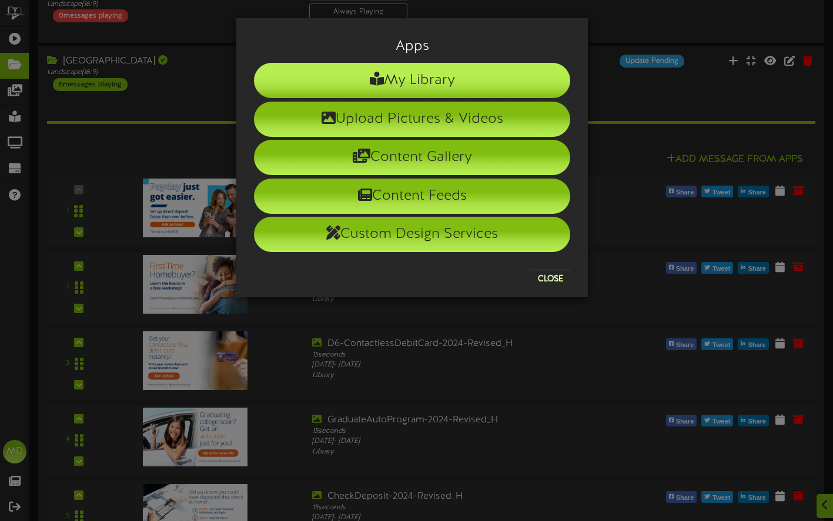
click at [430, 76] on li "My Library" at bounding box center [412, 80] width 316 height 35
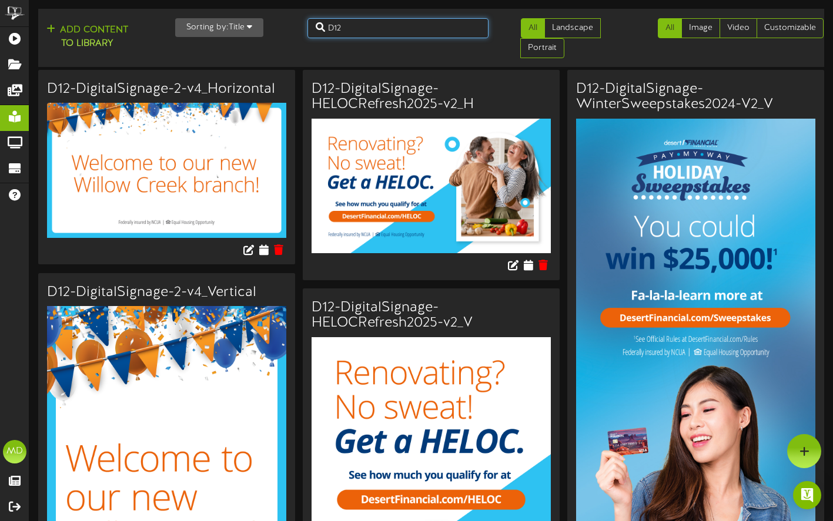
click at [349, 25] on input "D12" at bounding box center [397, 28] width 181 height 20
type input "D9"
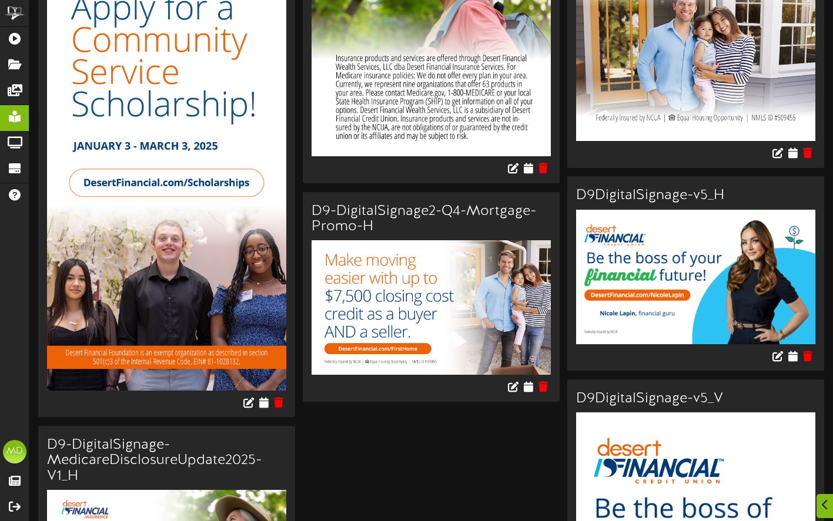
scroll to position [470, 0]
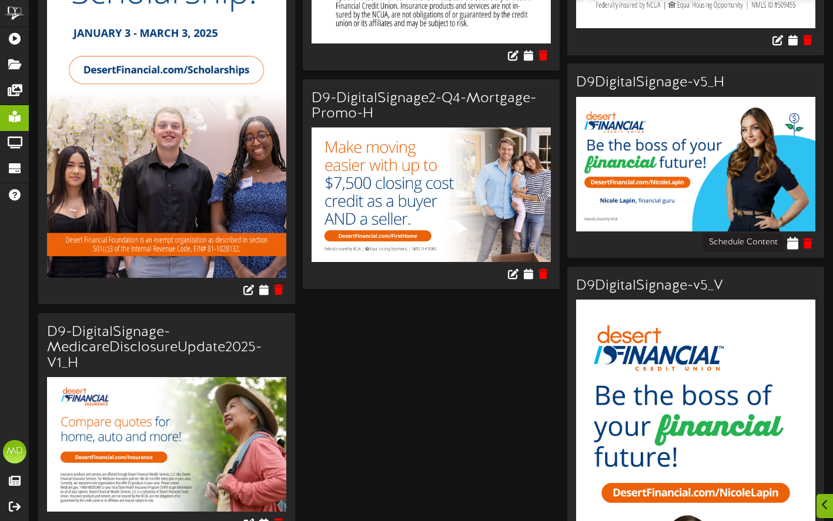
click at [794, 239] on icon at bounding box center [792, 242] width 11 height 13
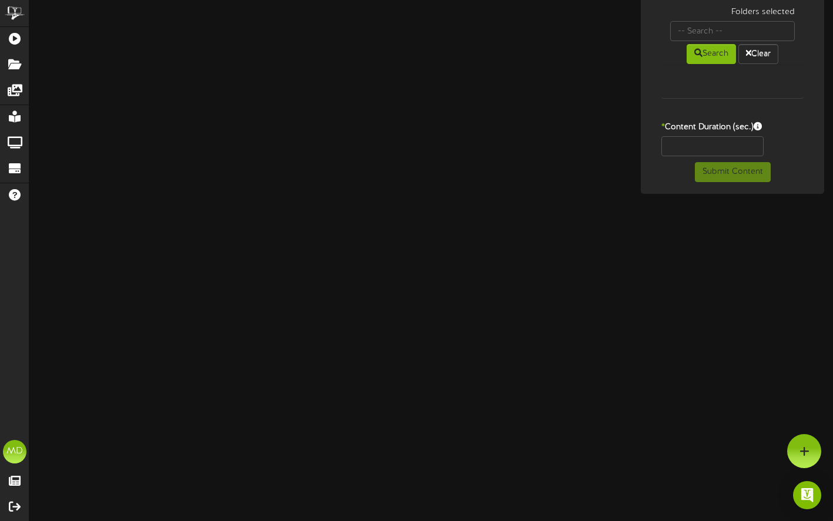
scroll to position [215, 0]
type input "D9DigitalSignage-v5_H"
type input "8"
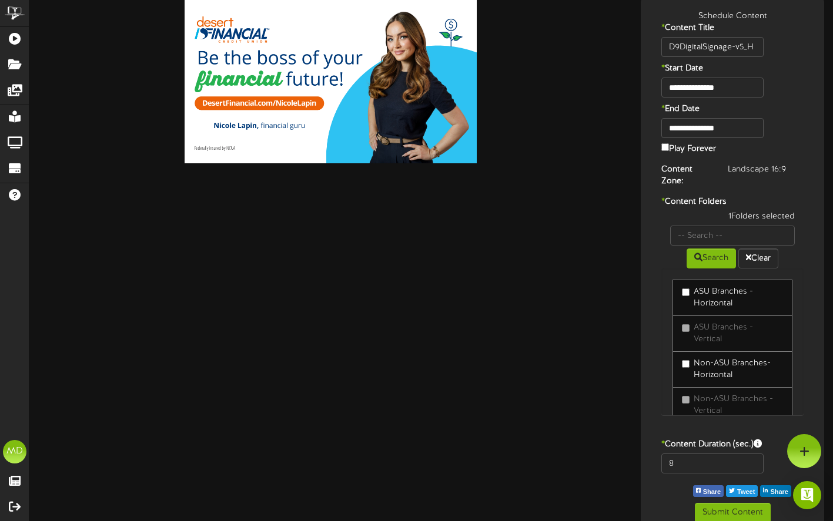
scroll to position [0, 0]
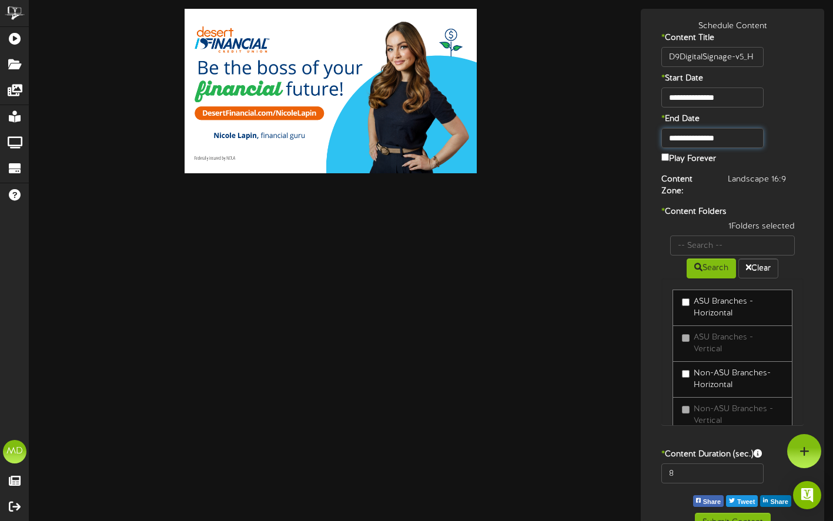
click at [722, 133] on input "**********" at bounding box center [712, 138] width 102 height 20
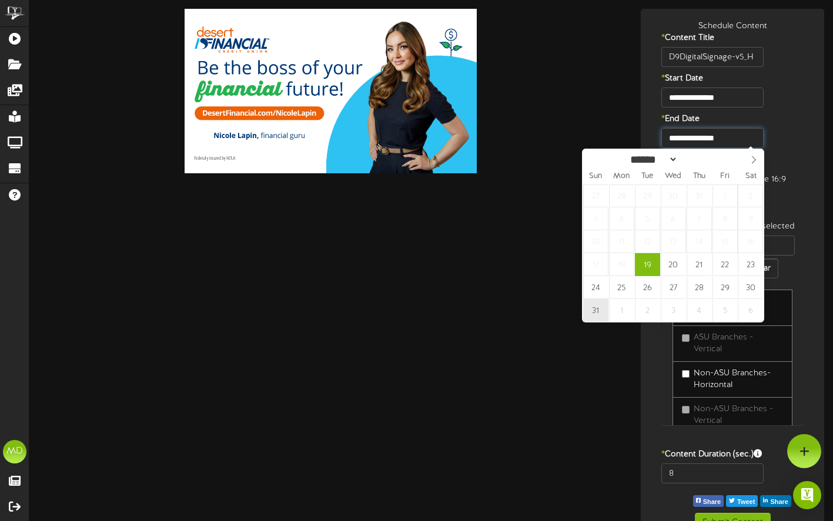
type input "**********"
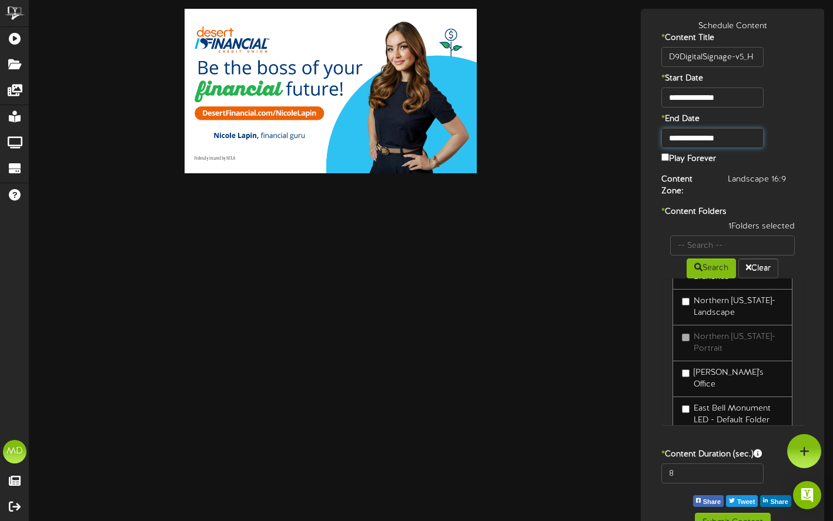
scroll to position [235, 0]
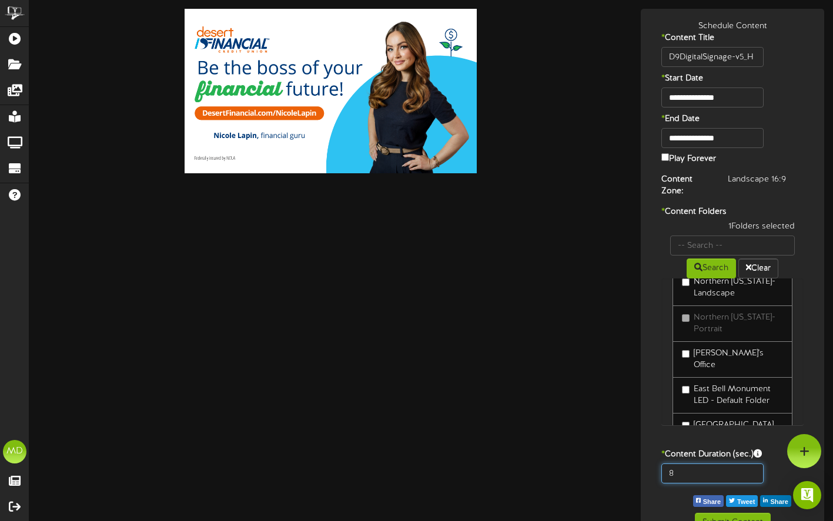
drag, startPoint x: 674, startPoint y: 475, endPoint x: 635, endPoint y: 475, distance: 38.8
click at [636, 475] on div "**********" at bounding box center [732, 277] width 201 height 536
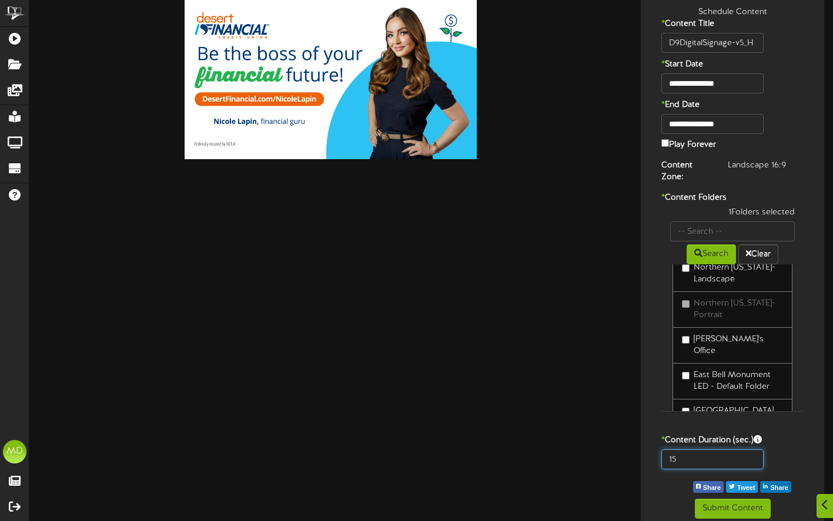
scroll to position [22, 0]
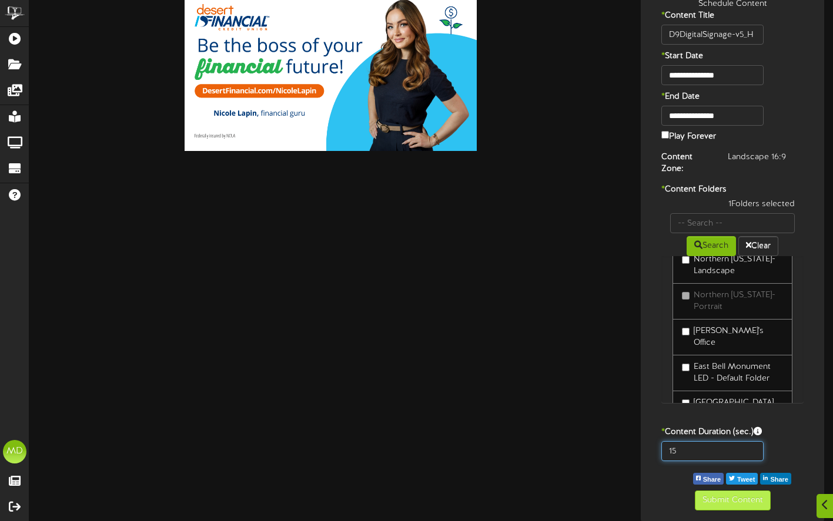
type input "15"
click at [737, 497] on button "Submit Content" at bounding box center [733, 501] width 76 height 20
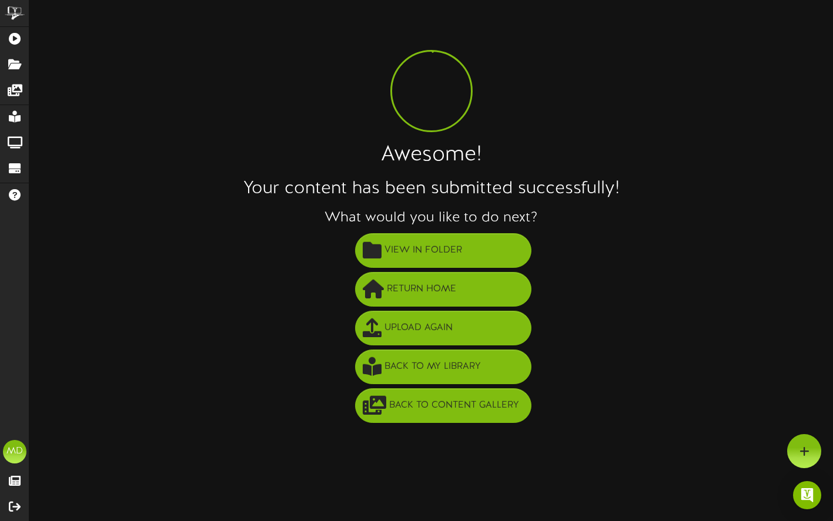
scroll to position [0, 0]
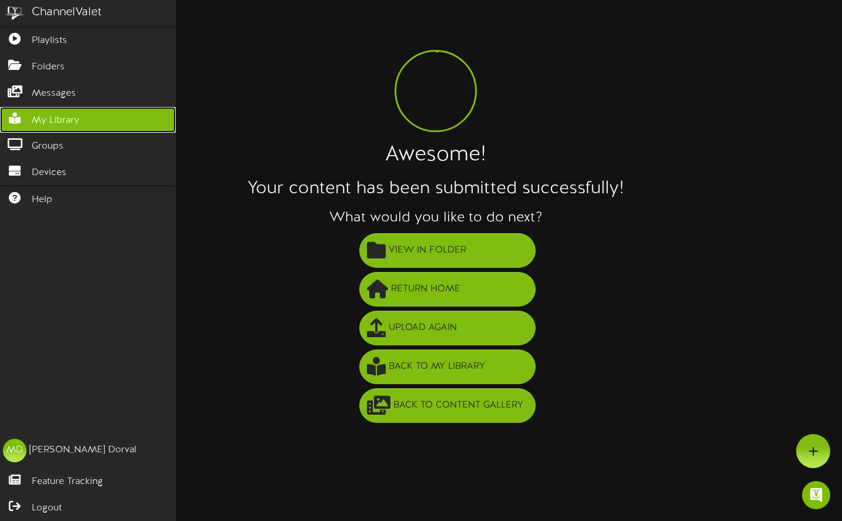
click at [42, 121] on span "My Library" at bounding box center [56, 121] width 48 height 14
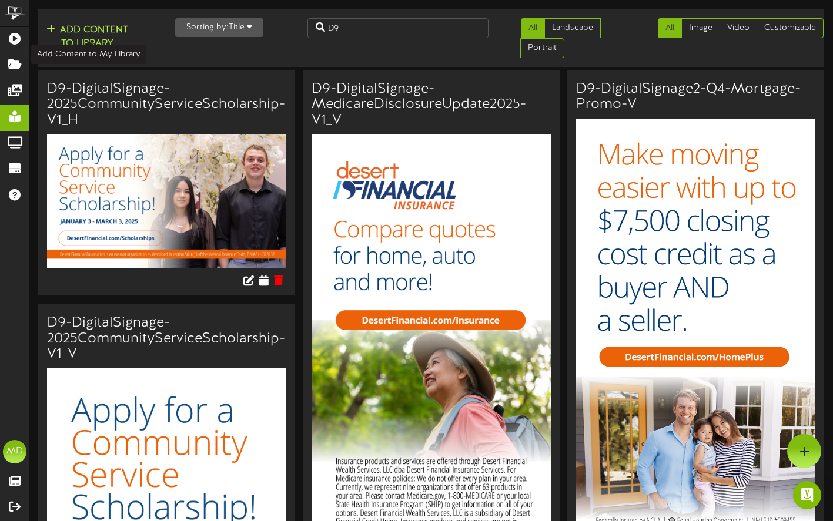
click at [79, 26] on button "Add Content to Library" at bounding box center [87, 37] width 89 height 28
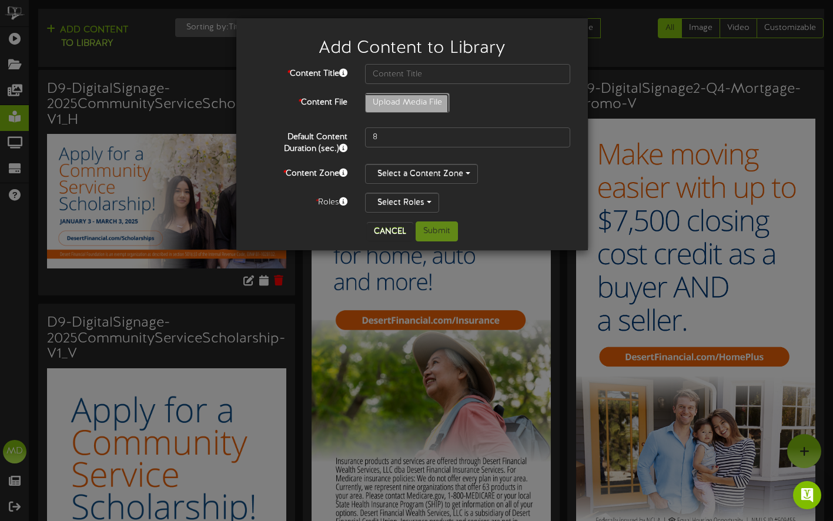
type input "**********"
type input "D12-DigitalSignage-1-StudentOffer-NAUCampusBranch-V3_H"
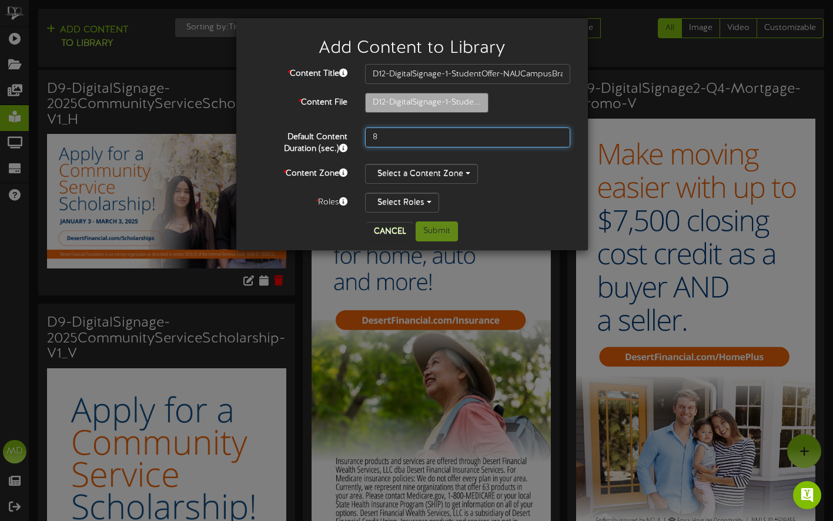
drag, startPoint x: 385, startPoint y: 133, endPoint x: 363, endPoint y: 120, distance: 25.6
click at [364, 136] on div "8" at bounding box center [467, 138] width 223 height 20
type input "15"
click at [511, 172] on div "Select a Content Zone" at bounding box center [467, 174] width 205 height 20
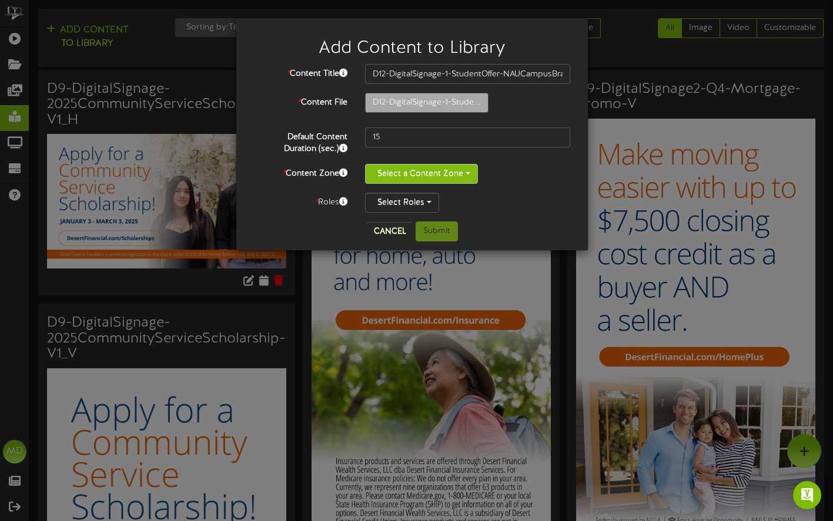
click at [461, 170] on button "Select a Content Zone" at bounding box center [421, 174] width 113 height 20
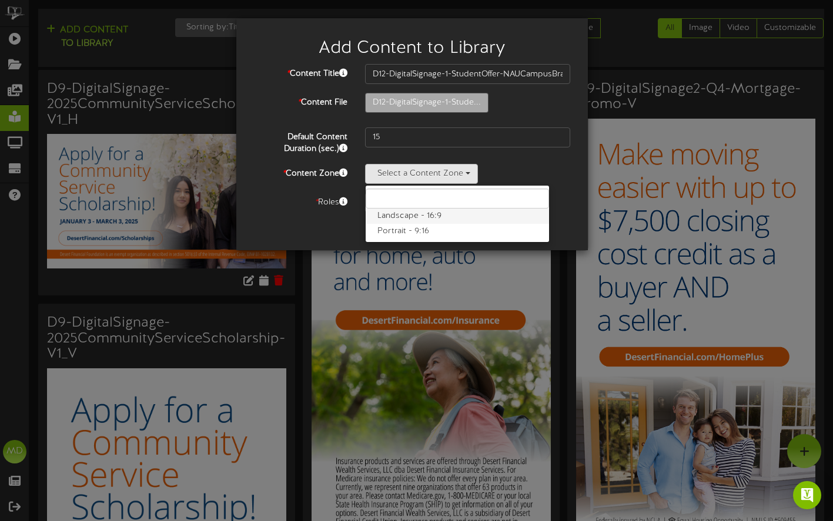
click at [429, 213] on label "Landscape - 16:9" at bounding box center [457, 216] width 183 height 15
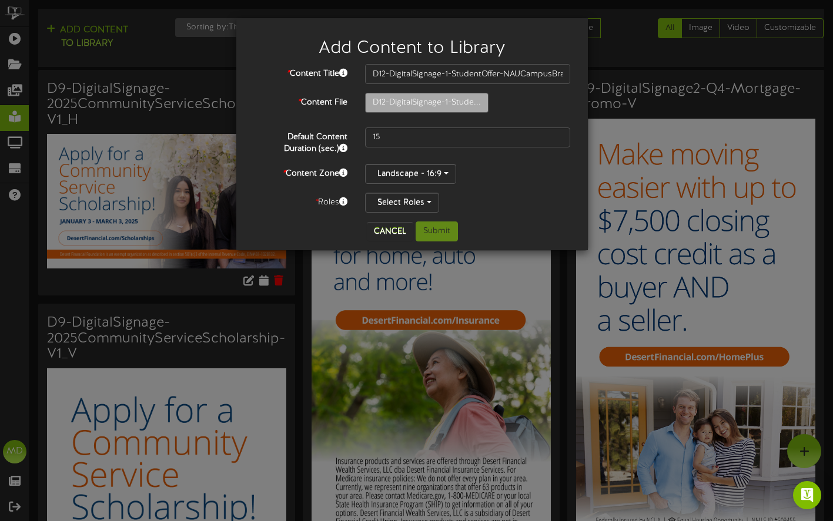
click at [501, 177] on div "Landscape - 16:9 Landscape - 16:9 Portrait - 9:16" at bounding box center [467, 174] width 205 height 20
click at [420, 200] on button "Select Roles" at bounding box center [402, 203] width 74 height 20
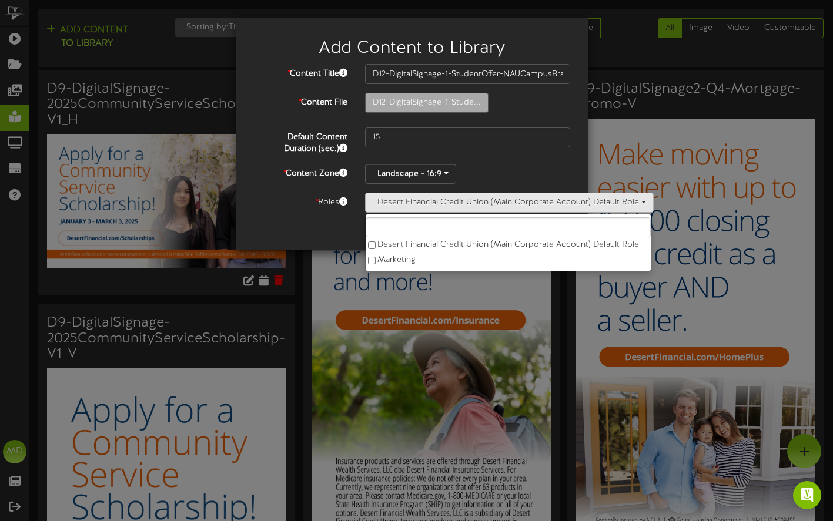
click at [508, 148] on div "Default Content Duration (sec.) 15" at bounding box center [412, 142] width 334 height 28
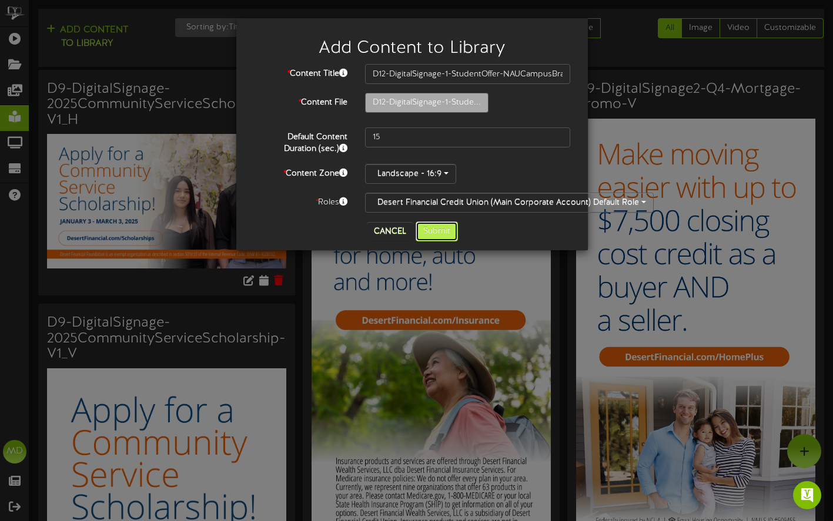
click at [440, 229] on button "Submit" at bounding box center [437, 232] width 42 height 20
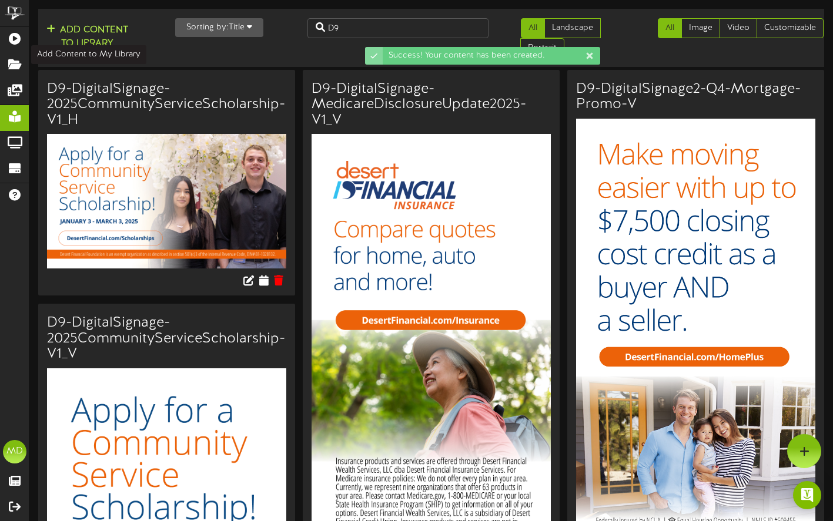
click at [77, 25] on button "Add Content to Library" at bounding box center [87, 37] width 89 height 28
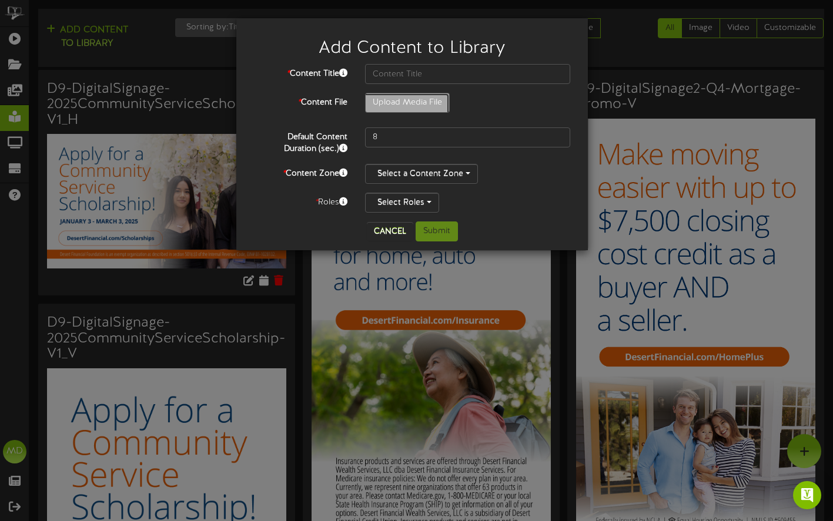
type input "**********"
type input "D13-DigitalSignage-2H-FacultyOffer-NAUCampusBranch-V2"
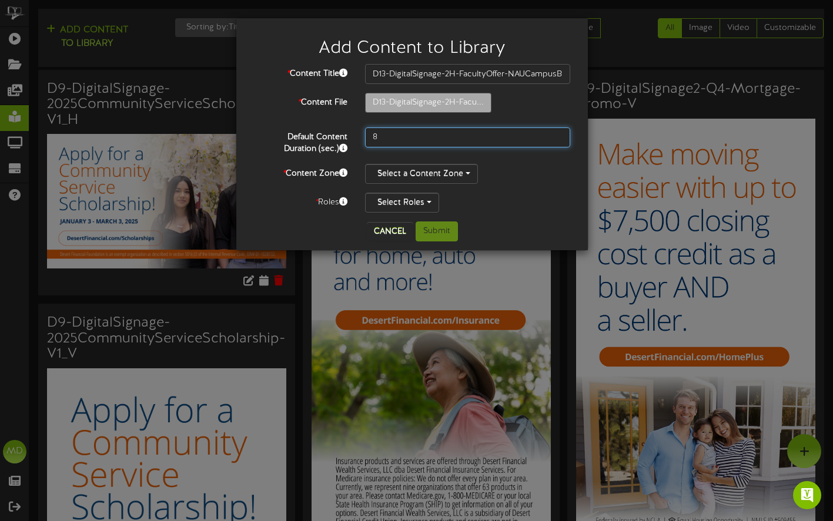
drag, startPoint x: 393, startPoint y: 134, endPoint x: 354, endPoint y: 128, distance: 38.7
click at [356, 135] on div "8" at bounding box center [467, 138] width 223 height 20
type input "15"
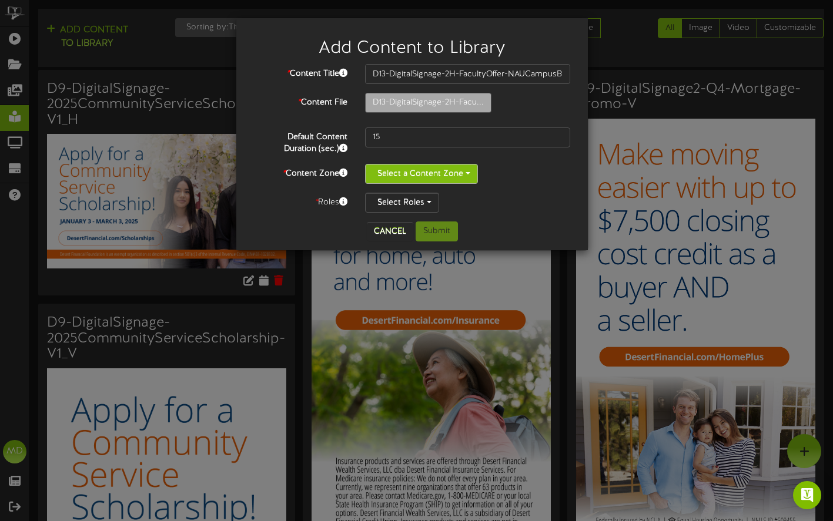
click at [406, 166] on button "Select a Content Zone" at bounding box center [421, 174] width 113 height 20
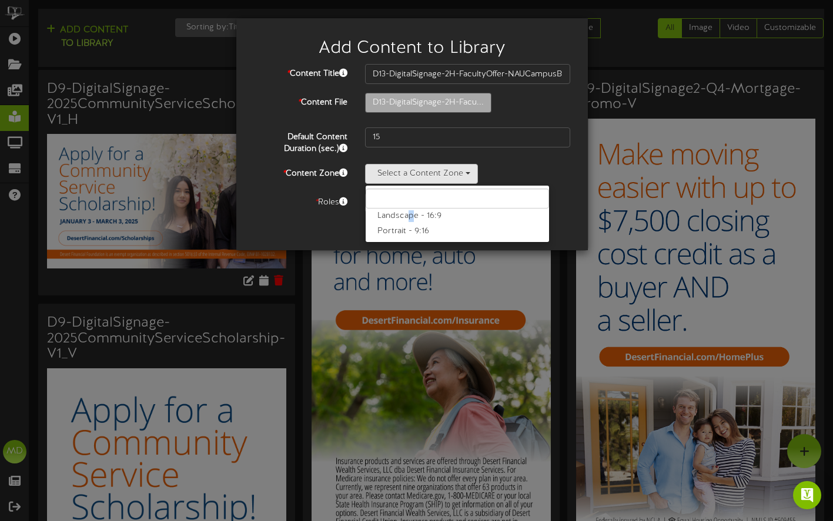
click at [411, 217] on label "Landscape - 16:9" at bounding box center [457, 216] width 183 height 15
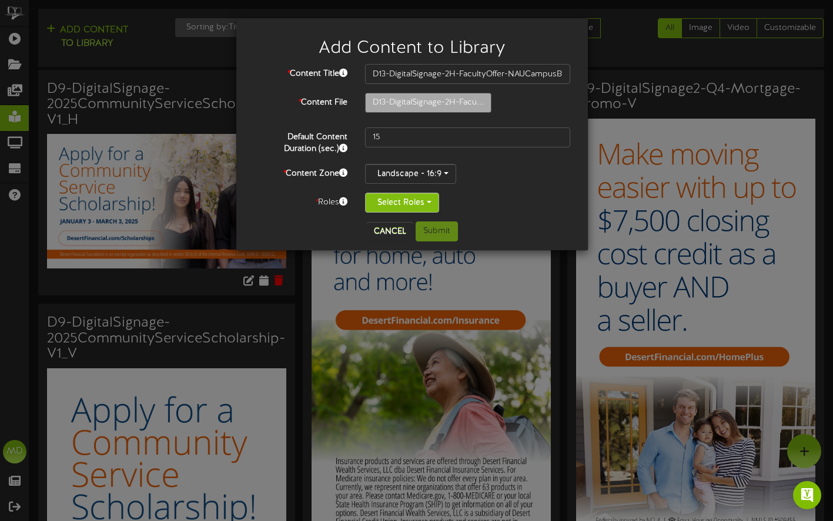
click at [428, 202] on span "button" at bounding box center [429, 202] width 5 height 2
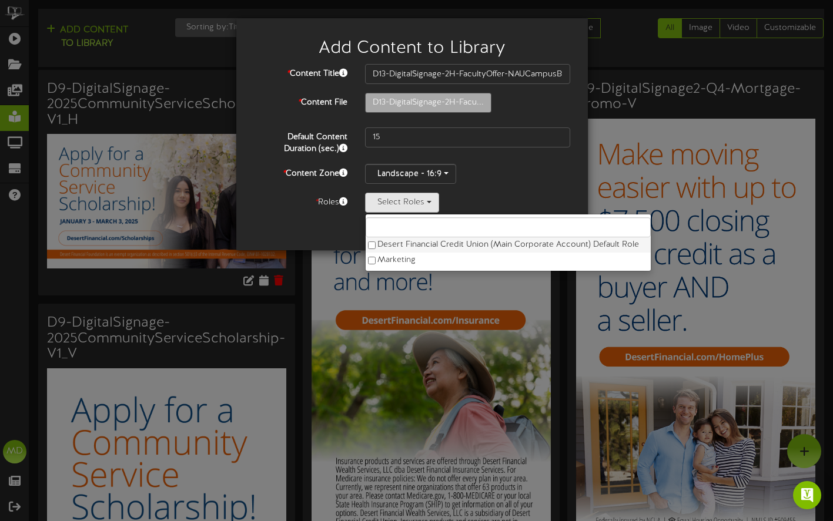
click at [367, 244] on label "Desert Financial Credit Union (Main Corporate Account) Default Role" at bounding box center [508, 244] width 285 height 15
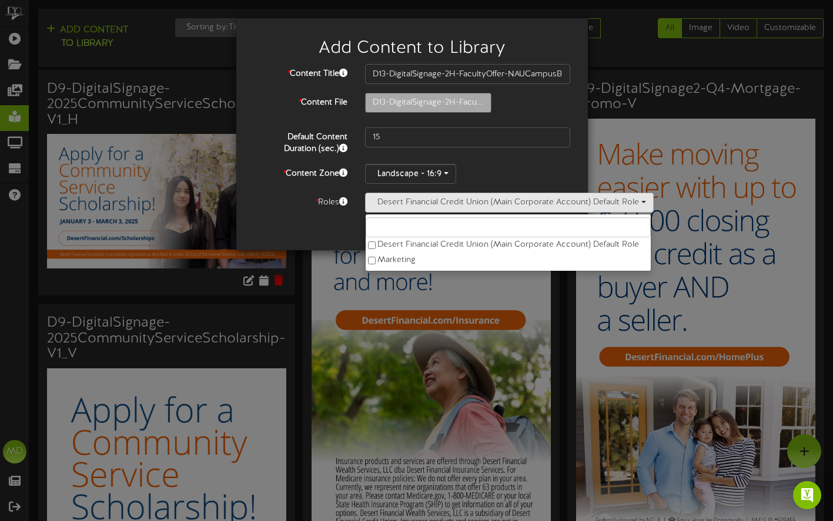
click at [517, 156] on div "* Content Title D13-DigitalSignage-2H-FacultyOffer-NAUCampusBranch-V2 * Content…" at bounding box center [412, 138] width 316 height 149
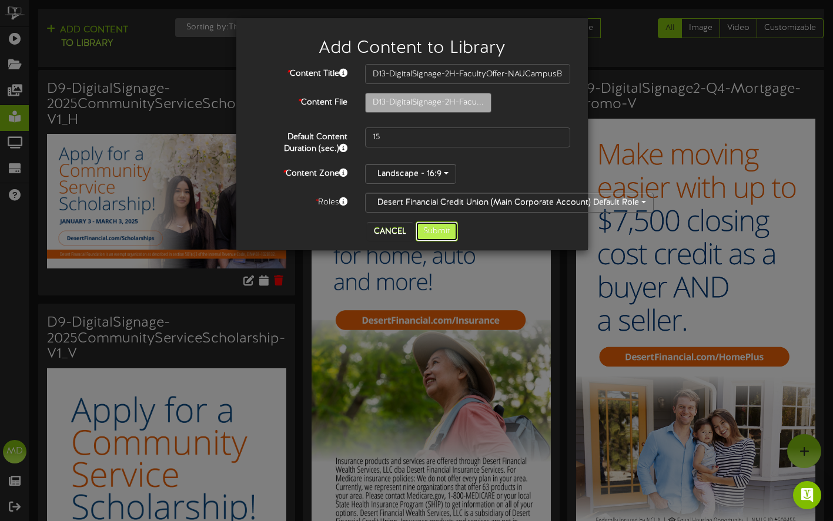
click at [431, 233] on button "Submit" at bounding box center [437, 232] width 42 height 20
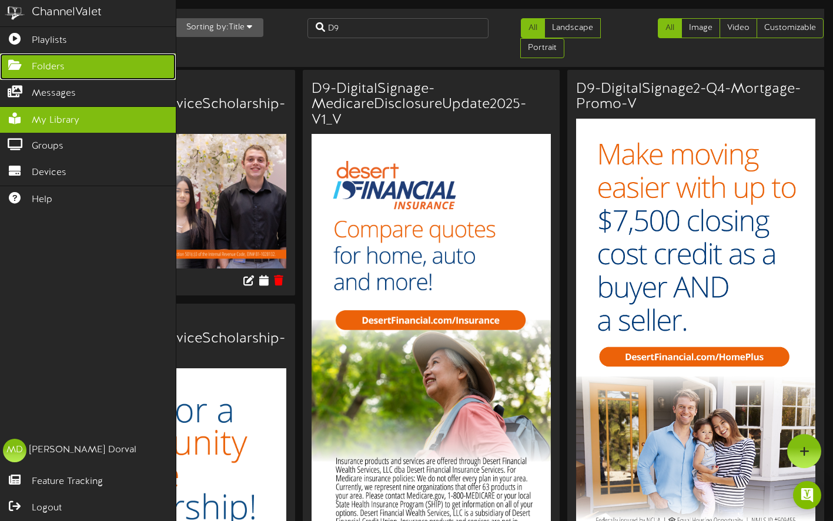
click at [16, 61] on icon at bounding box center [14, 63] width 29 height 9
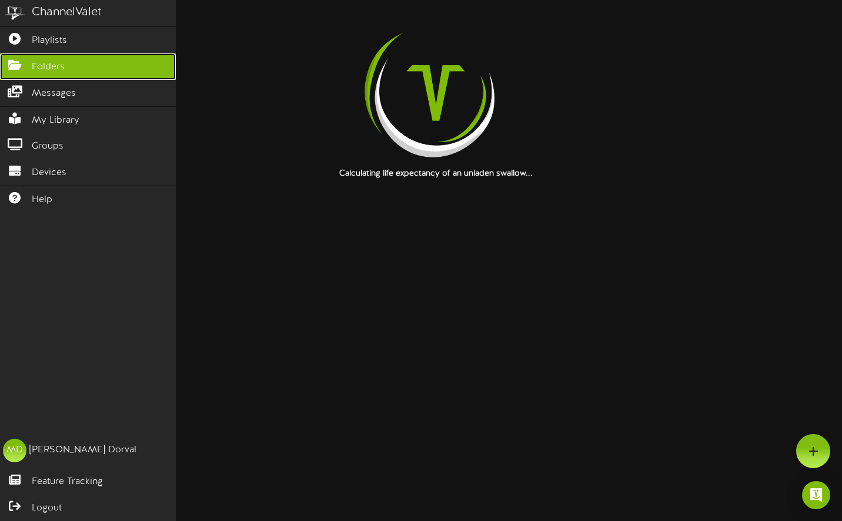
click at [15, 65] on icon at bounding box center [14, 63] width 29 height 9
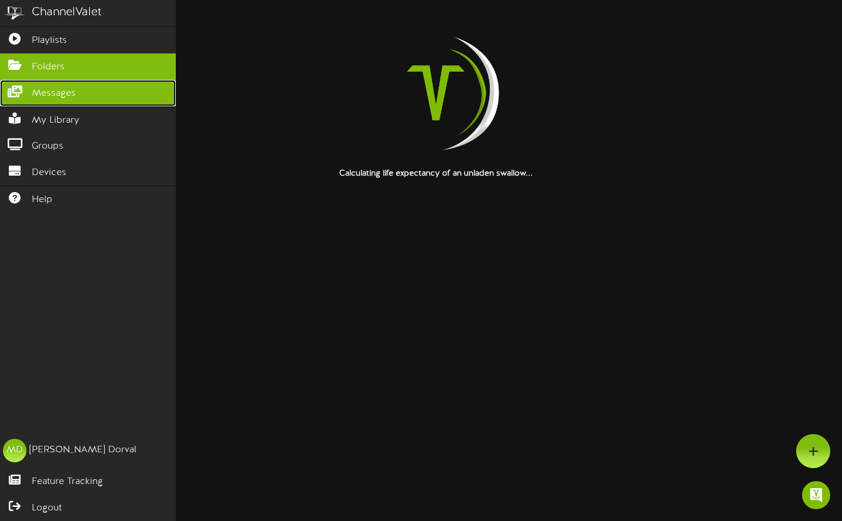
click at [61, 96] on span "Messages" at bounding box center [54, 94] width 44 height 14
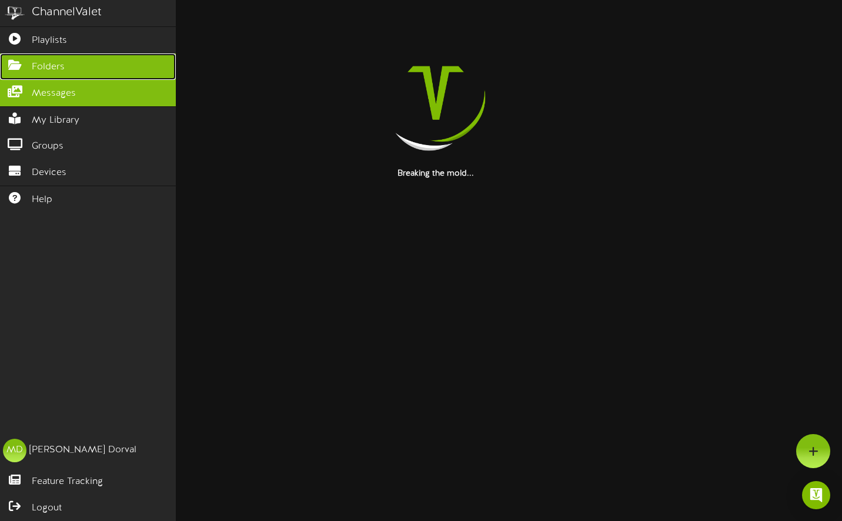
click at [51, 65] on span "Folders" at bounding box center [48, 68] width 33 height 14
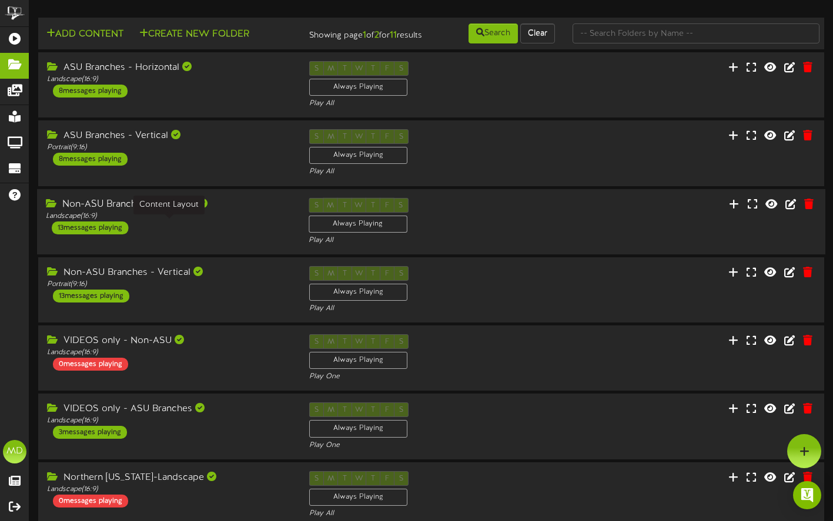
click at [243, 221] on div "Landscape ( 16:9 )" at bounding box center [168, 216] width 245 height 10
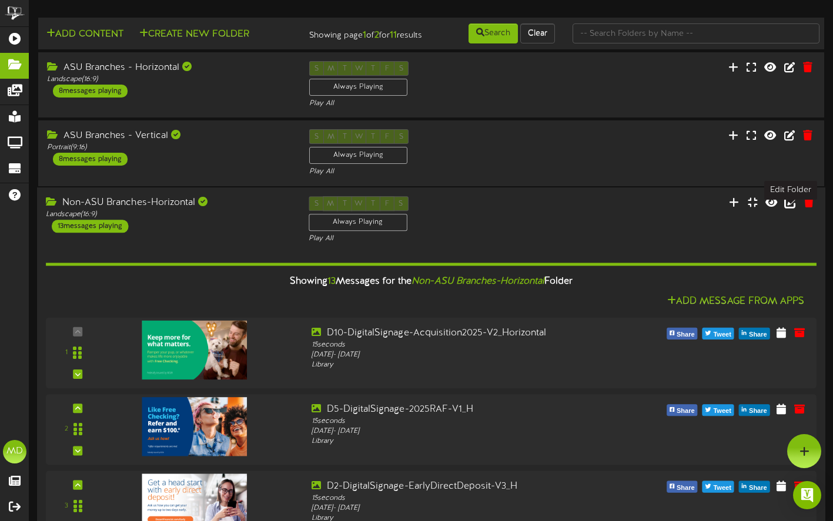
click at [789, 208] on icon at bounding box center [790, 201] width 13 height 13
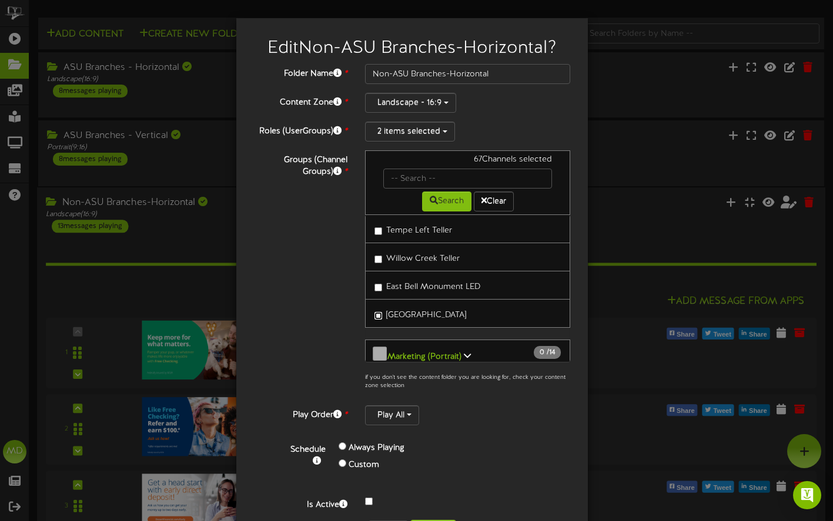
scroll to position [43, 0]
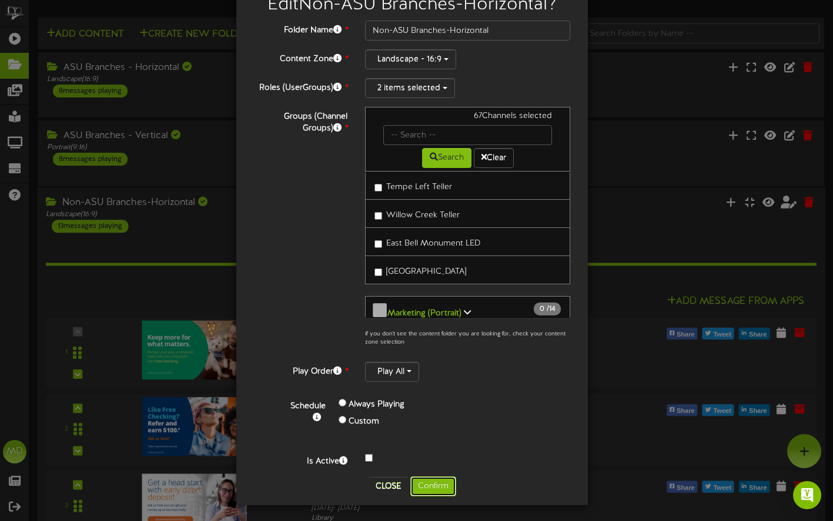
drag, startPoint x: 427, startPoint y: 480, endPoint x: 545, endPoint y: 416, distance: 134.1
click at [545, 416] on div "Edit Non-ASU Branches-Horizontal ? Folder Name * Non-ASU Branches-Horizontal Co…" at bounding box center [412, 240] width 334 height 513
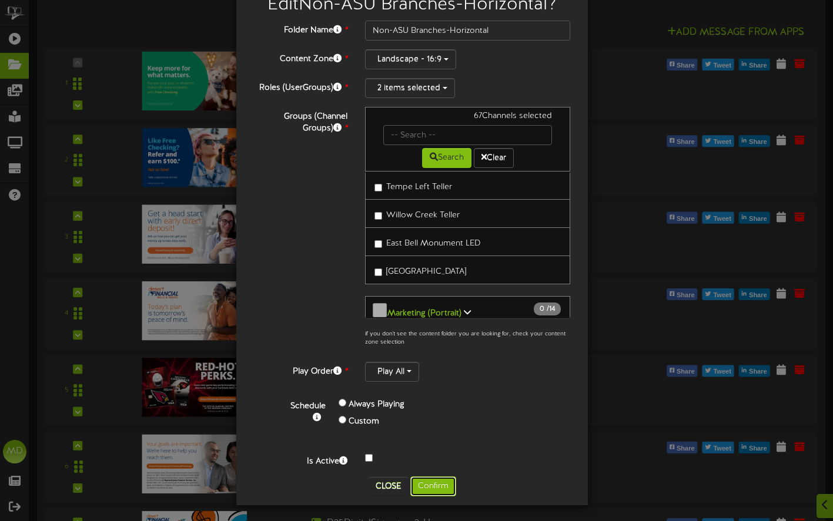
scroll to position [353, 0]
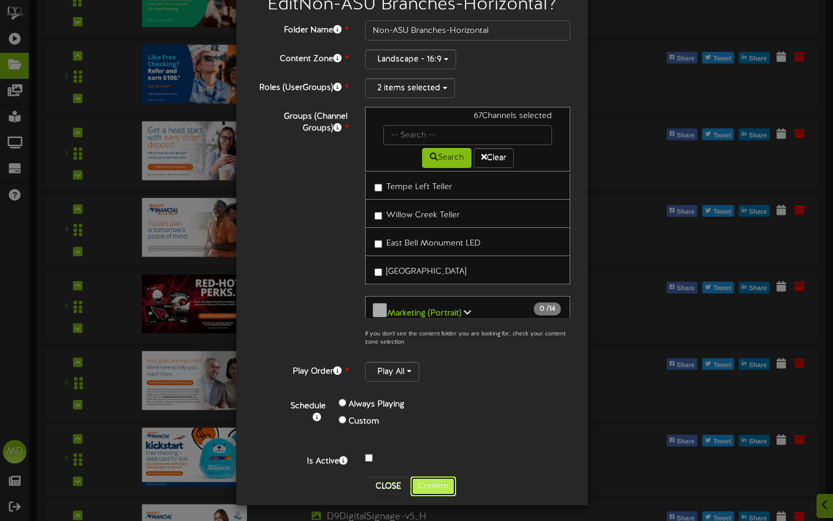
click at [435, 481] on button "Confirm" at bounding box center [433, 487] width 46 height 20
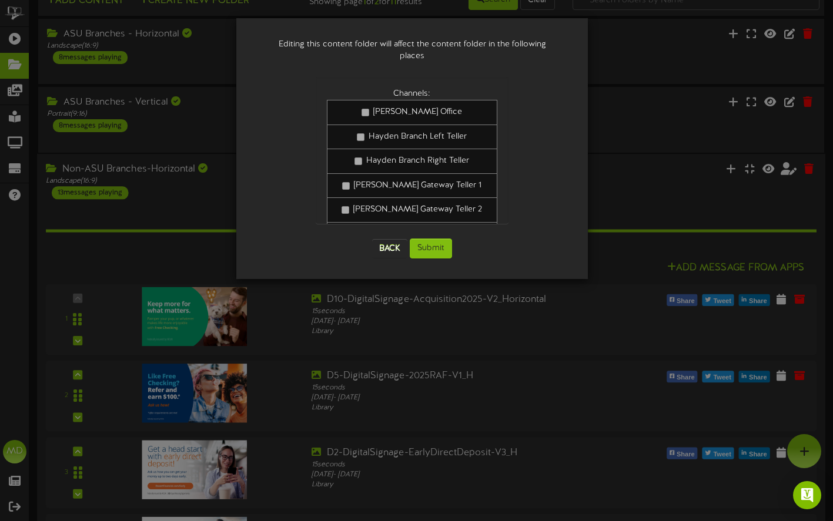
scroll to position [0, 0]
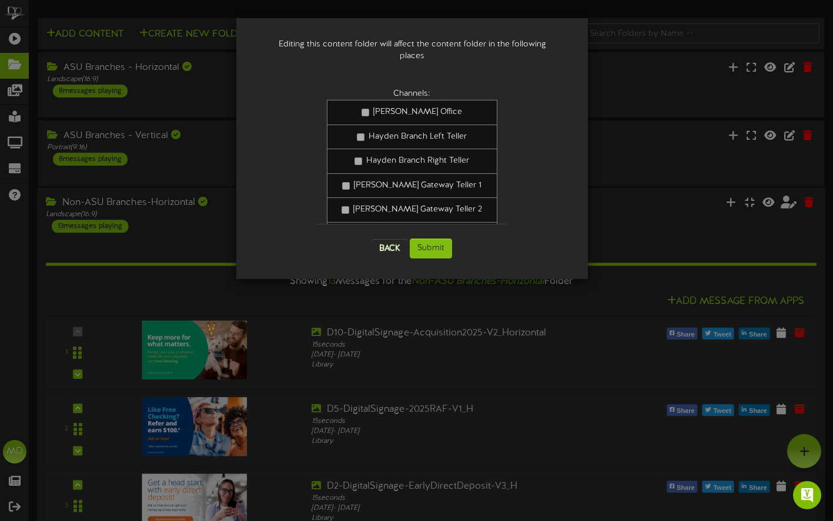
click at [658, 38] on div "Editing this content folder will affect the content folder in the following pla…" at bounding box center [416, 260] width 833 height 521
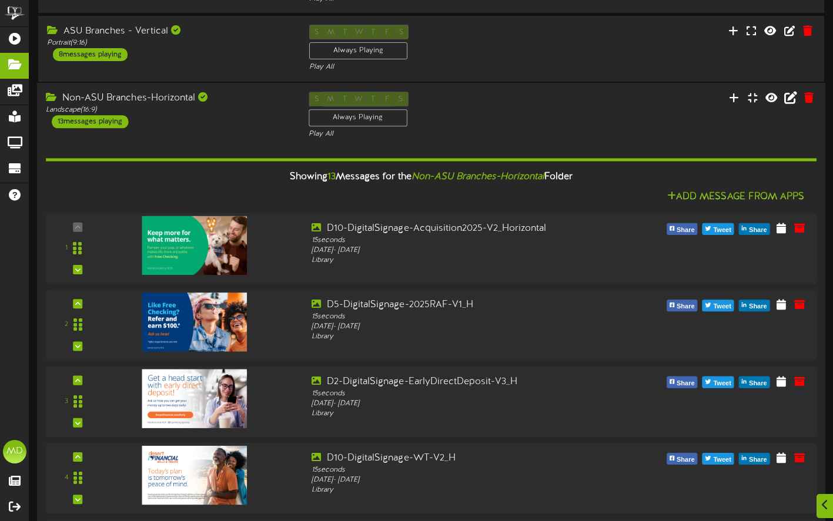
scroll to position [118, 0]
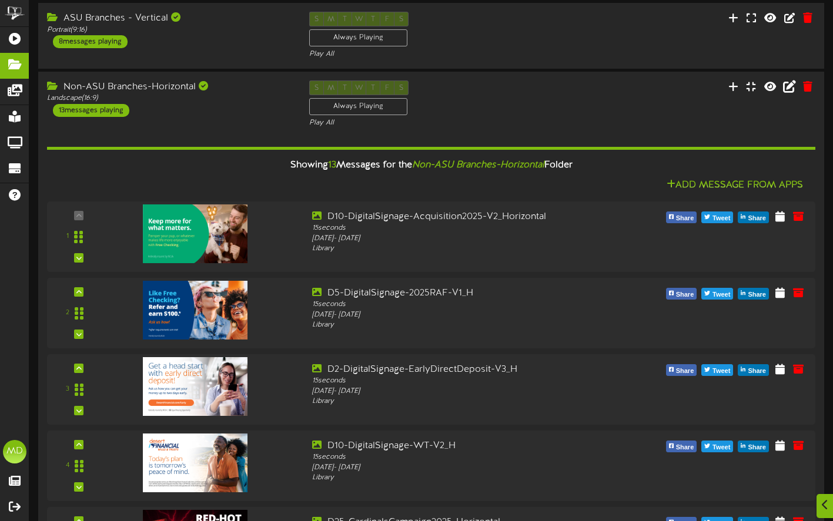
click at [256, 113] on div "Non-ASU Branches-Horizontal Landscape ( 16:9 ) 13 messages playing" at bounding box center [169, 99] width 262 height 36
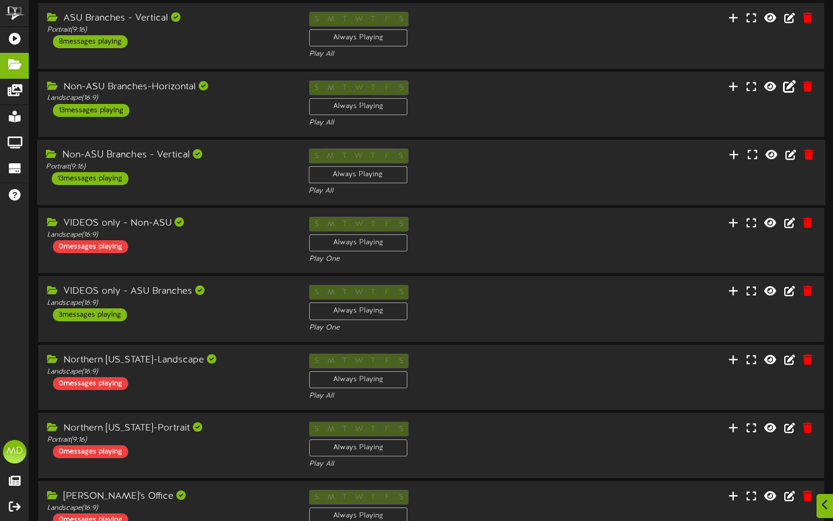
click at [256, 162] on div "Non-ASU Branches - Vertical" at bounding box center [168, 156] width 245 height 14
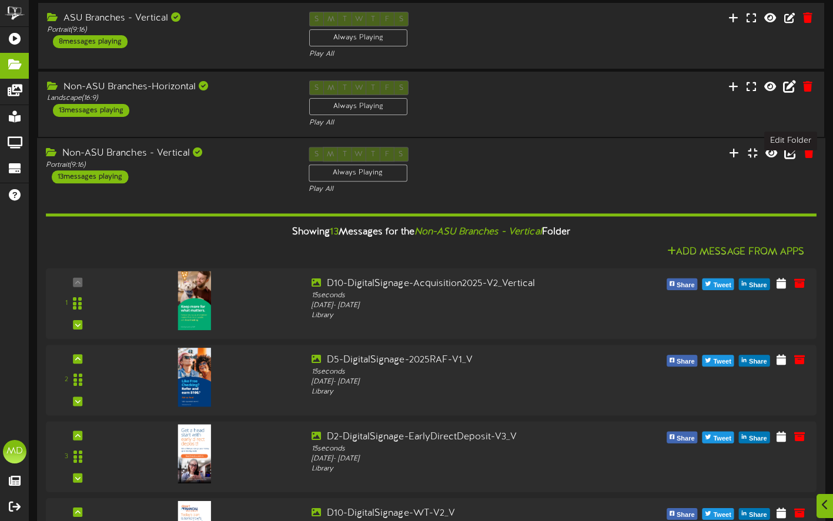
click at [789, 159] on icon at bounding box center [790, 152] width 13 height 13
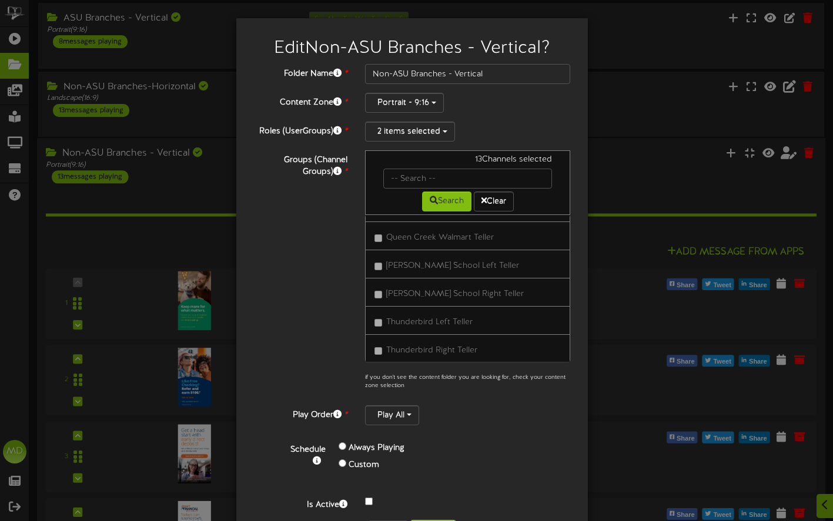
scroll to position [1976, 0]
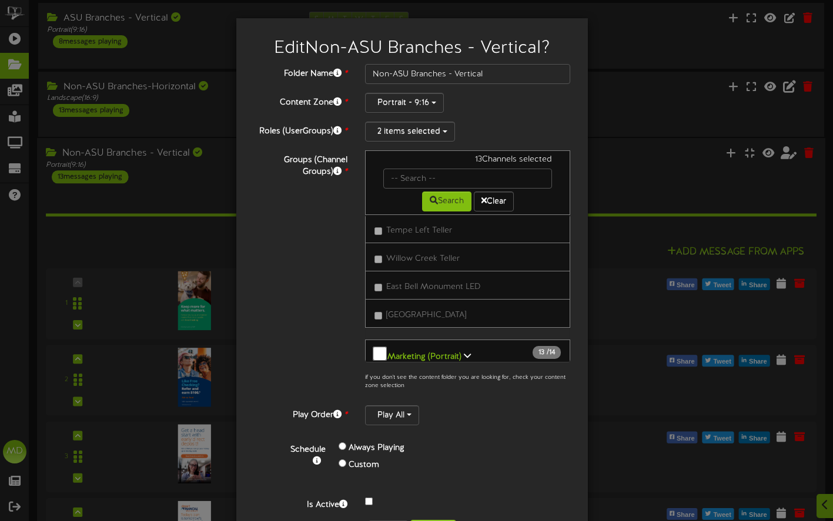
click at [636, 75] on div "Edit Non-ASU Branches - Vertical ? Folder Name * Non-ASU Branches - Vertical Co…" at bounding box center [416, 260] width 833 height 521
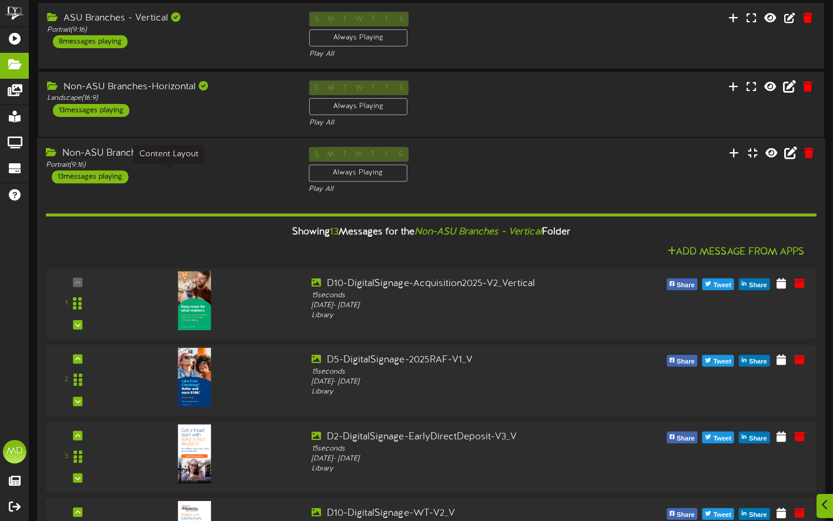
click at [254, 170] on div "Portrait ( 9:16 )" at bounding box center [168, 165] width 245 height 10
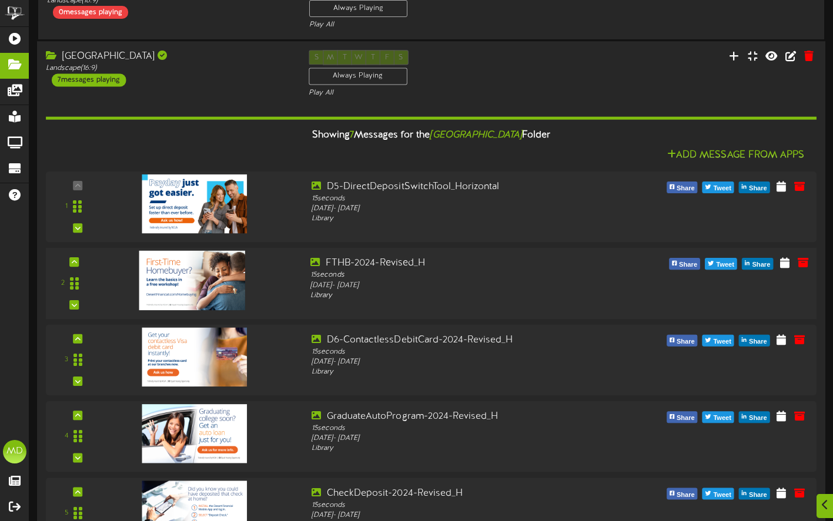
scroll to position [642, 0]
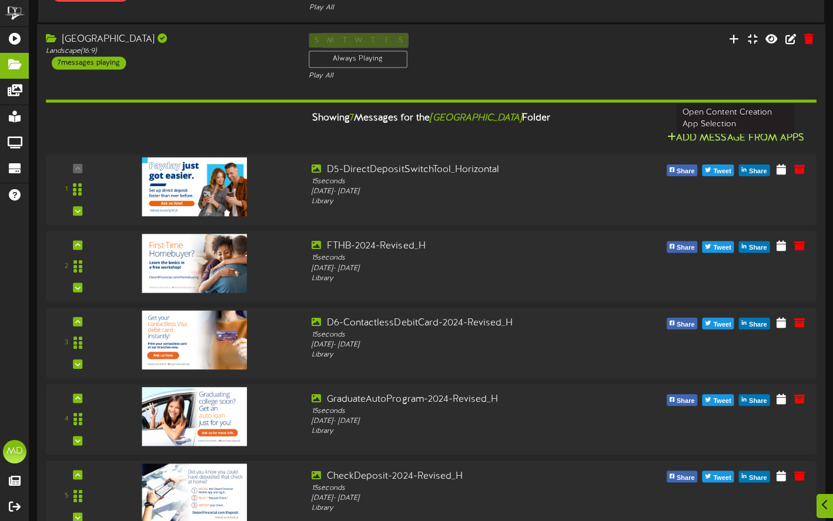
click at [728, 143] on button "Add Message From Apps" at bounding box center [736, 137] width 144 height 15
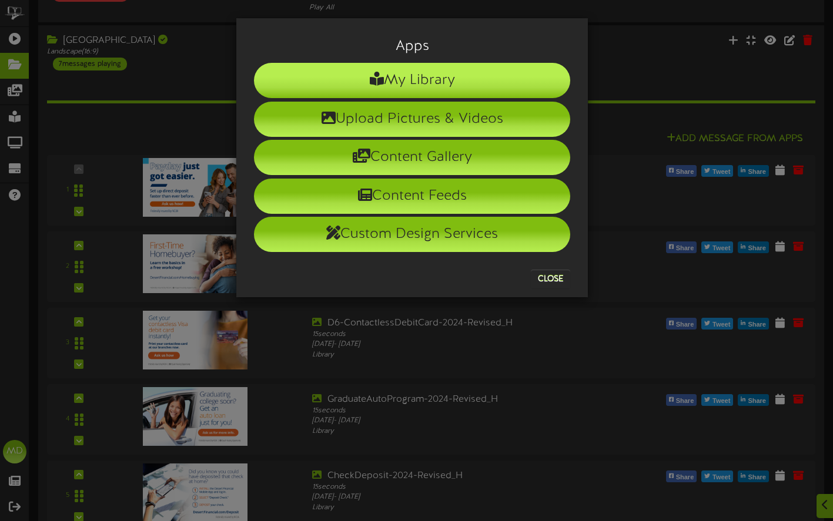
click at [421, 76] on li "My Library" at bounding box center [412, 80] width 316 height 35
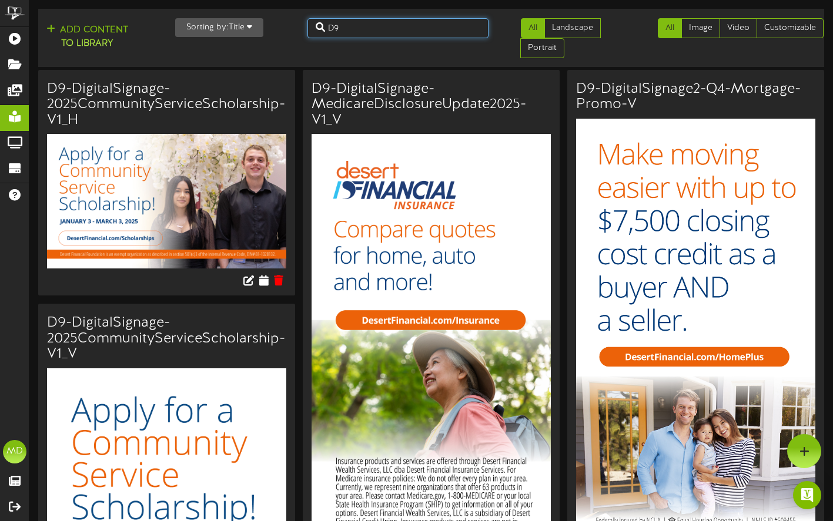
drag, startPoint x: 353, startPoint y: 28, endPoint x: 311, endPoint y: 26, distance: 41.7
click at [311, 26] on input "D9" at bounding box center [397, 28] width 181 height 20
type input "offer"
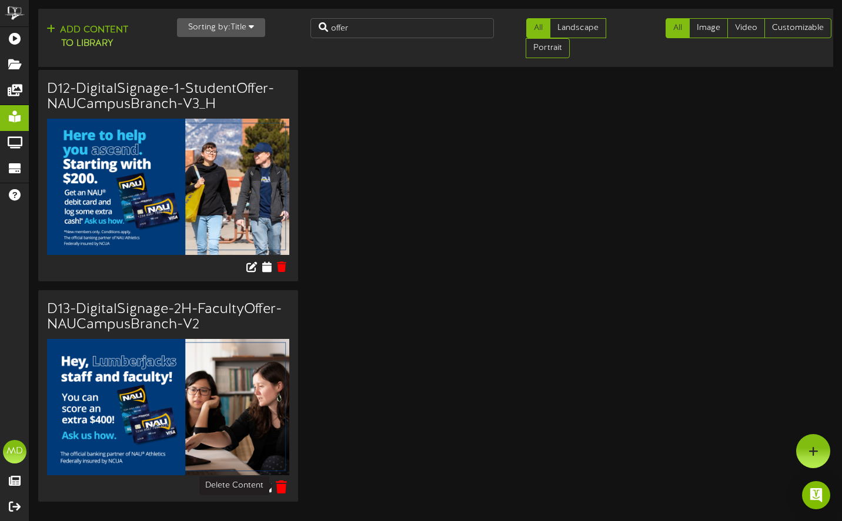
click at [282, 487] on icon at bounding box center [281, 486] width 11 height 13
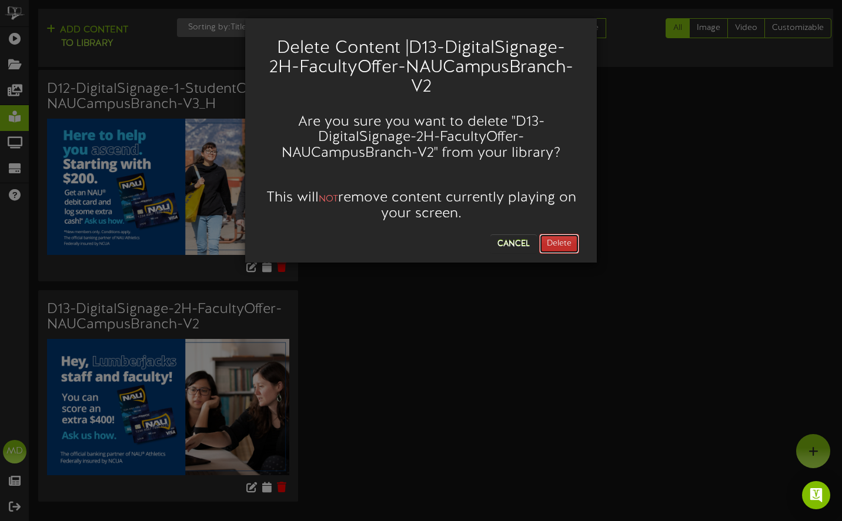
click at [566, 244] on button "Delete" at bounding box center [559, 244] width 40 height 20
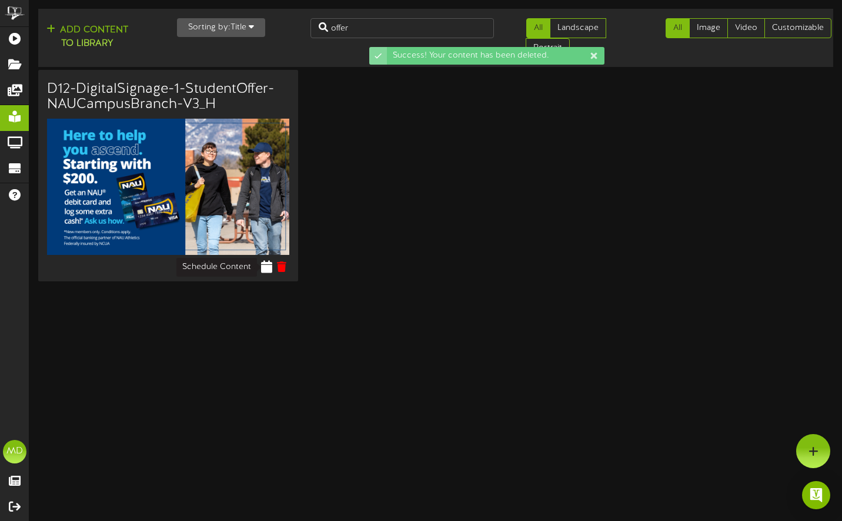
click at [268, 264] on icon at bounding box center [267, 266] width 11 height 13
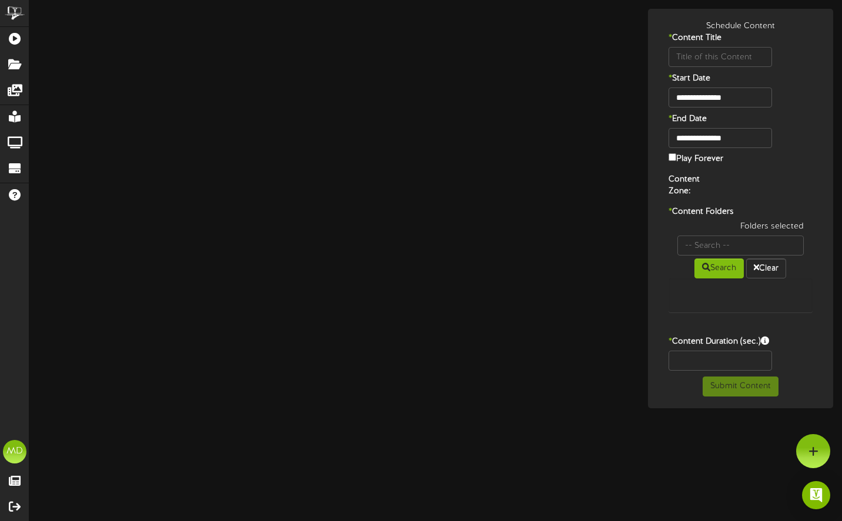
type input "D12-DigitalSignage-1-StudentOffer-NAUCampusBranch-V3_H"
type input "8"
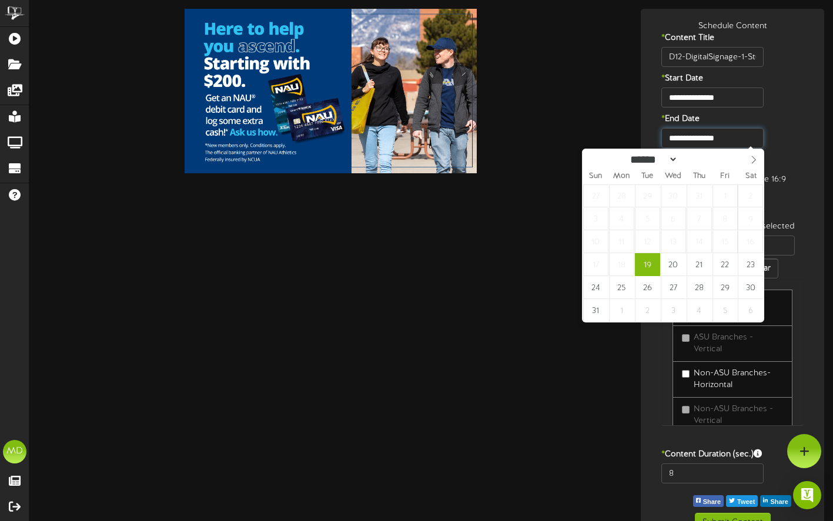
click at [746, 138] on input "**********" at bounding box center [712, 138] width 102 height 20
type input "**********"
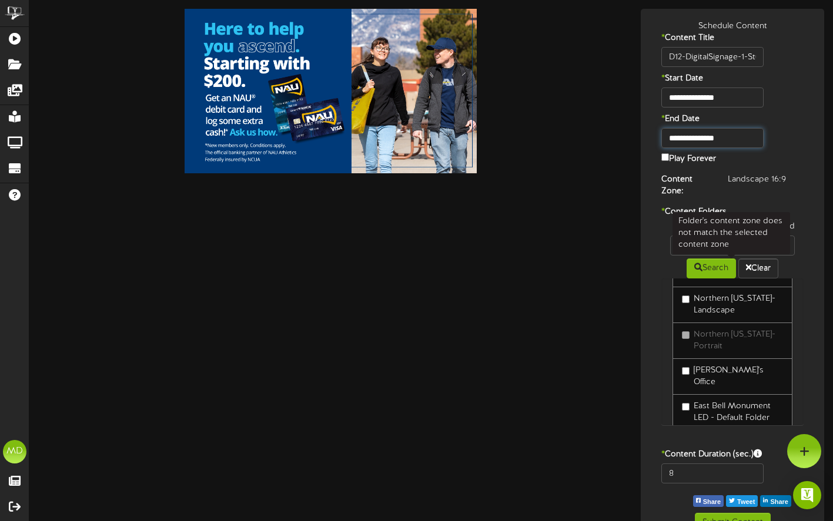
scroll to position [260, 0]
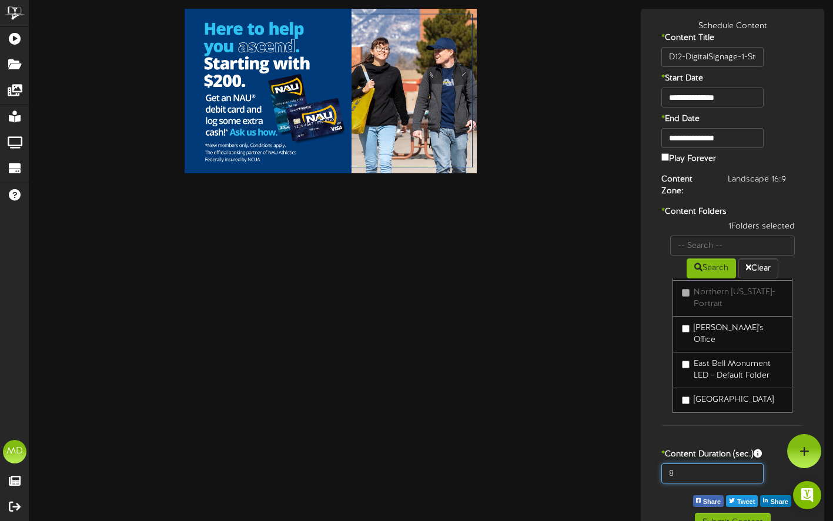
drag, startPoint x: 671, startPoint y: 470, endPoint x: 632, endPoint y: 463, distance: 39.4
click at [633, 464] on div "**********" at bounding box center [732, 277] width 201 height 536
type input "15"
click at [736, 517] on button "Submit Content" at bounding box center [733, 523] width 76 height 20
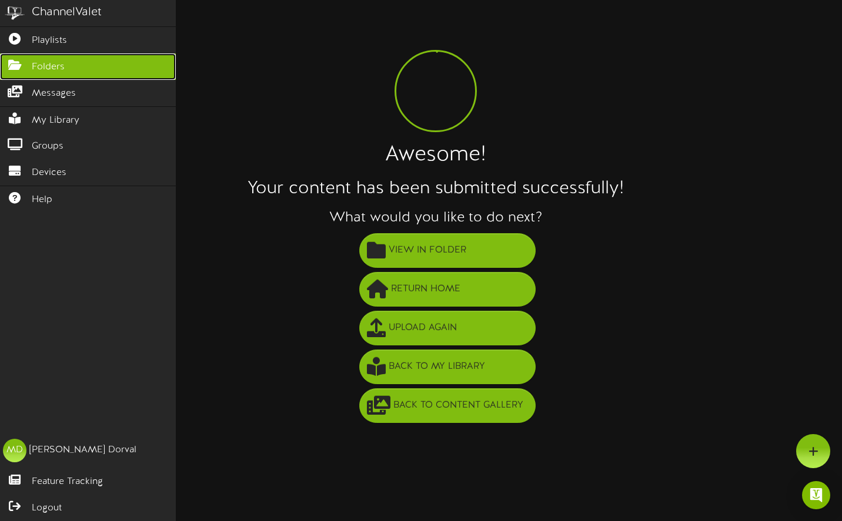
click at [20, 59] on icon at bounding box center [14, 63] width 29 height 9
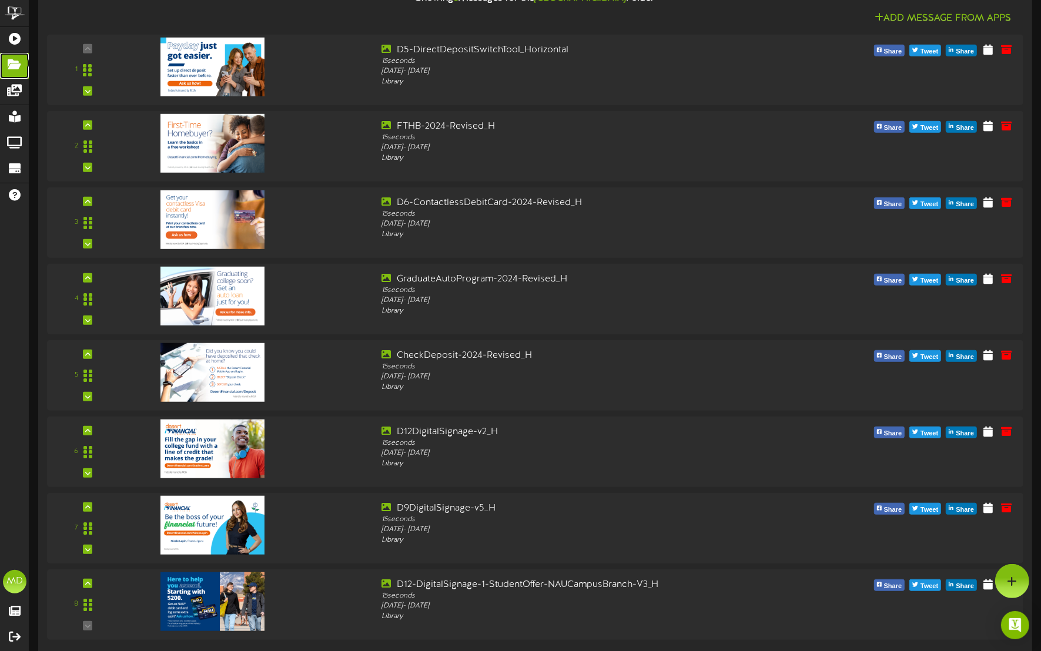
scroll to position [767, 0]
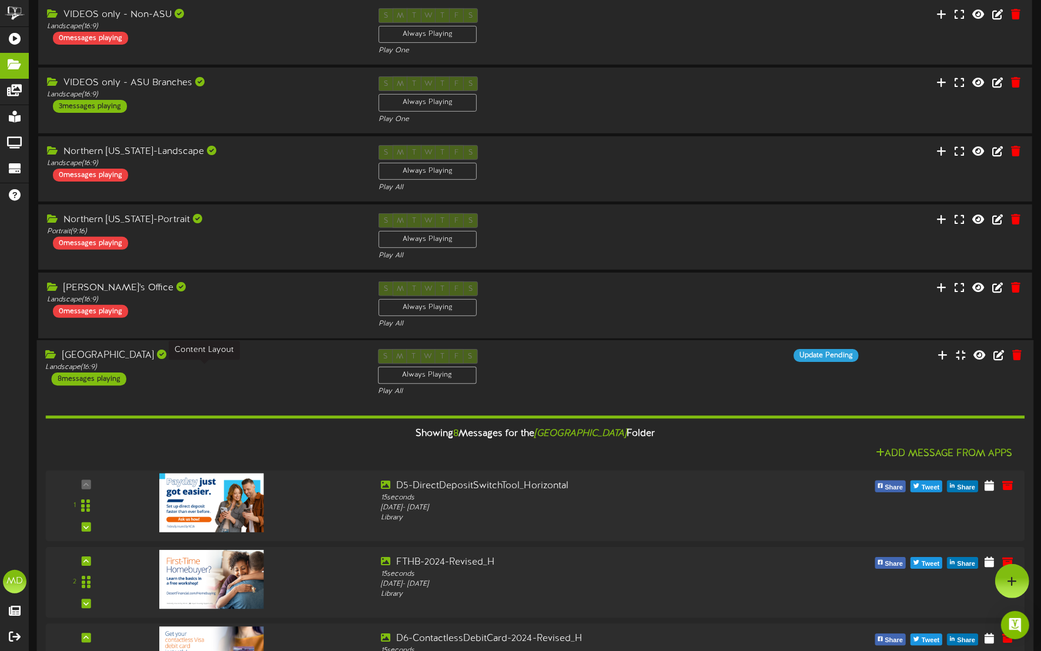
click at [265, 371] on div "Landscape ( 16:9 )" at bounding box center [203, 368] width 314 height 10
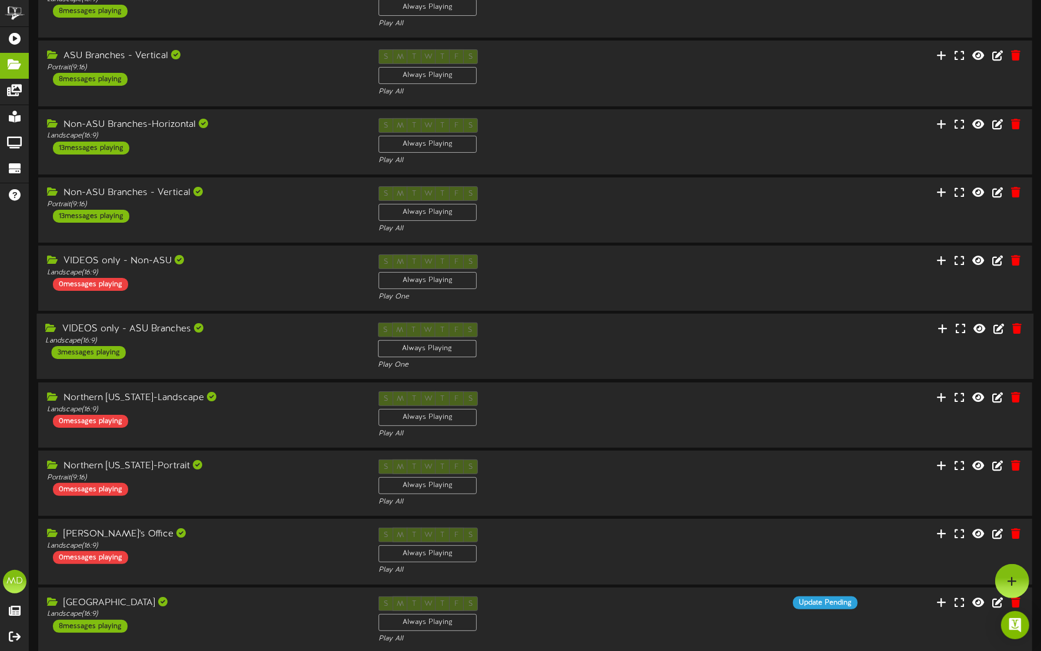
scroll to position [0, 0]
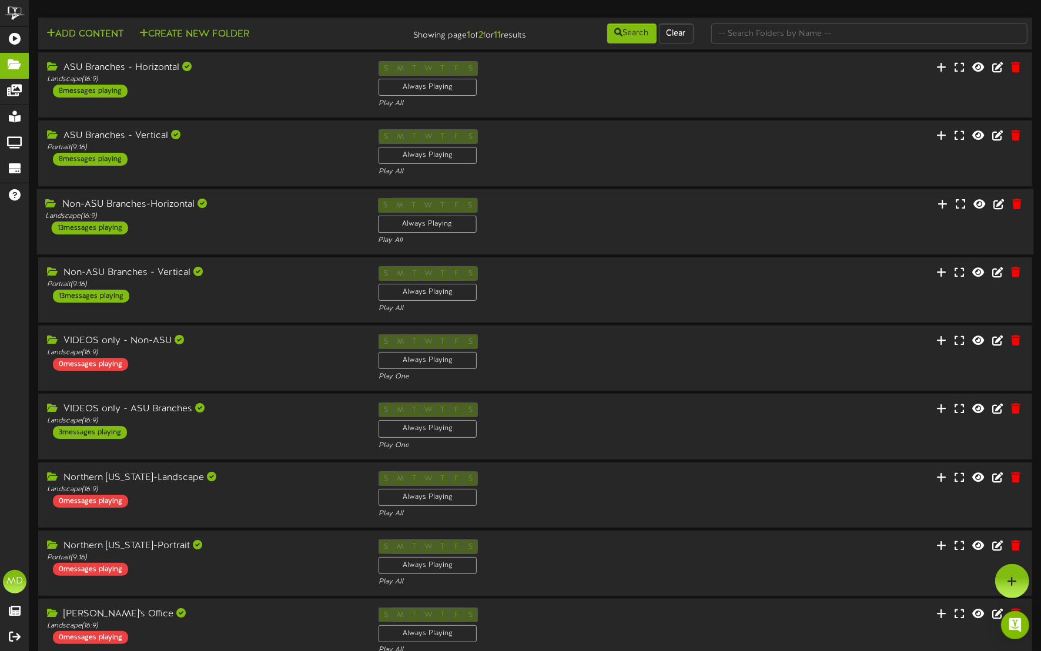
click at [279, 221] on div "Non-ASU Branches-Horizontal Landscape ( 16:9 ) 13 messages playing" at bounding box center [202, 215] width 332 height 36
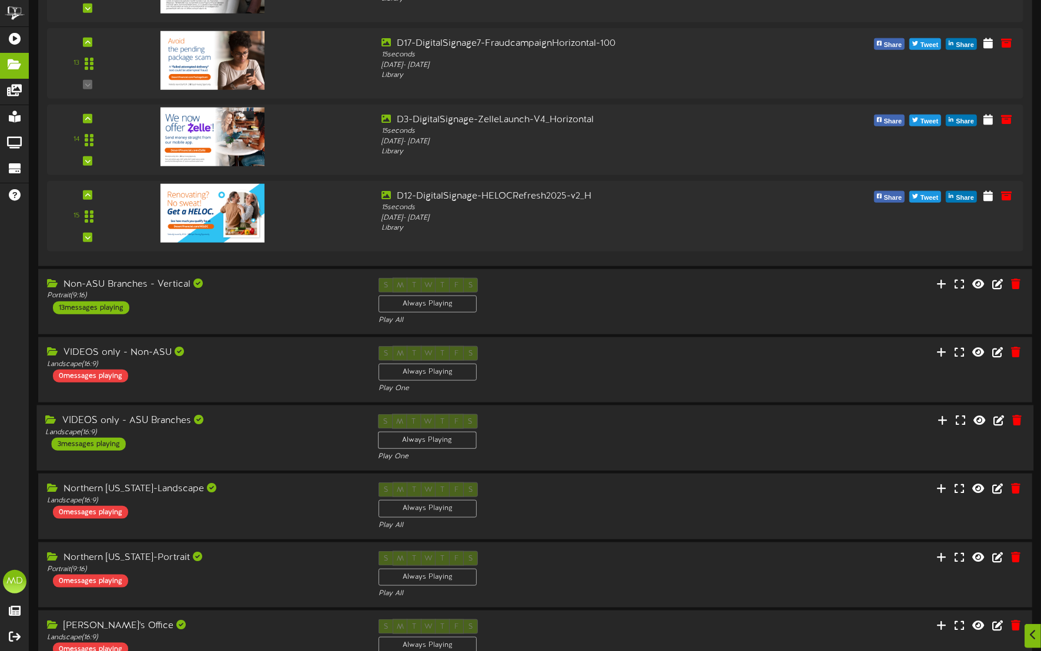
scroll to position [1199, 0]
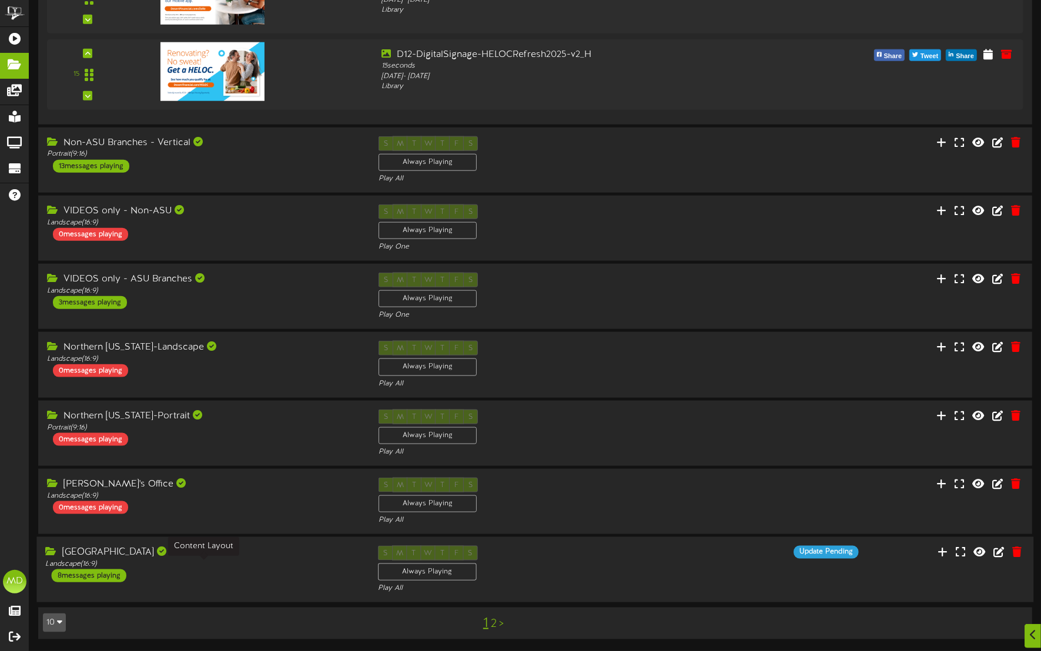
click at [235, 521] on div "Landscape ( 16:9 )" at bounding box center [203, 565] width 314 height 10
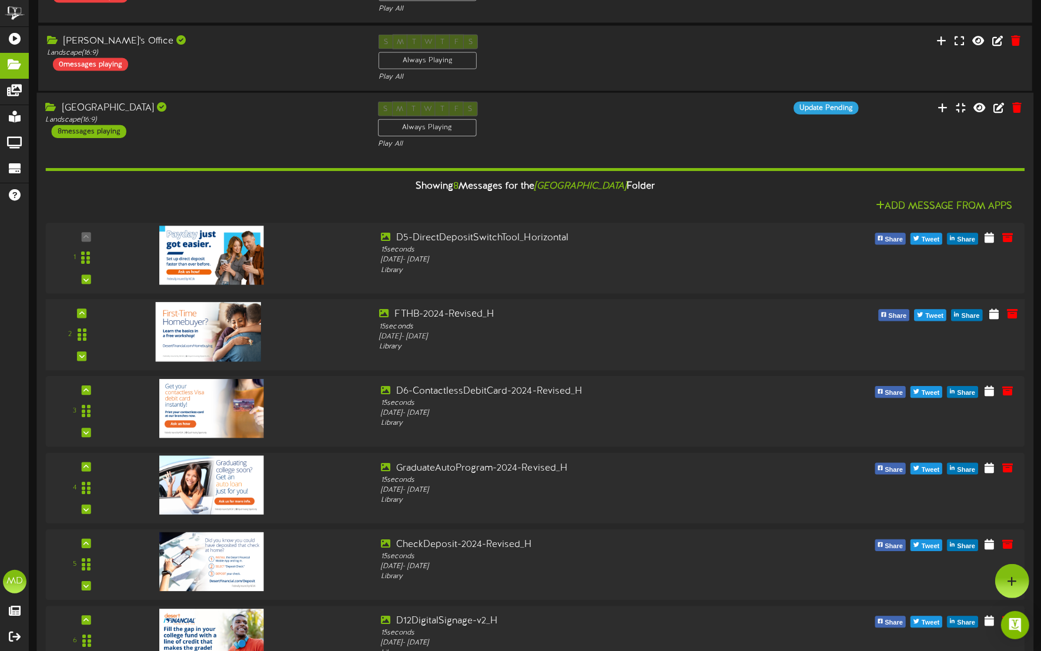
scroll to position [1566, 0]
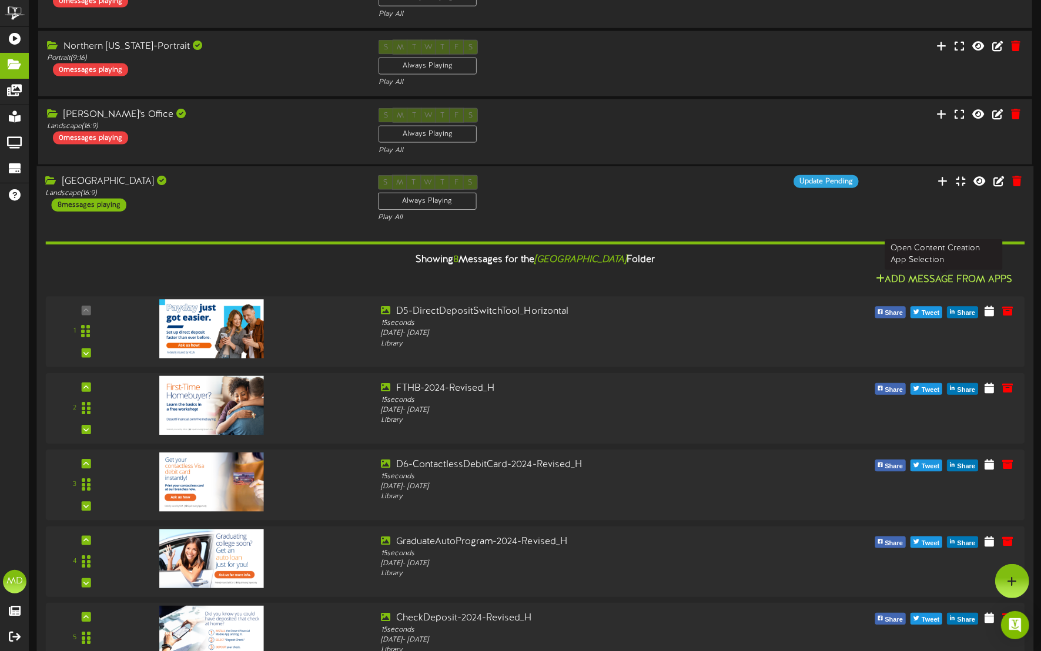
click at [841, 280] on button "Add Message From Apps" at bounding box center [944, 280] width 144 height 15
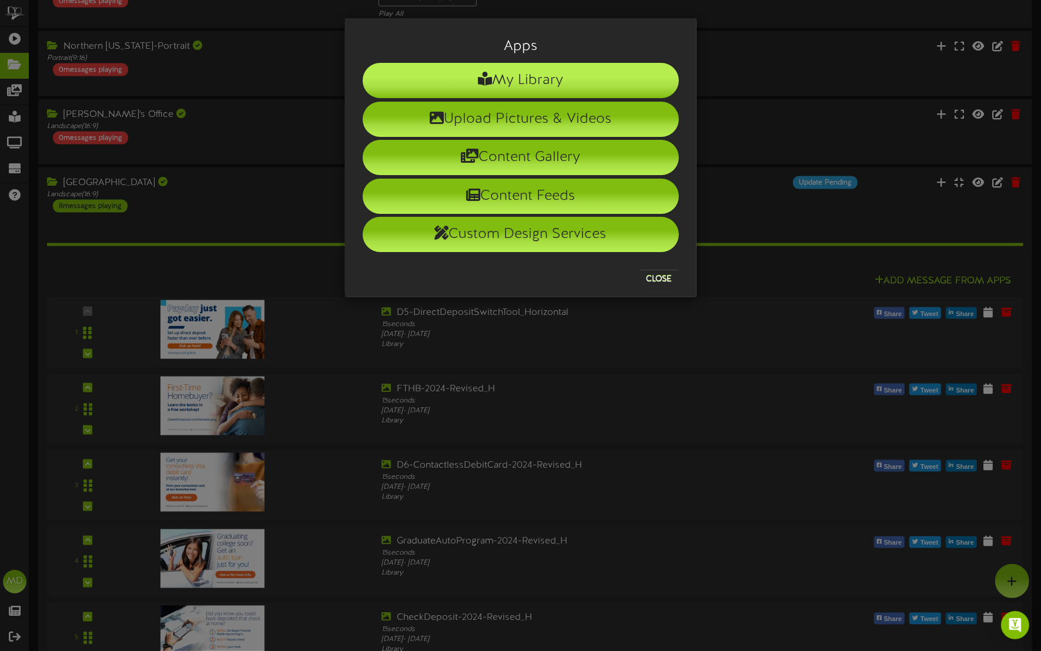
click at [535, 75] on li "My Library" at bounding box center [521, 80] width 316 height 35
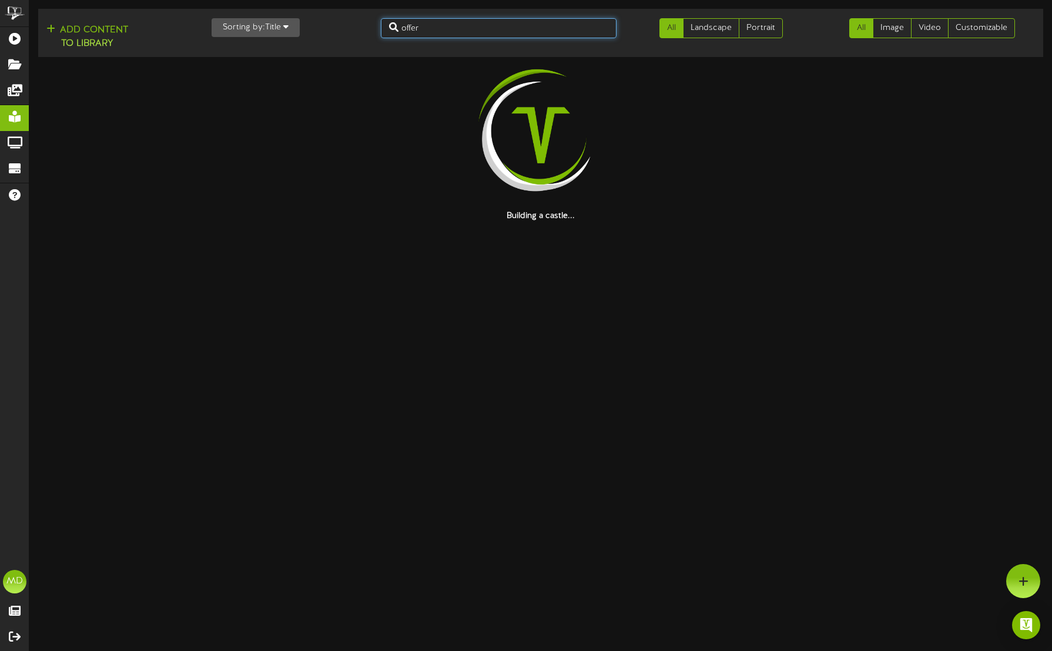
drag, startPoint x: 429, startPoint y: 25, endPoint x: 382, endPoint y: 25, distance: 47.0
click at [380, 25] on div "offer" at bounding box center [498, 28] width 253 height 20
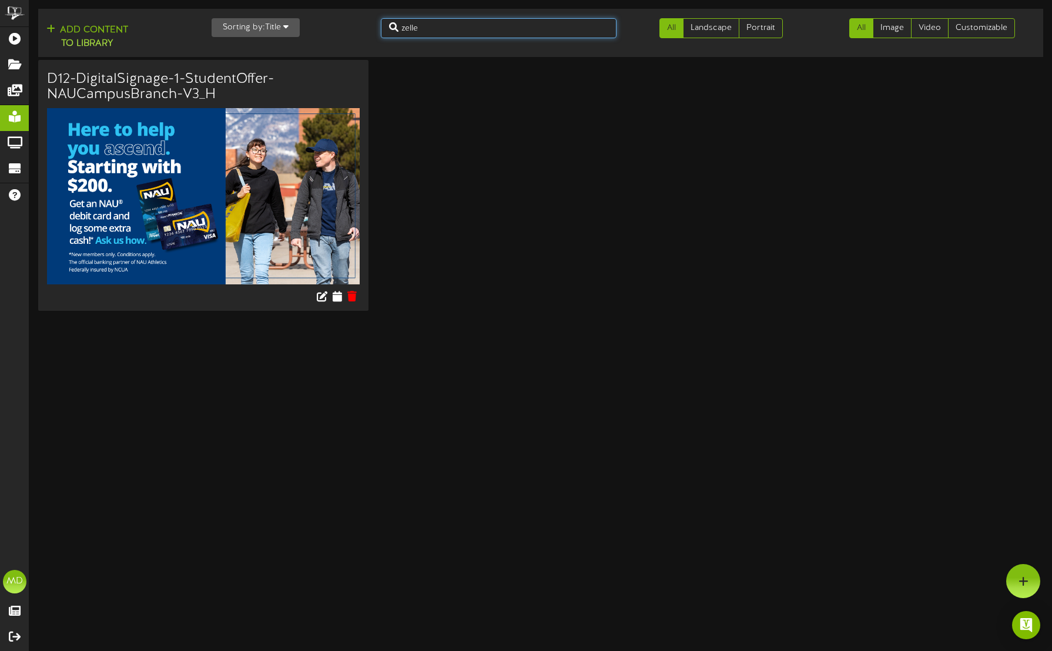
type input "zelle"
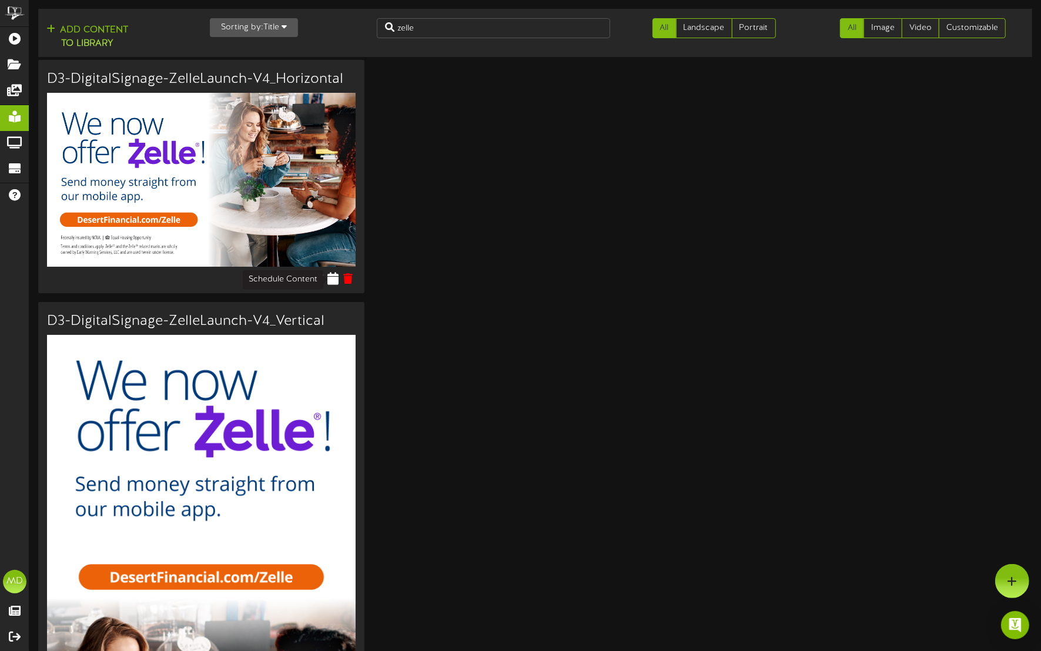
click at [333, 280] on icon at bounding box center [333, 278] width 11 height 13
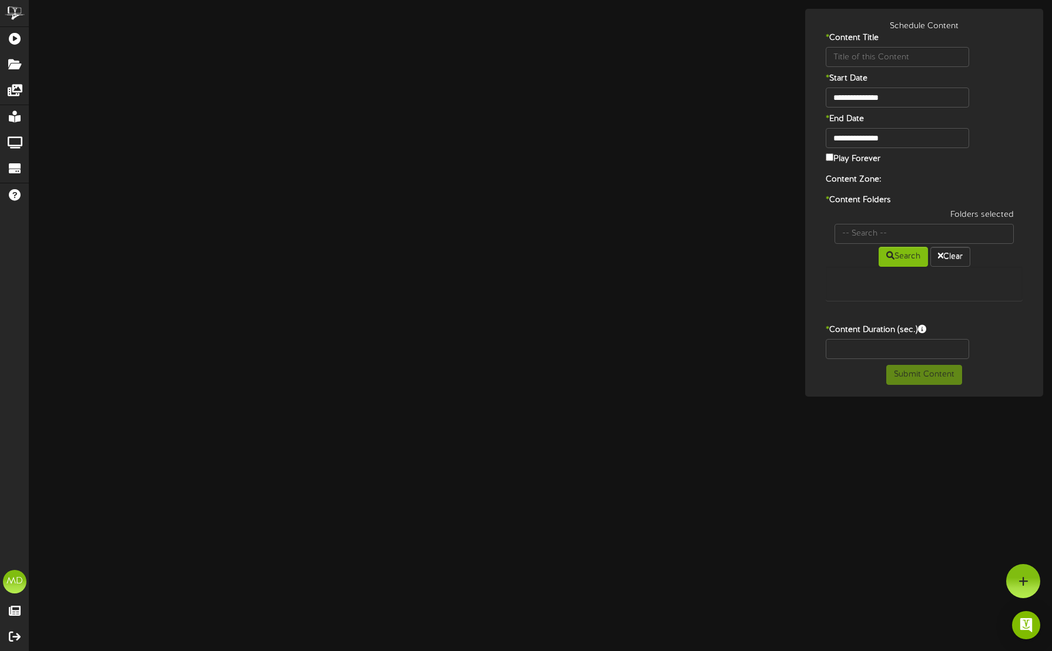
type input "D3-DigitalSignage-ZelleLaunch-V4_Horizontal"
type input "8"
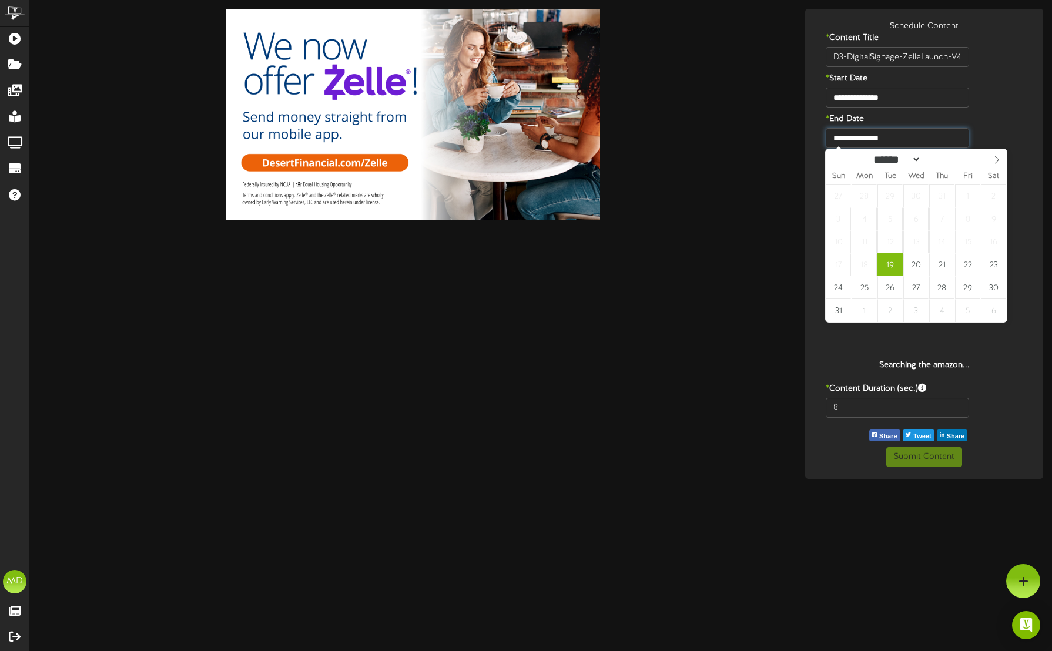
drag, startPoint x: 903, startPoint y: 143, endPoint x: 815, endPoint y: 144, distance: 88.8
click at [815, 144] on div "**********" at bounding box center [924, 148] width 232 height 40
type input "**********"
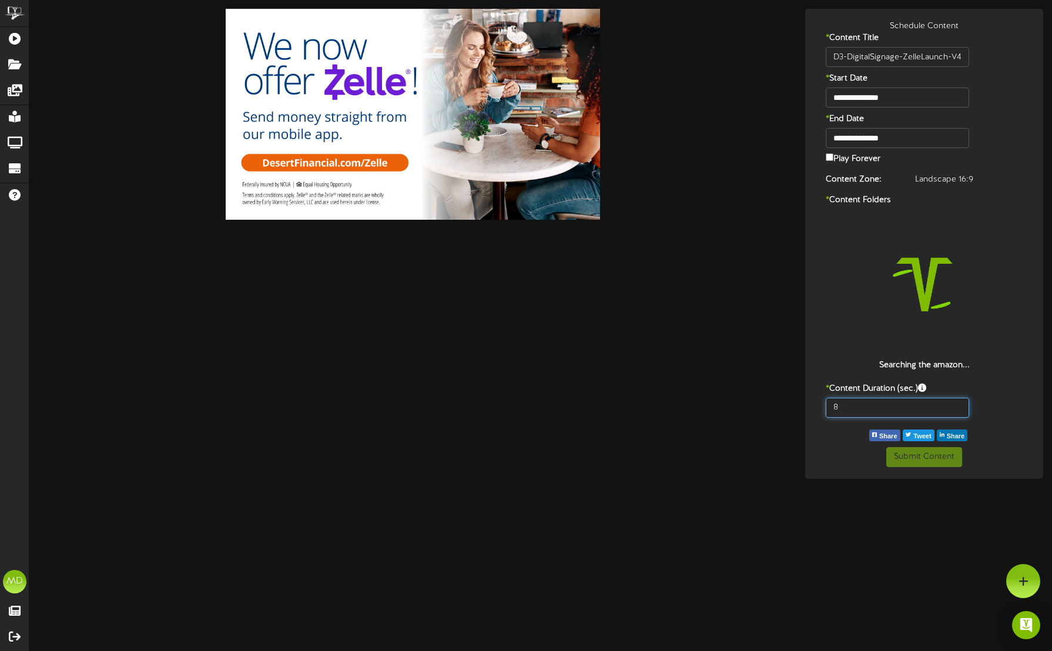
drag, startPoint x: 845, startPoint y: 401, endPoint x: 818, endPoint y: 418, distance: 32.8
click at [820, 403] on div "8" at bounding box center [897, 408] width 161 height 20
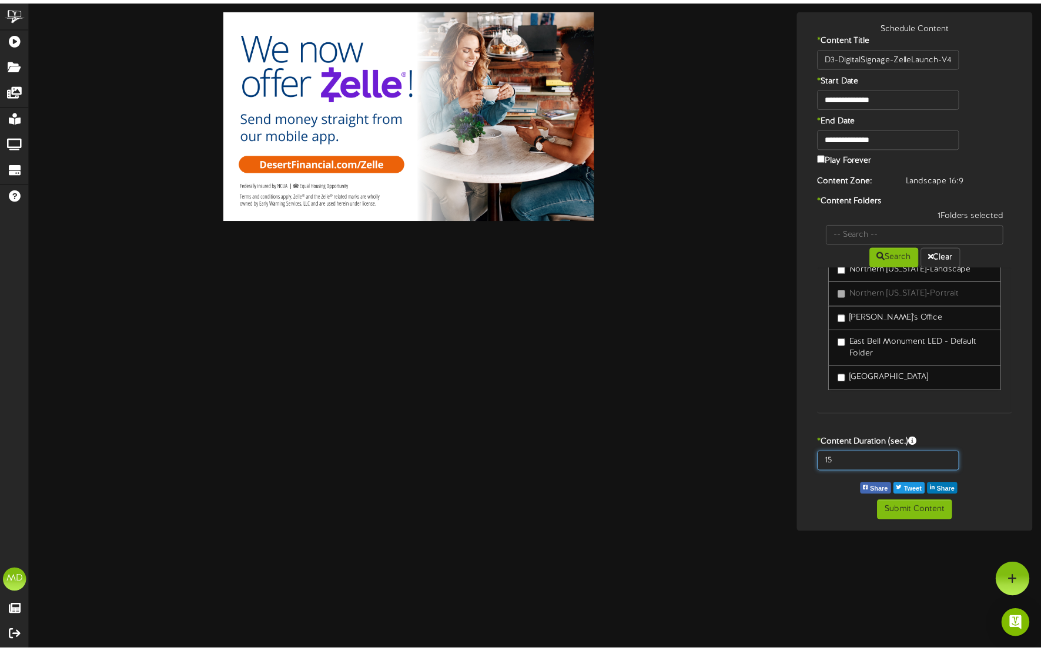
scroll to position [176, 0]
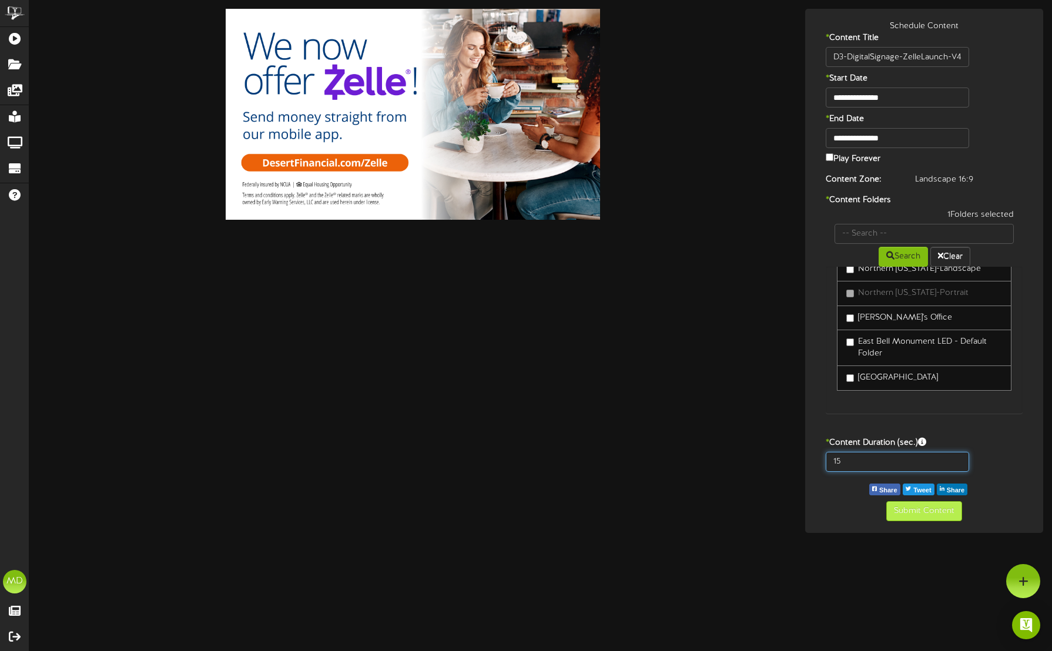
type input "15"
click at [841, 509] on button "Submit Content" at bounding box center [924, 511] width 76 height 20
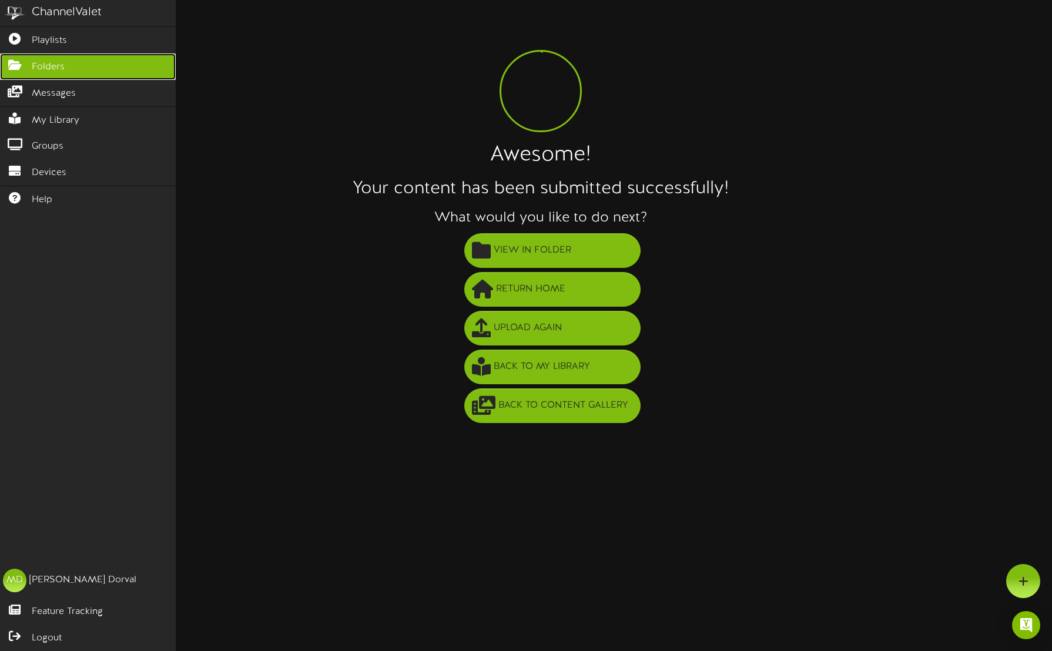
click at [5, 71] on link "Folders" at bounding box center [88, 66] width 176 height 26
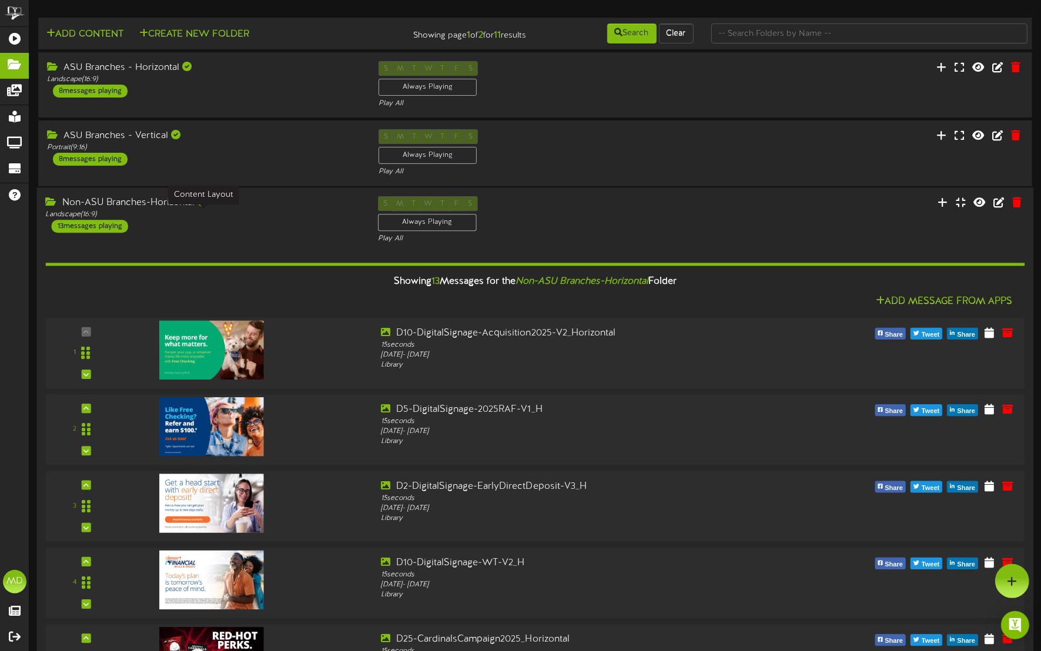
click at [232, 219] on div "Landscape ( 16:9 )" at bounding box center [203, 215] width 314 height 10
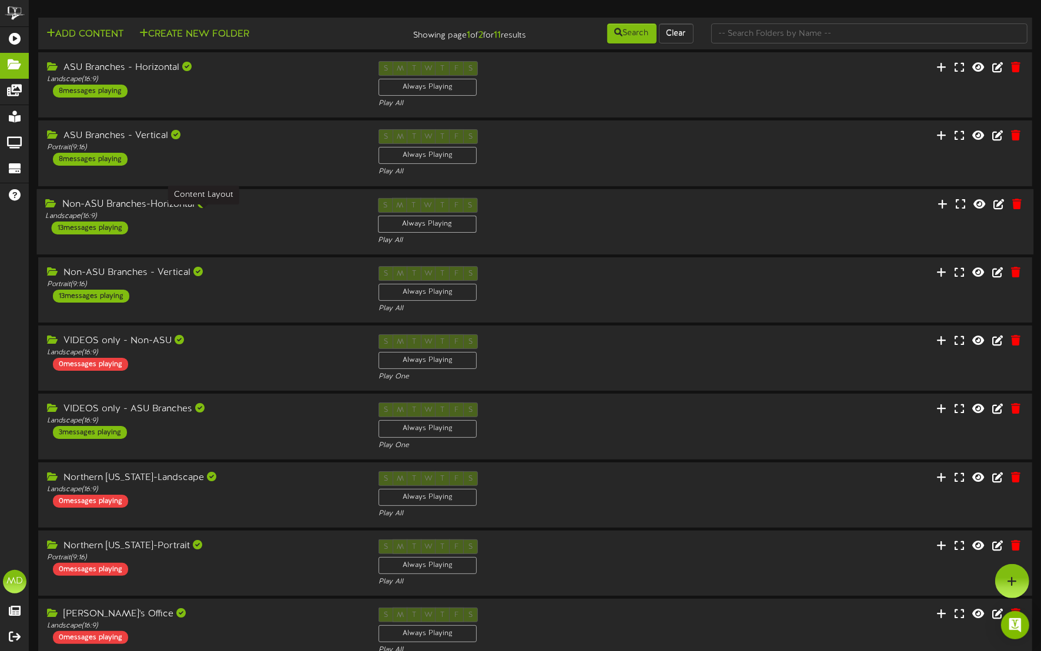
click at [264, 212] on div "Landscape ( 16:9 )" at bounding box center [203, 216] width 314 height 10
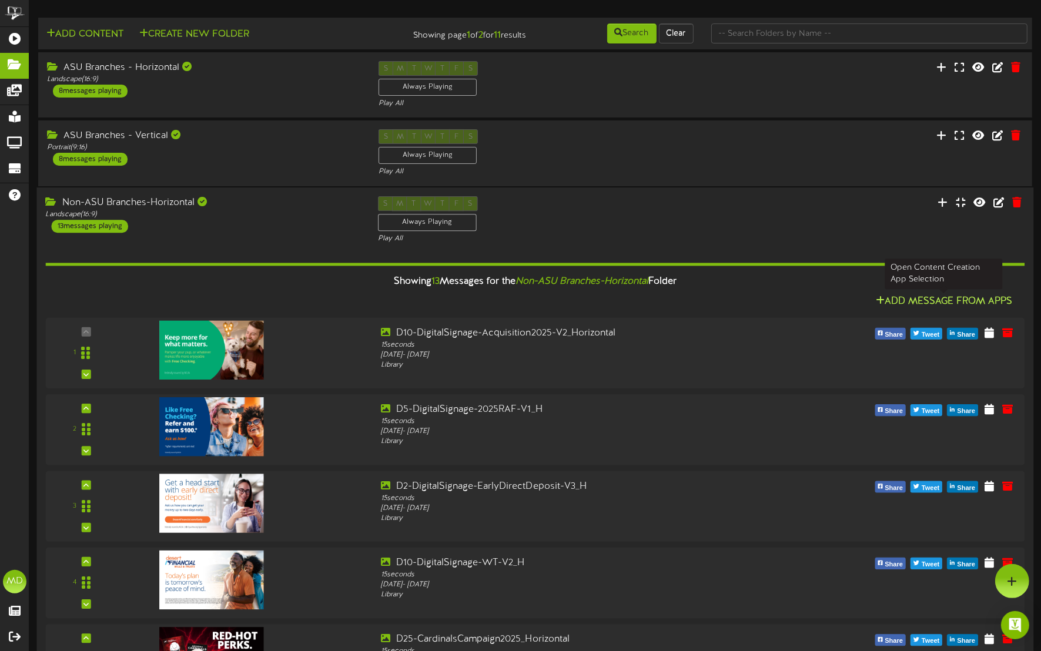
click at [841, 297] on button "Add Message From Apps" at bounding box center [944, 301] width 144 height 15
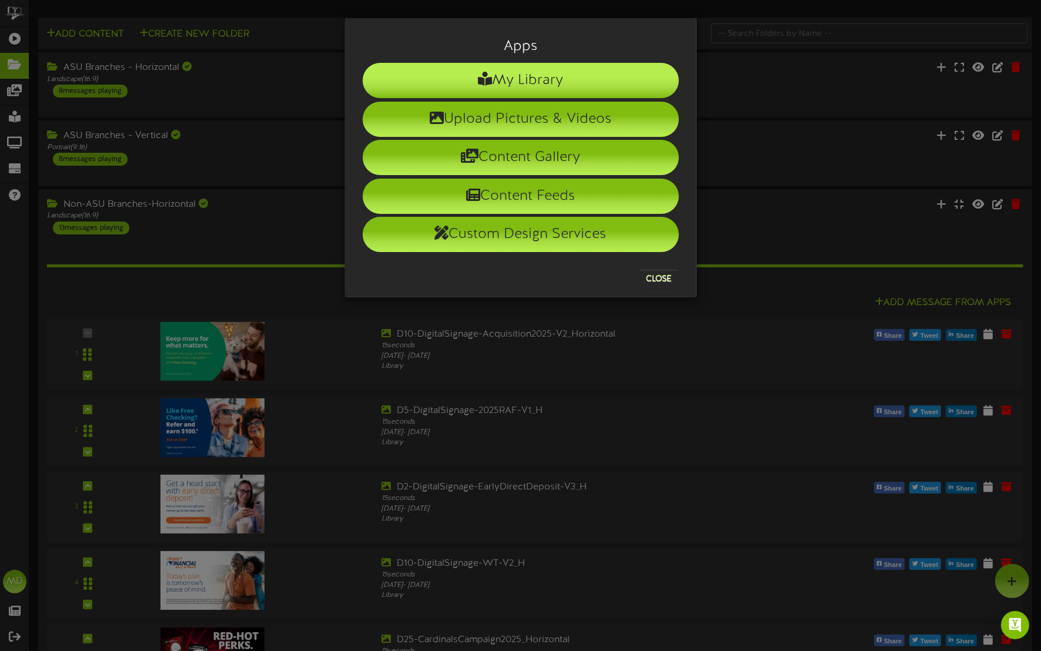
click at [550, 73] on li "My Library" at bounding box center [521, 80] width 316 height 35
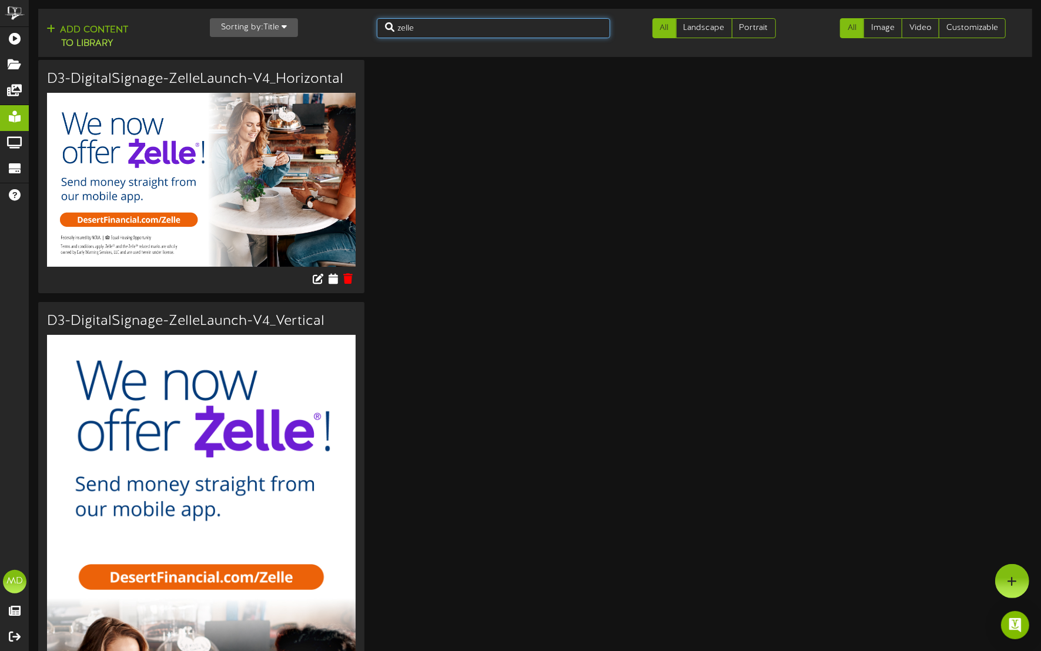
drag, startPoint x: 427, startPoint y: 30, endPoint x: 341, endPoint y: 24, distance: 86.0
click at [341, 25] on div "Add Content to Library Sorting by: Title Newest Oldest Title zelle All Landscap…" at bounding box center [535, 33] width 1002 height 39
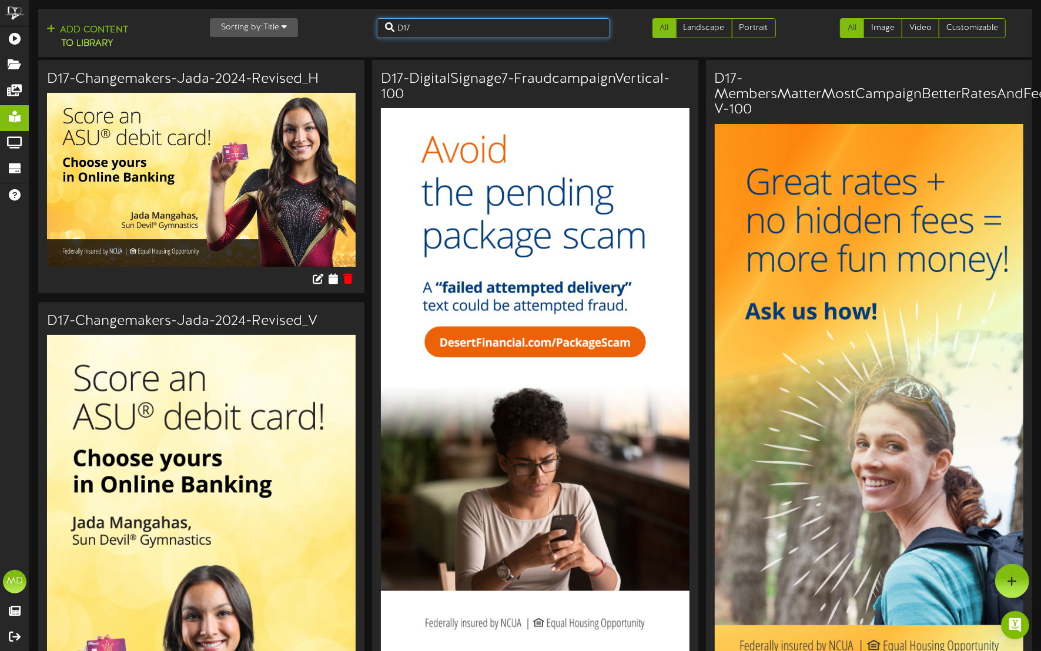
drag, startPoint x: 421, startPoint y: 22, endPoint x: 366, endPoint y: 21, distance: 55.3
click at [381, 25] on input "D17" at bounding box center [493, 28] width 233 height 20
type input "ASU"
